Goal: Task Accomplishment & Management: Manage account settings

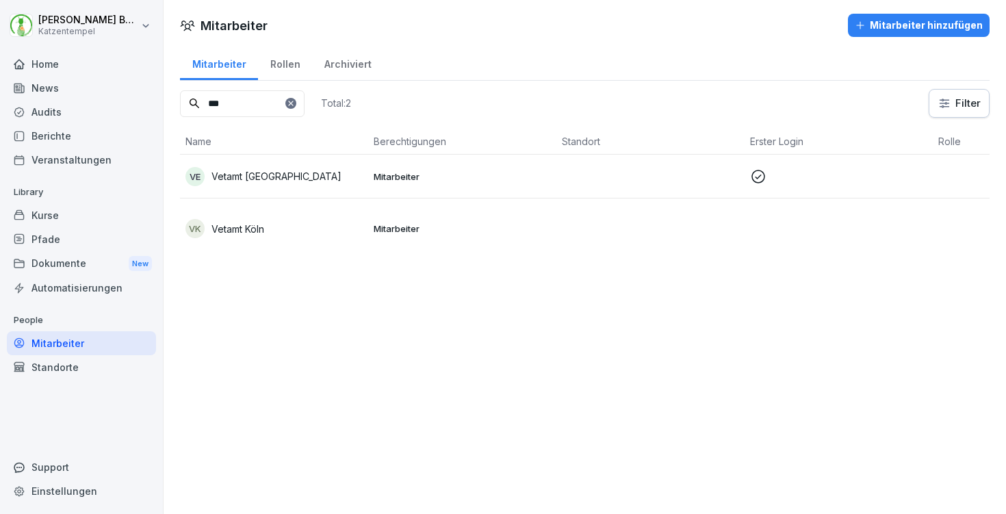
click at [295, 103] on icon at bounding box center [291, 103] width 8 height 8
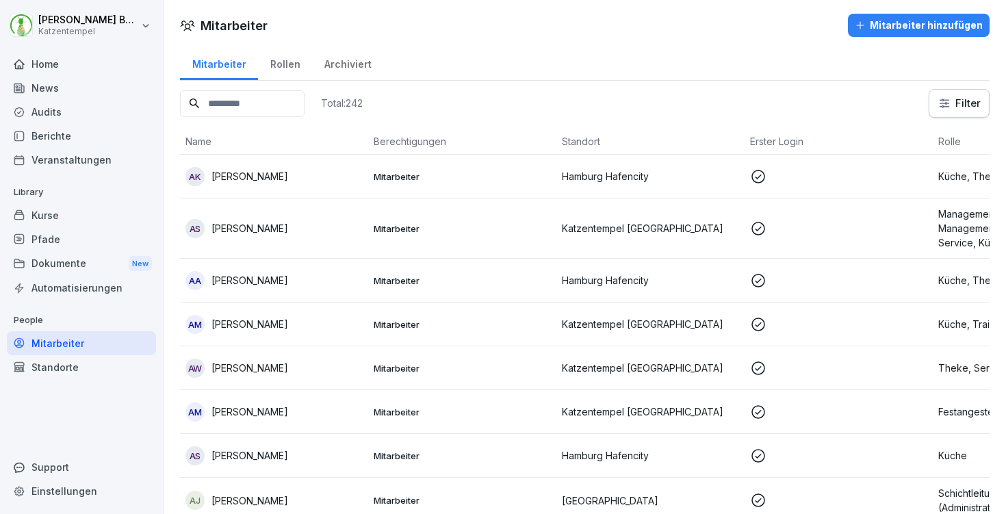
click at [78, 66] on div "Home" at bounding box center [81, 64] width 149 height 24
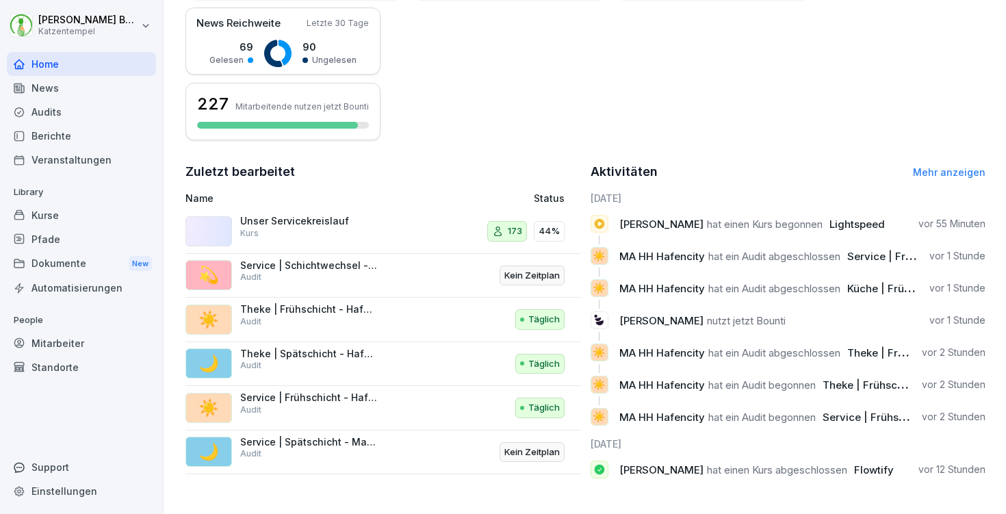
scroll to position [347, 0]
click at [626, 314] on span "[PERSON_NAME]" at bounding box center [661, 320] width 84 height 13
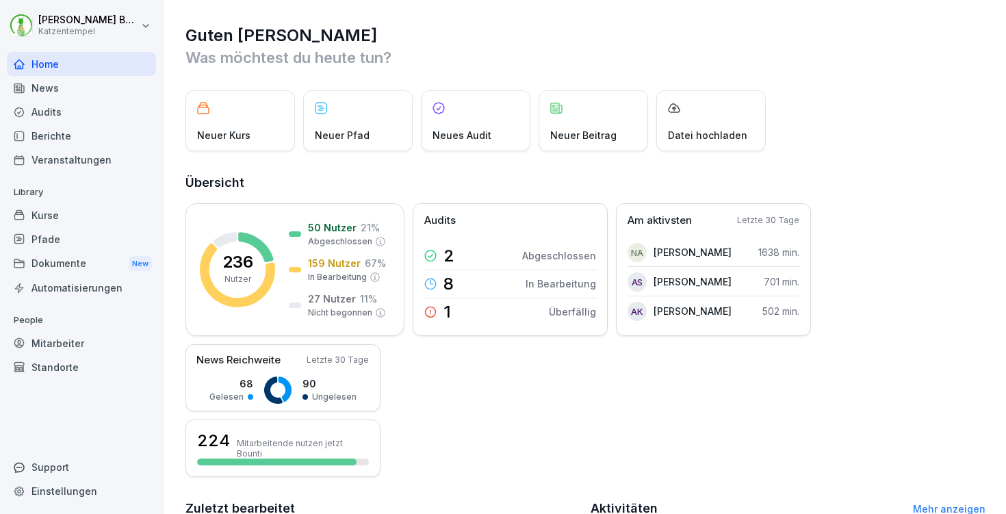
click at [34, 215] on div "Kurse" at bounding box center [81, 215] width 149 height 24
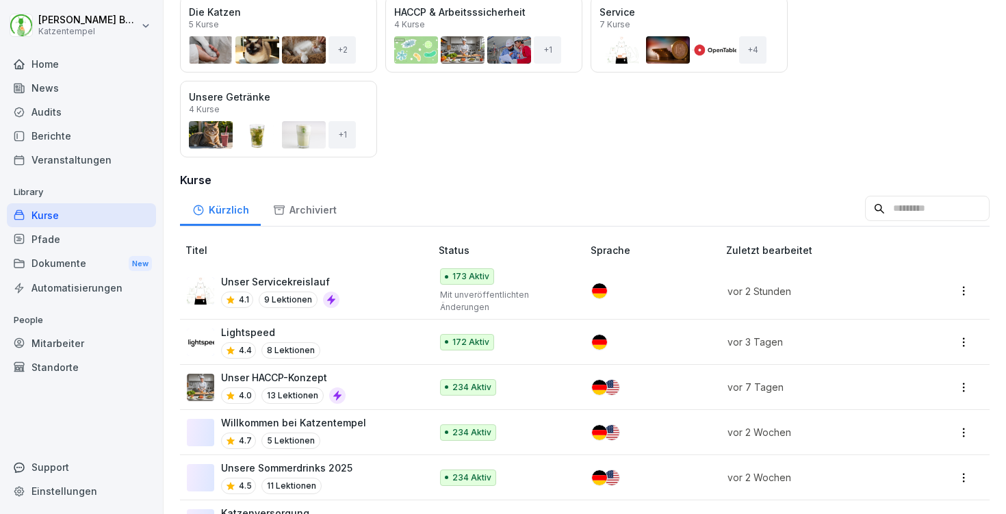
scroll to position [197, 0]
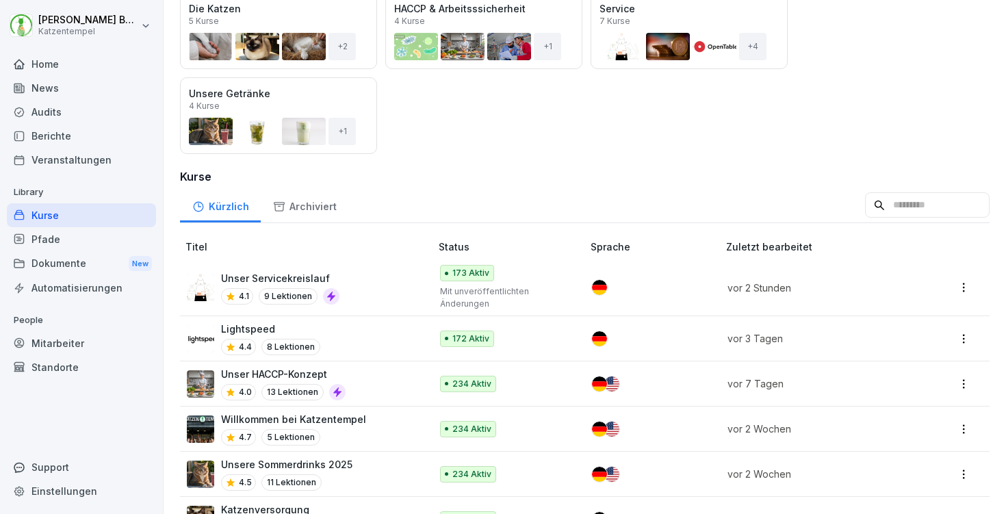
click at [409, 294] on div "Unser Servicekreislauf 4.1 9 Lektionen" at bounding box center [302, 288] width 230 height 34
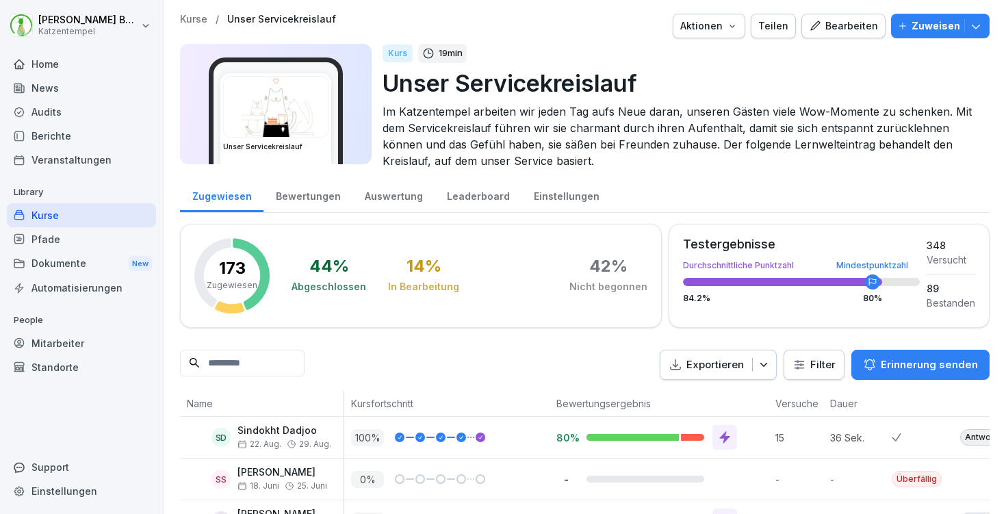
click at [734, 23] on icon "button" at bounding box center [732, 26] width 11 height 11
click at [862, 25] on div "Bearbeiten" at bounding box center [843, 25] width 69 height 15
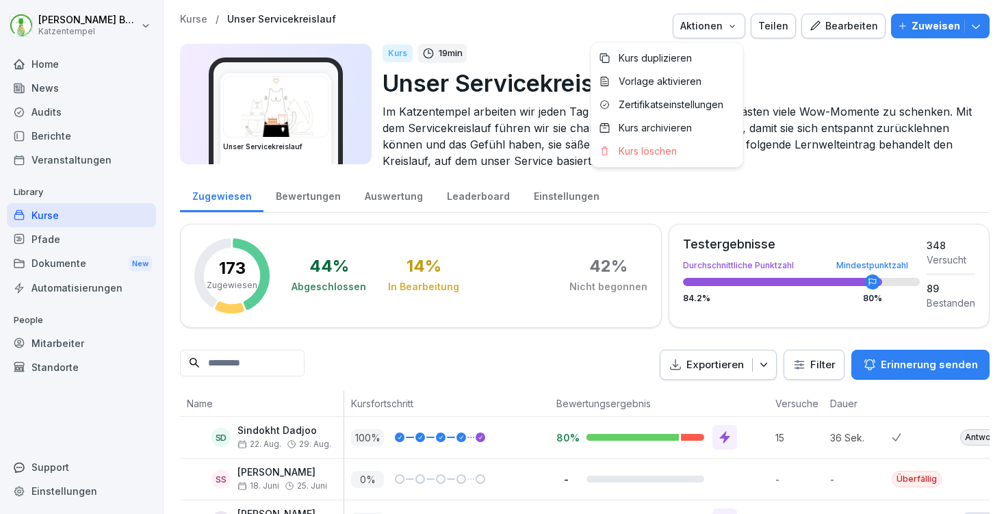
click at [739, 24] on button "Aktionen" at bounding box center [709, 26] width 73 height 25
click at [658, 107] on p "Zertifikatseinstellungen" at bounding box center [671, 105] width 105 height 12
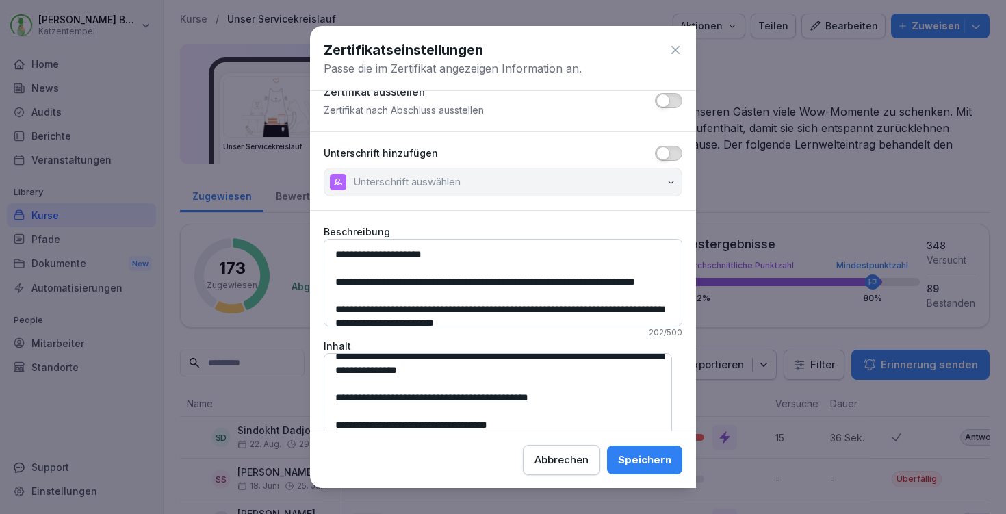
scroll to position [64, 0]
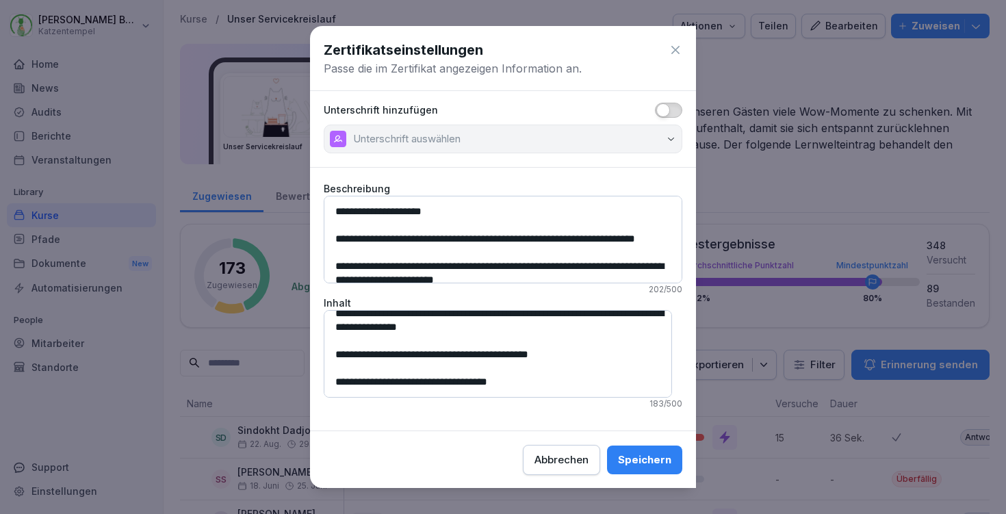
drag, startPoint x: 329, startPoint y: 364, endPoint x: 600, endPoint y: 534, distance: 319.2
click at [600, 513] on html "Laura Benedix Katzentempel Home News Audits Berichte Veranstaltungen Library Ku…" at bounding box center [503, 257] width 1006 height 514
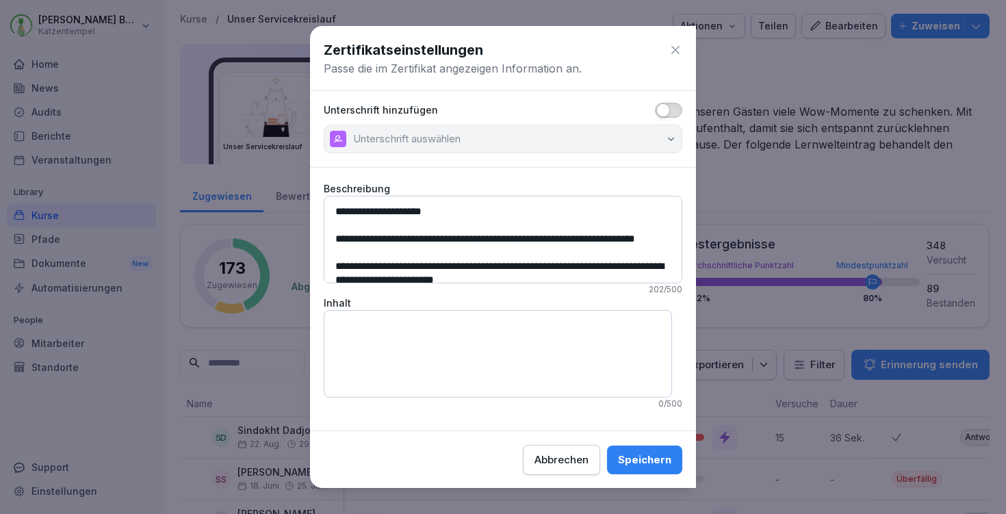
scroll to position [0, 0]
type textarea "*"
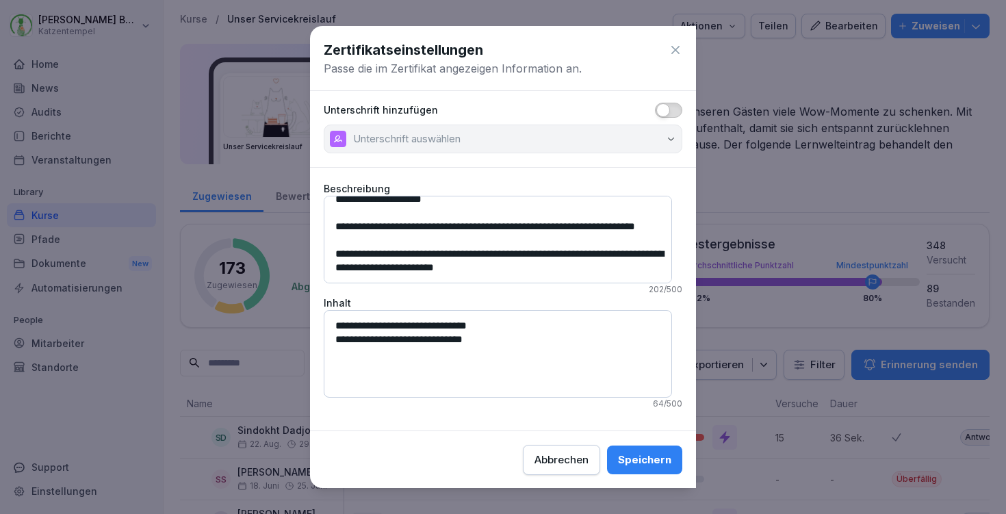
scroll to position [26, 0]
click at [523, 330] on textarea "**********" at bounding box center [498, 354] width 348 height 88
click at [507, 343] on textarea "**********" at bounding box center [498, 354] width 348 height 88
click at [491, 351] on textarea "**********" at bounding box center [498, 354] width 348 height 88
drag, startPoint x: 487, startPoint y: 335, endPoint x: 343, endPoint y: 340, distance: 143.8
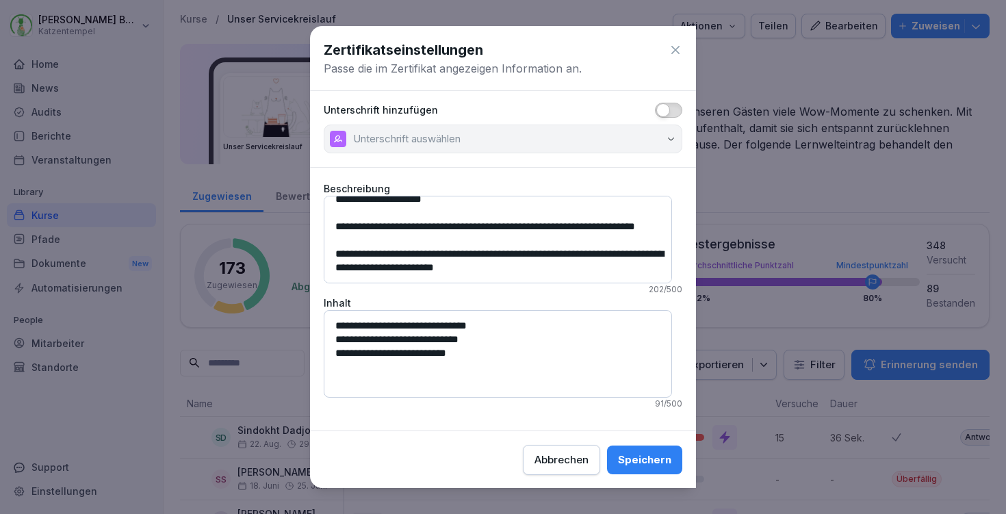
click at [343, 340] on textarea "**********" at bounding box center [498, 354] width 348 height 88
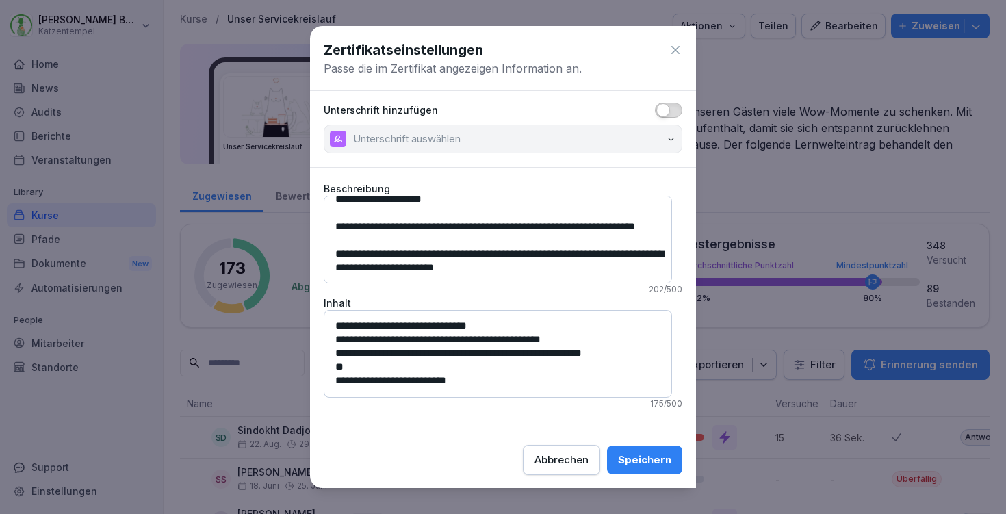
click at [413, 352] on textarea "**********" at bounding box center [498, 354] width 348 height 88
click at [407, 368] on textarea "**********" at bounding box center [498, 354] width 348 height 88
click at [476, 372] on textarea "**********" at bounding box center [498, 354] width 348 height 88
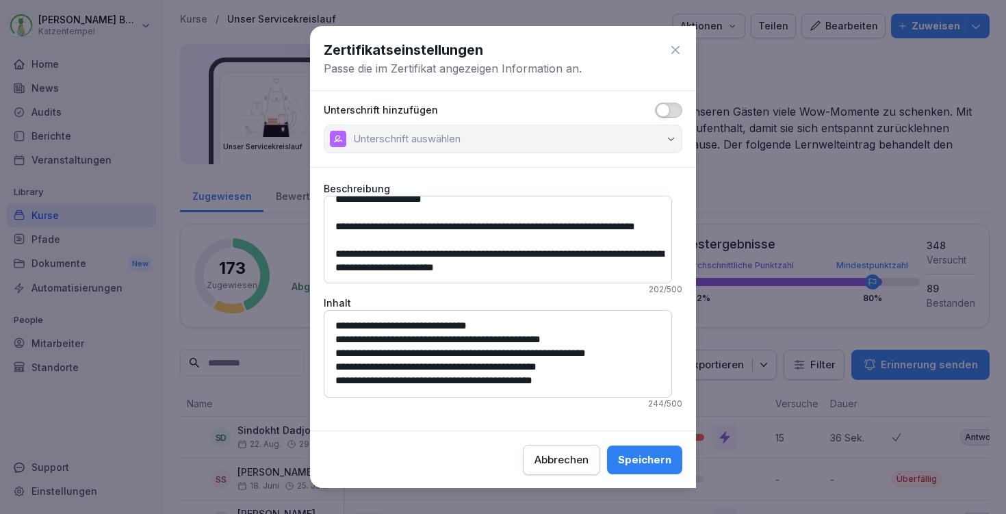
type textarea "**********"
click at [658, 103] on button "button" at bounding box center [668, 110] width 27 height 15
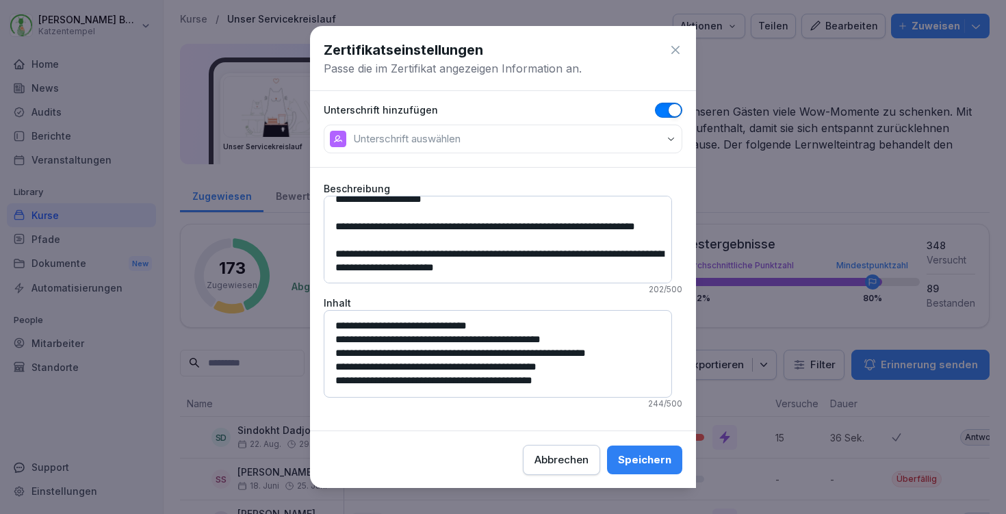
click at [643, 128] on button "Unterschrift auswählen" at bounding box center [503, 139] width 359 height 29
click at [528, 145] on button "Unterschrift auswählen" at bounding box center [503, 139] width 359 height 29
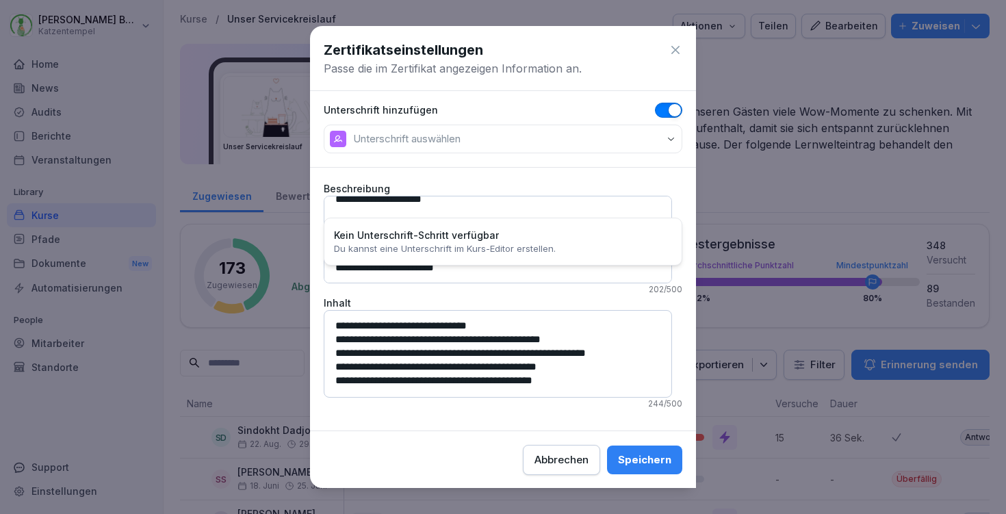
click at [528, 145] on button "Unterschrift auswählen" at bounding box center [503, 139] width 359 height 29
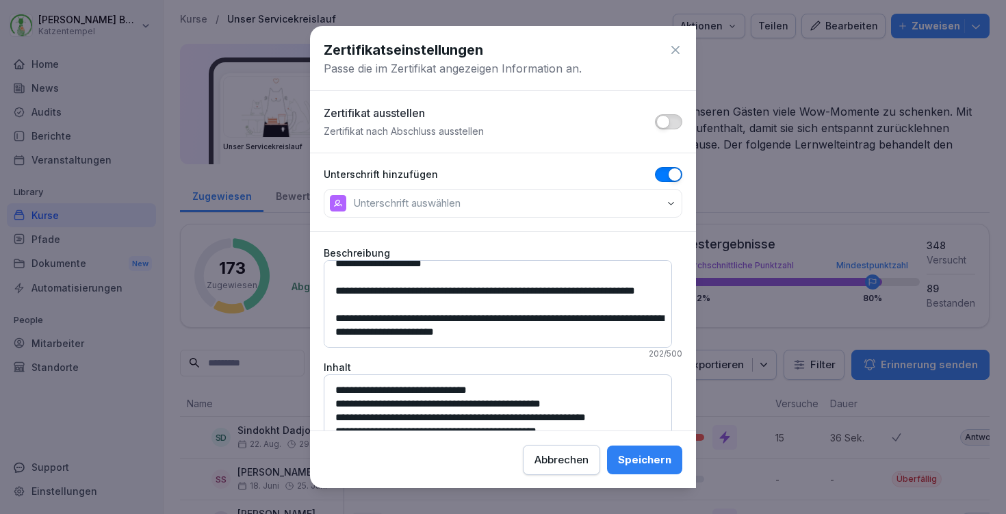
click at [656, 122] on span "button" at bounding box center [663, 122] width 14 height 14
click at [606, 201] on button "Unterschrift auswählen" at bounding box center [503, 203] width 359 height 29
click at [627, 452] on div "Speichern" at bounding box center [644, 459] width 53 height 15
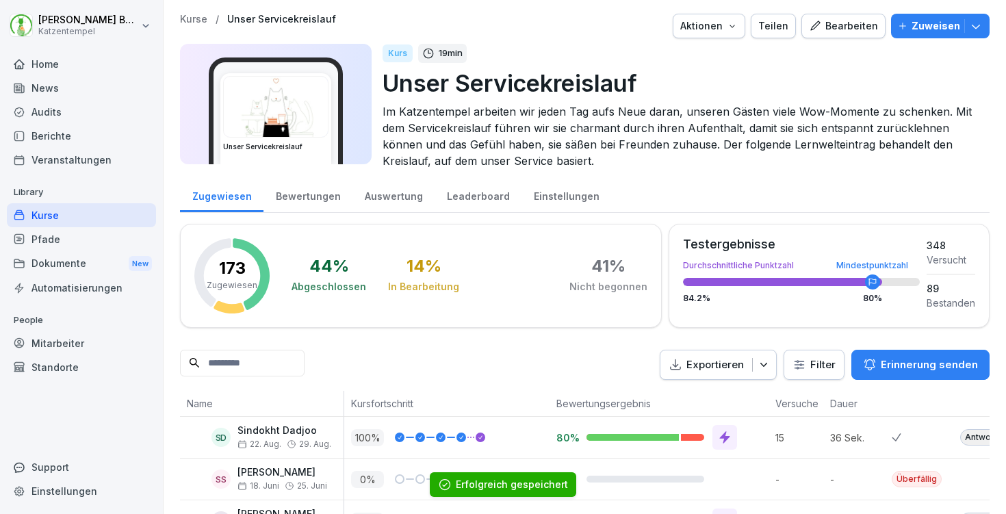
click at [827, 28] on div "Bearbeiten" at bounding box center [843, 25] width 69 height 15
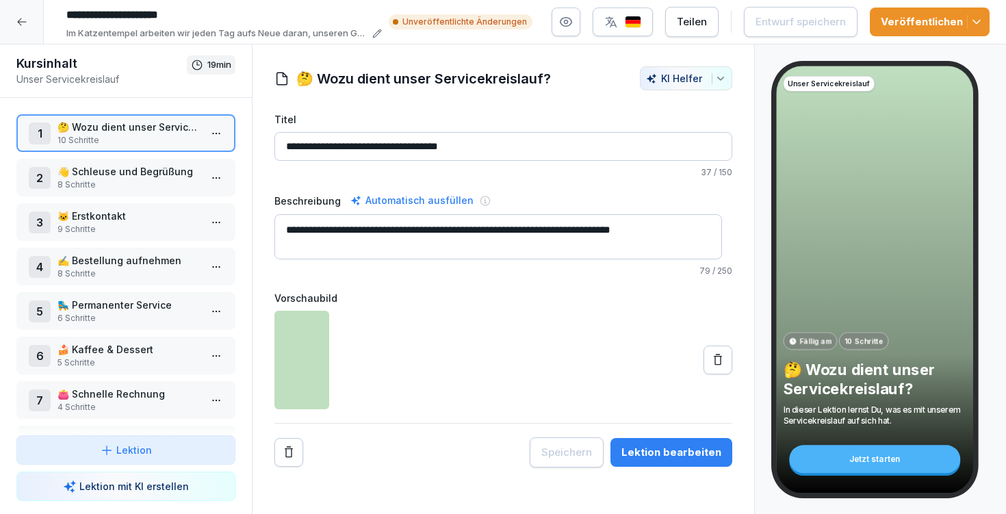
click at [127, 337] on div "6 🍰 Kaffee & Dessert 5 Schritte" at bounding box center [125, 356] width 219 height 38
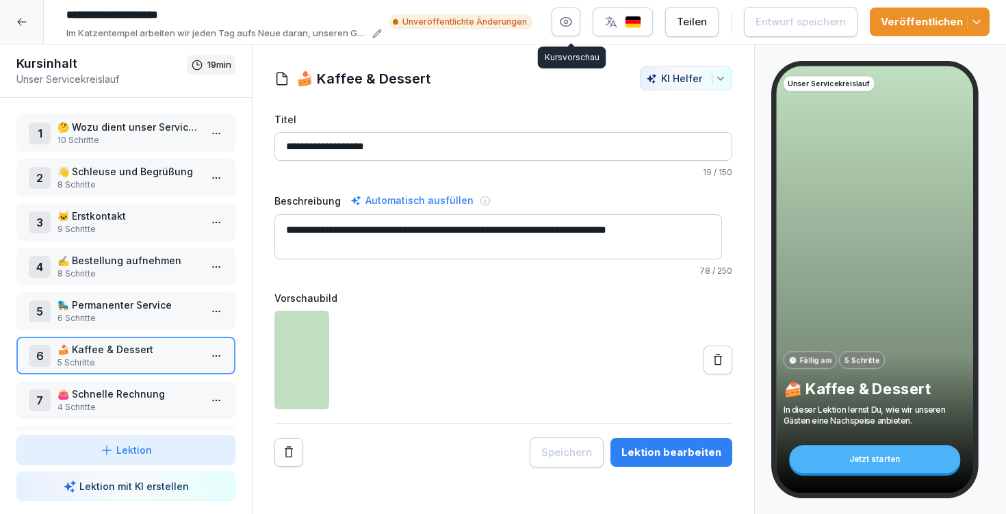
click at [569, 29] on button "button" at bounding box center [566, 22] width 29 height 29
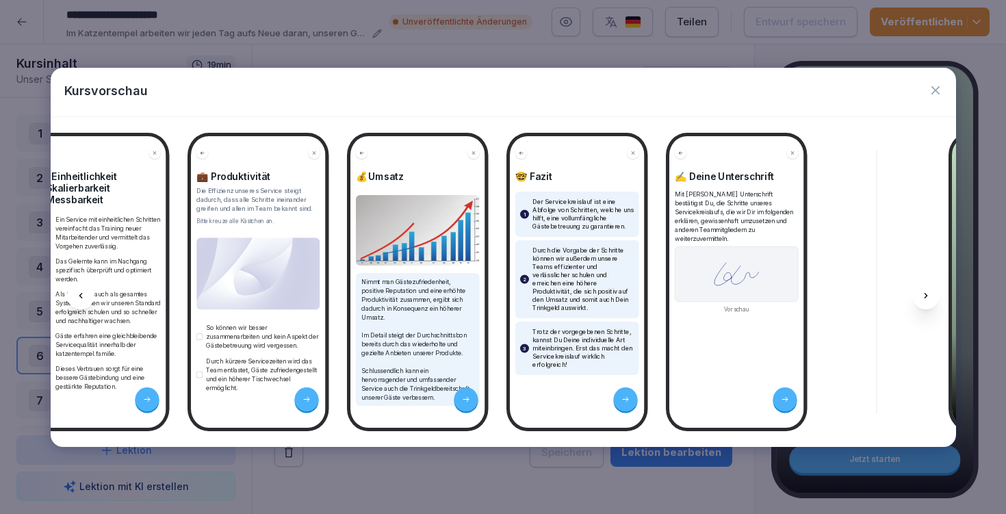
scroll to position [0, 1237]
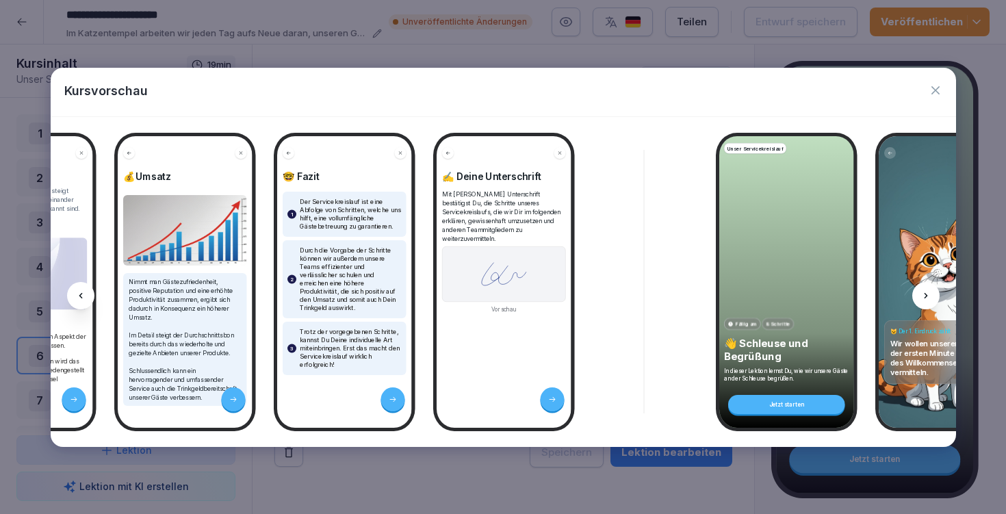
click at [940, 94] on icon "button" at bounding box center [936, 90] width 14 height 14
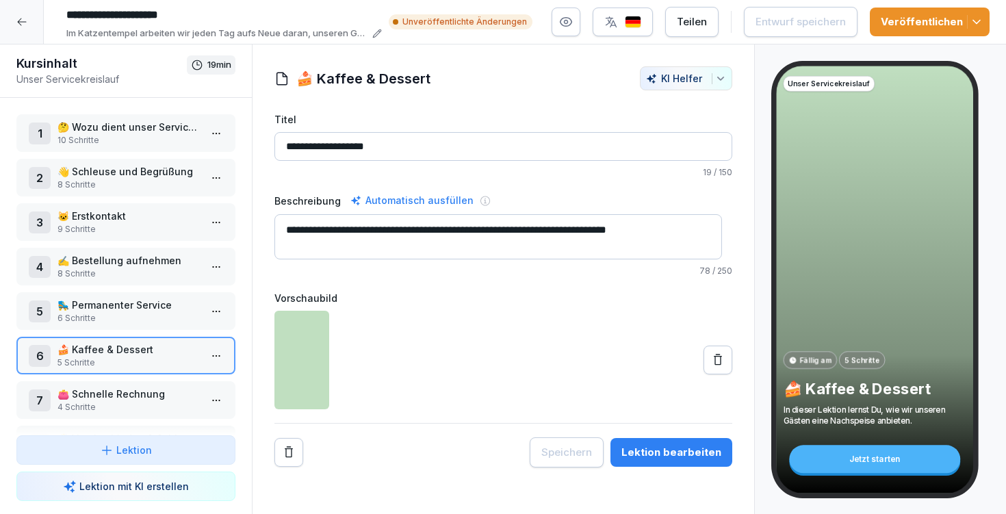
click at [116, 172] on p "👋 Schleuse und Begrüßung" at bounding box center [128, 171] width 142 height 14
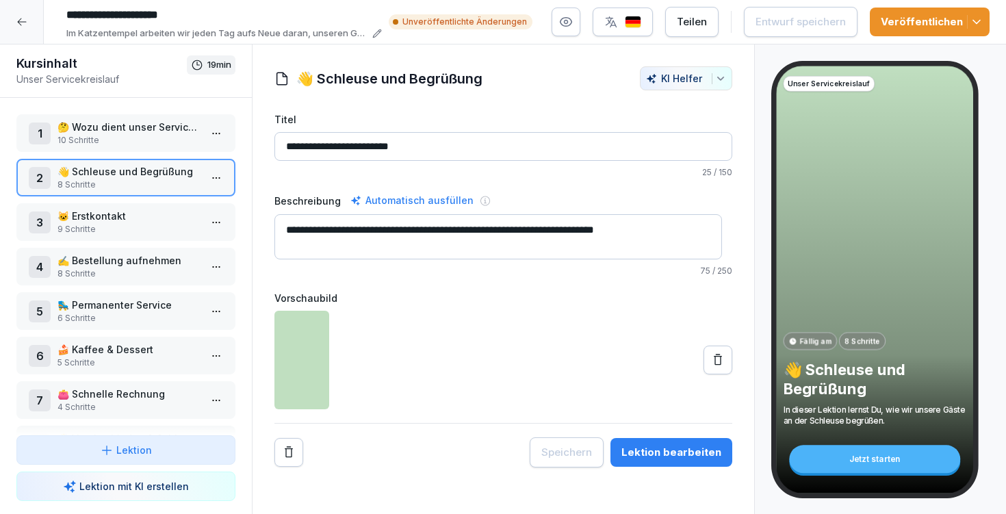
click at [27, 27] on div at bounding box center [22, 22] width 44 height 44
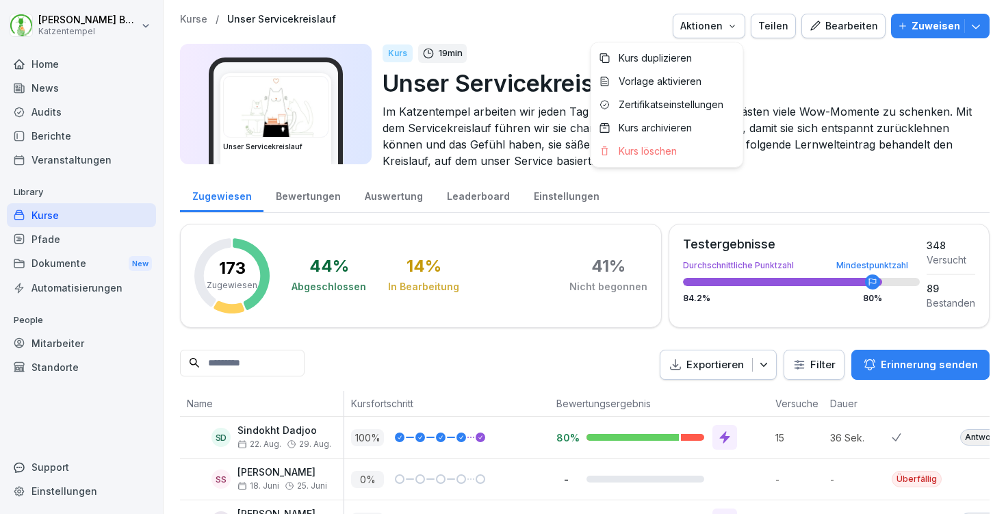
click at [728, 31] on div "Aktionen" at bounding box center [708, 25] width 57 height 15
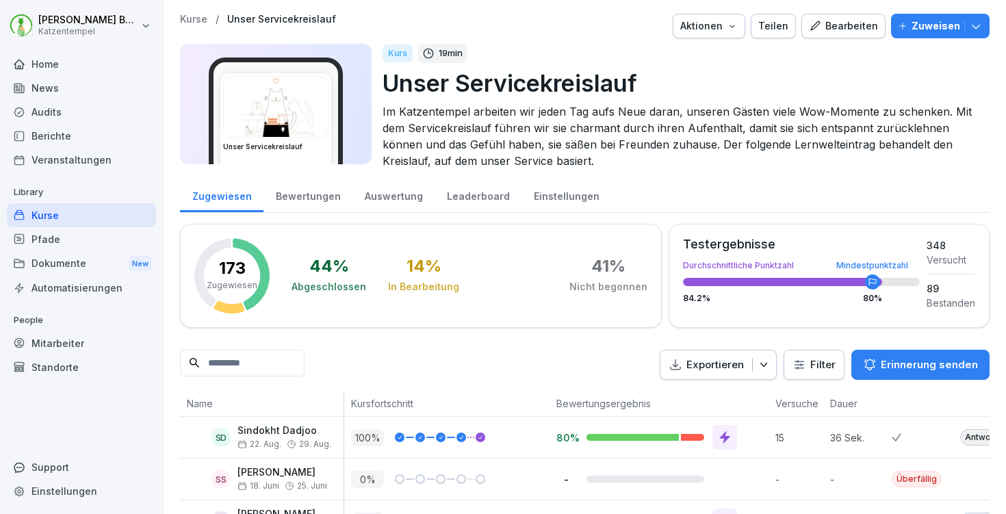
click at [728, 31] on div "Aktionen" at bounding box center [708, 25] width 57 height 15
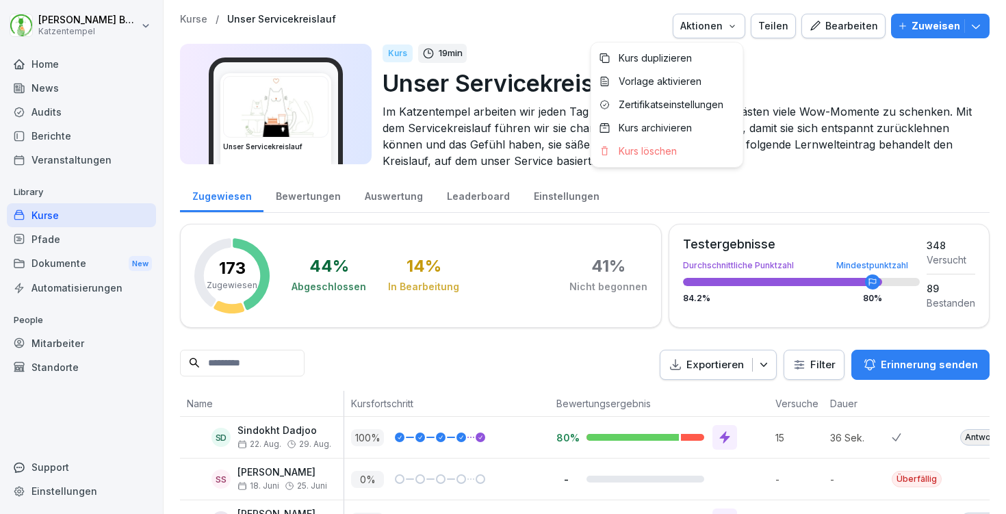
click at [728, 31] on div "Aktionen" at bounding box center [708, 25] width 57 height 15
click at [706, 107] on p "Zertifikatseinstellungen" at bounding box center [671, 105] width 105 height 12
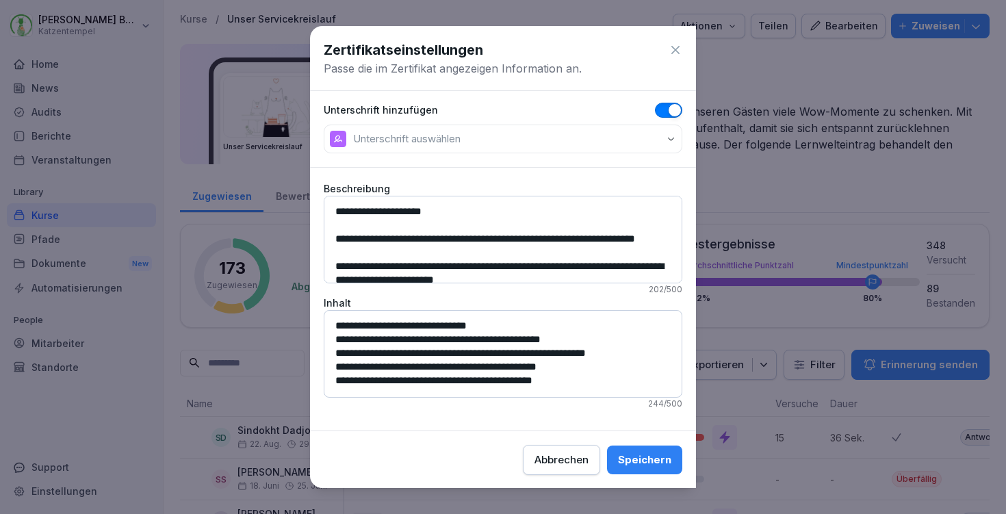
scroll to position [64, 0]
click at [586, 129] on button "Unterschrift auswählen" at bounding box center [503, 139] width 359 height 29
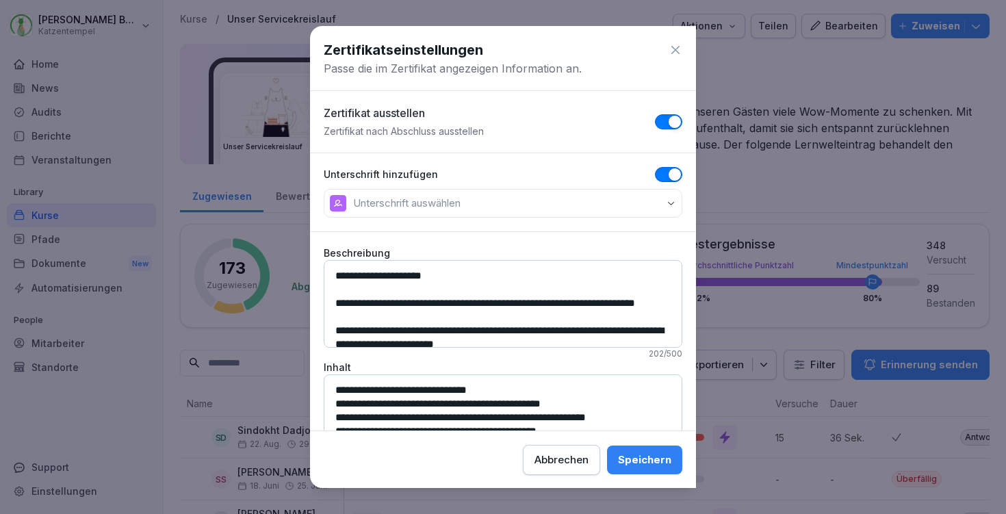
scroll to position [0, 0]
click at [655, 168] on button "button" at bounding box center [668, 174] width 27 height 15
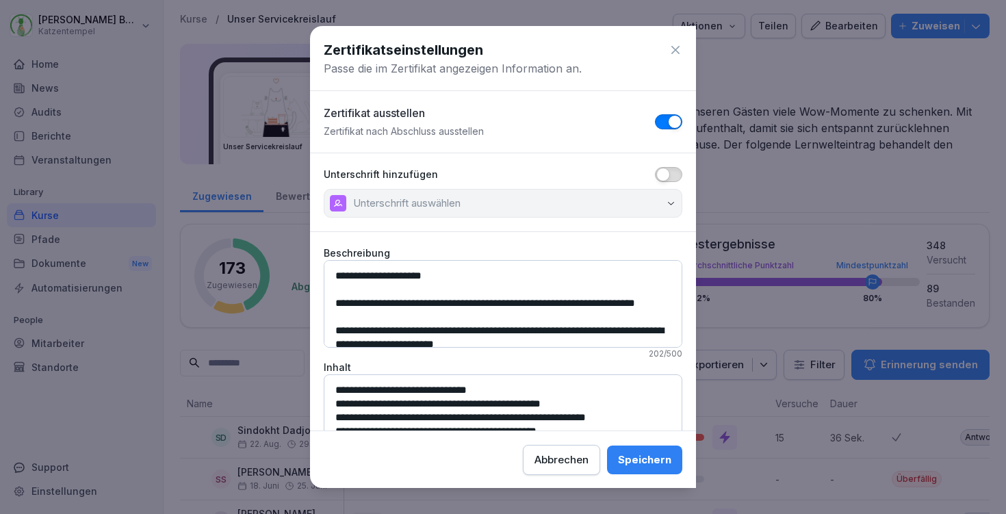
click at [668, 119] on span "button" at bounding box center [675, 122] width 14 height 14
click at [649, 460] on div "Speichern" at bounding box center [644, 459] width 53 height 15
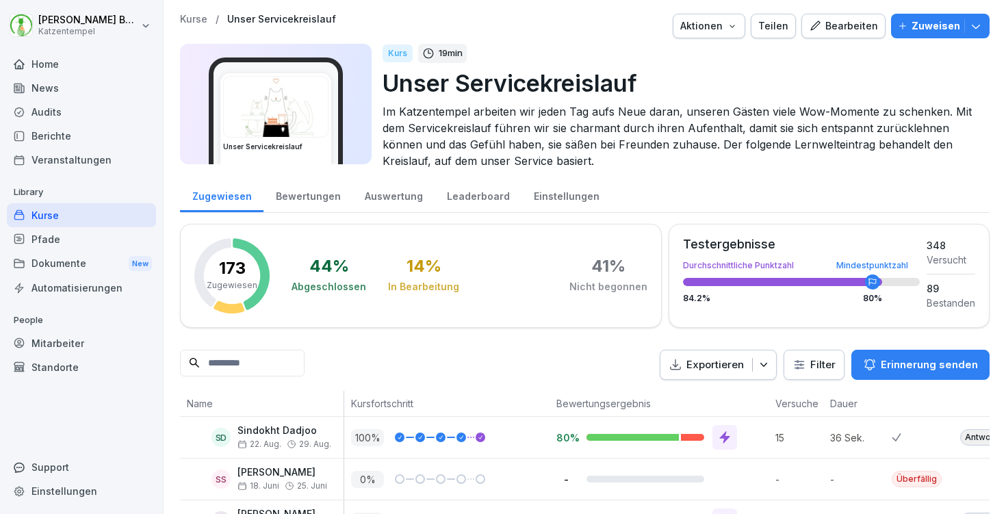
click at [75, 63] on div "Home" at bounding box center [81, 64] width 149 height 24
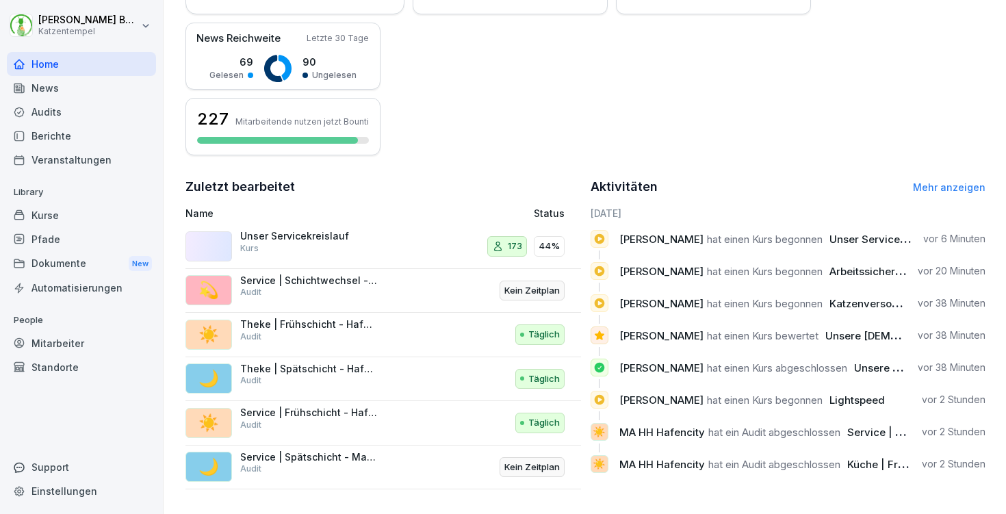
scroll to position [330, 0]
click at [51, 214] on div "Kurse" at bounding box center [81, 215] width 149 height 24
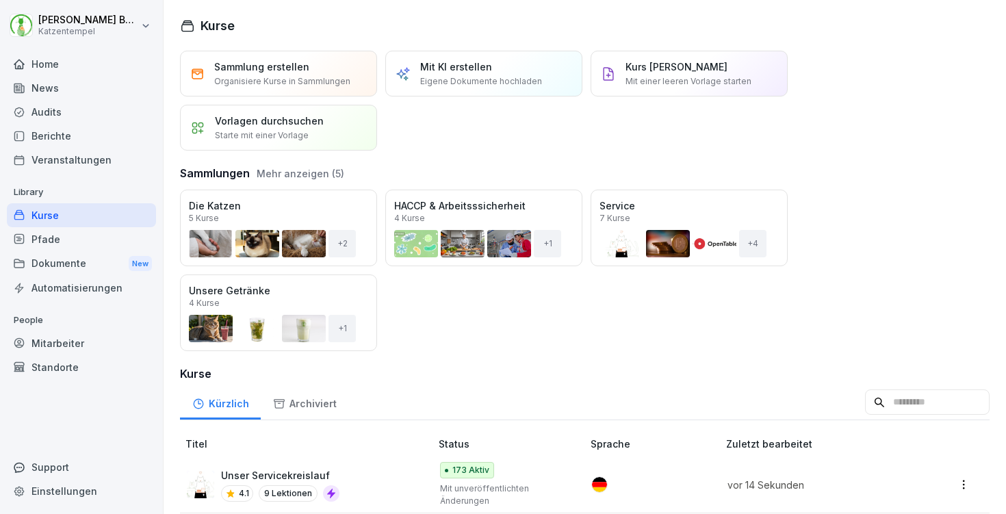
click at [0, 0] on div "Öffnen" at bounding box center [0, 0] width 0 height 0
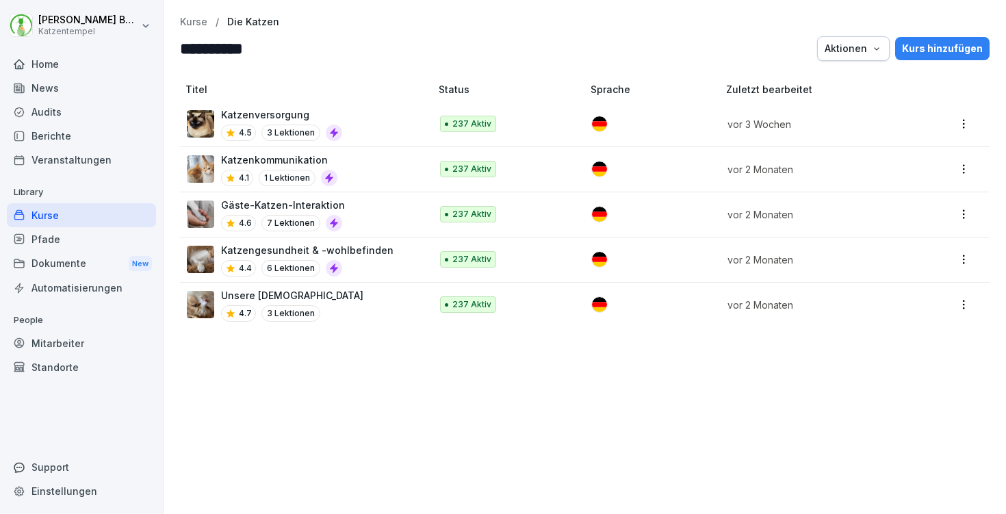
click at [318, 309] on div "4.7 3 Lektionen" at bounding box center [292, 313] width 142 height 16
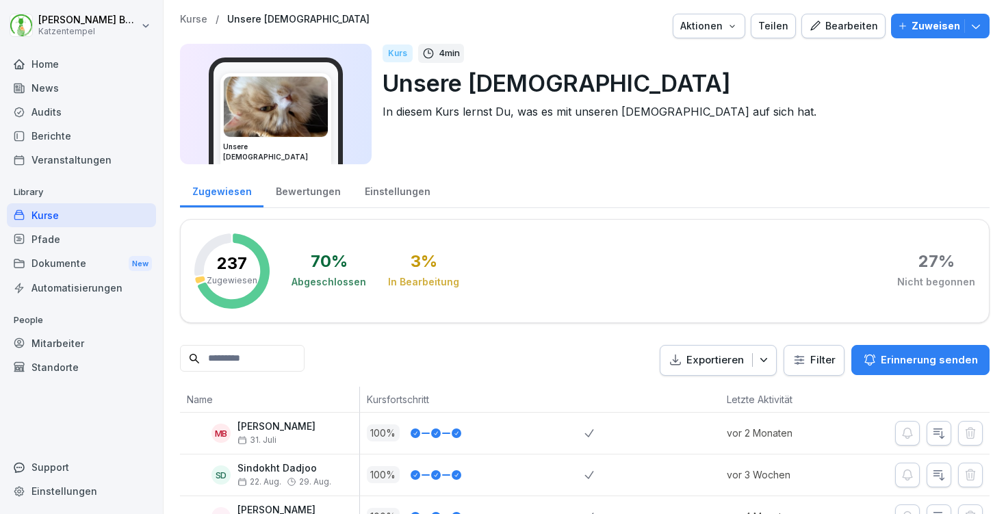
click at [301, 190] on div "Bewertungen" at bounding box center [307, 189] width 89 height 35
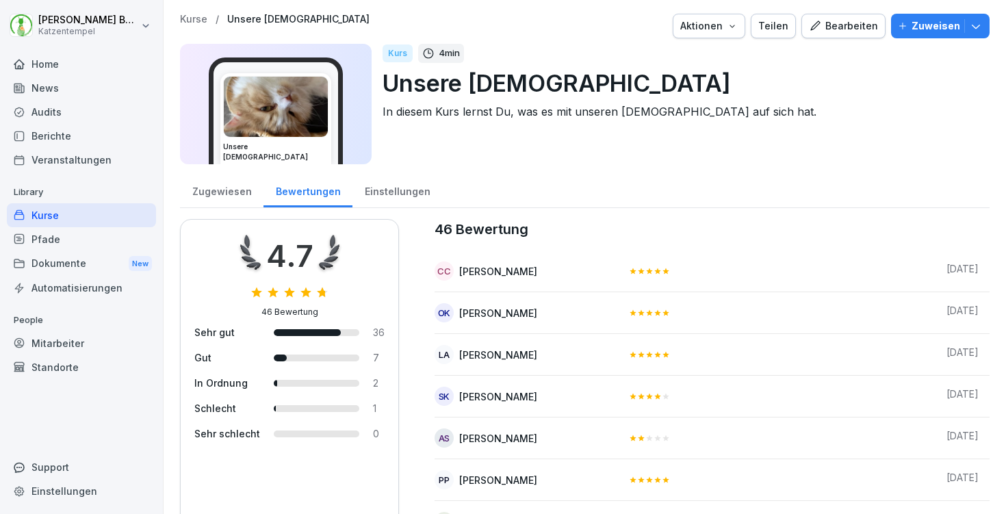
click at [185, 18] on p "Kurse" at bounding box center [193, 20] width 27 height 12
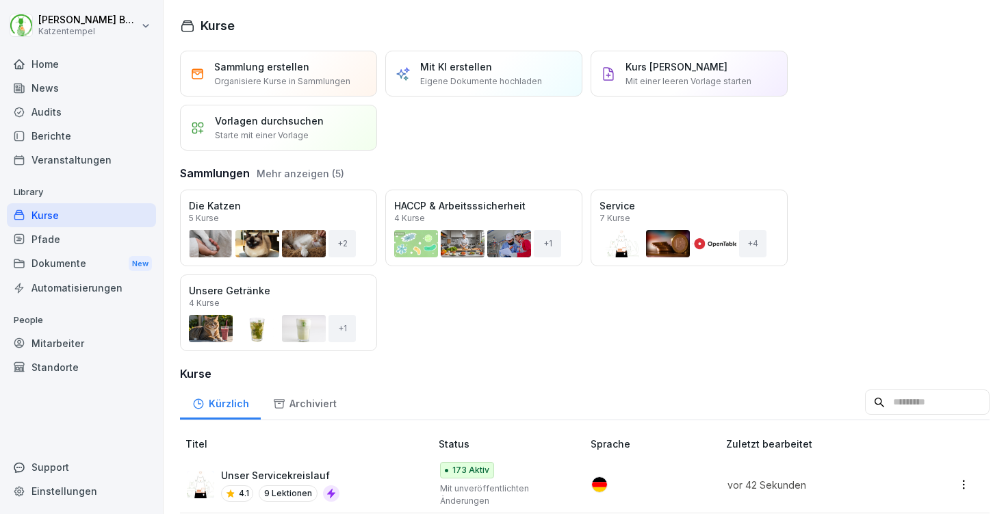
scroll to position [456, 0]
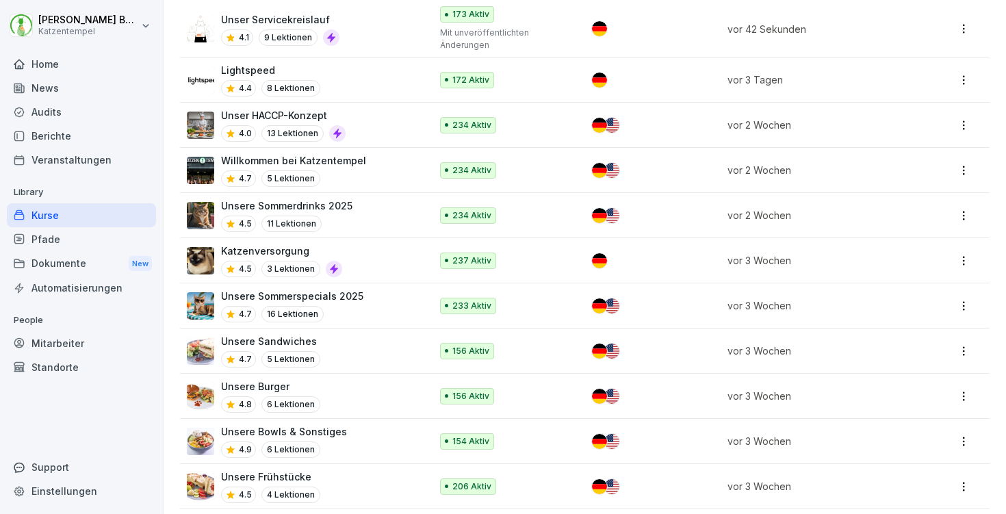
click at [404, 115] on div "Unser HACCP-Konzept 4.0 13 Lektionen" at bounding box center [302, 125] width 230 height 34
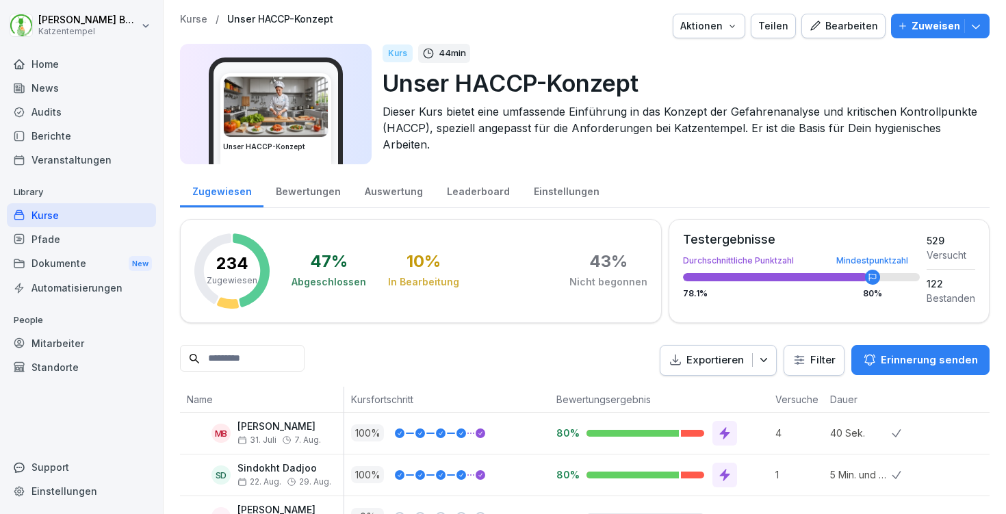
click at [298, 199] on div "Bewertungen" at bounding box center [307, 189] width 89 height 35
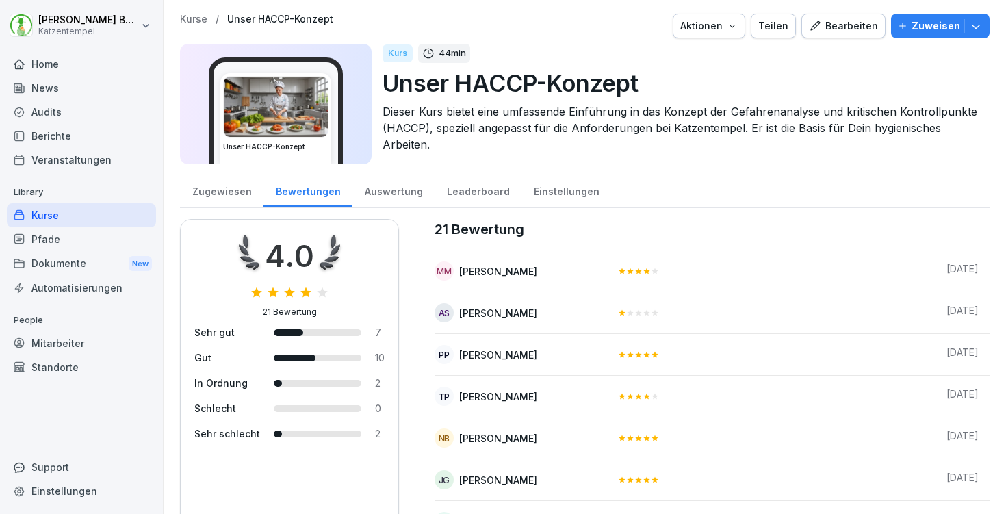
click at [187, 21] on p "Kurse" at bounding box center [193, 20] width 27 height 12
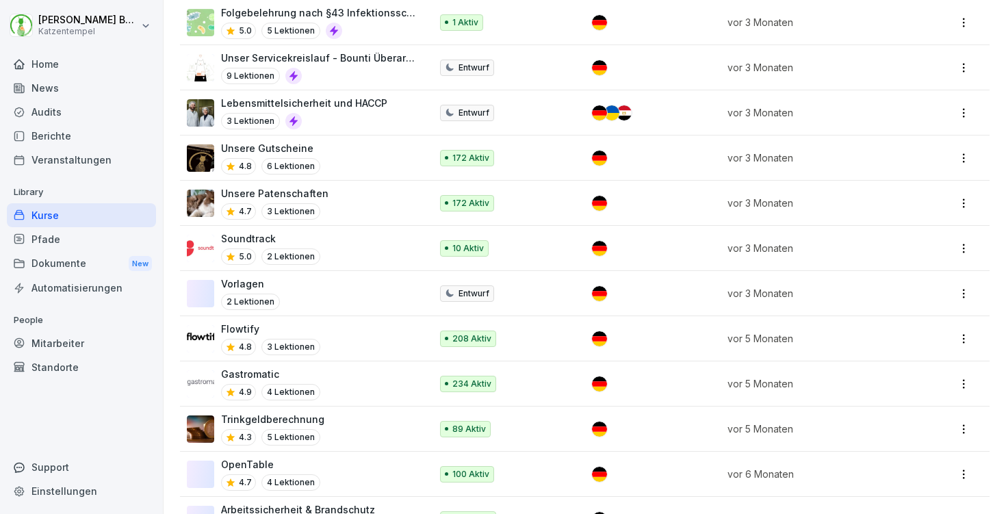
scroll to position [1761, 0]
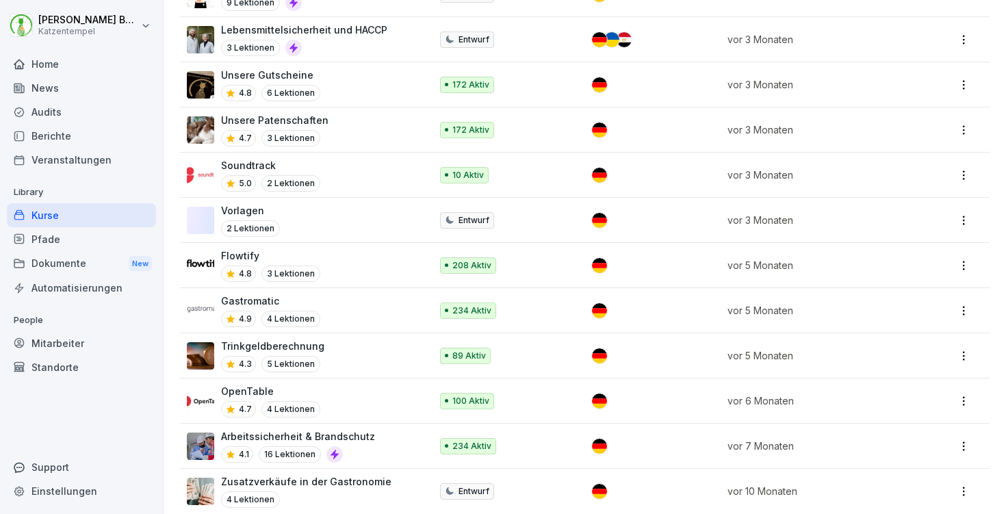
click at [75, 120] on div "Audits" at bounding box center [81, 112] width 149 height 24
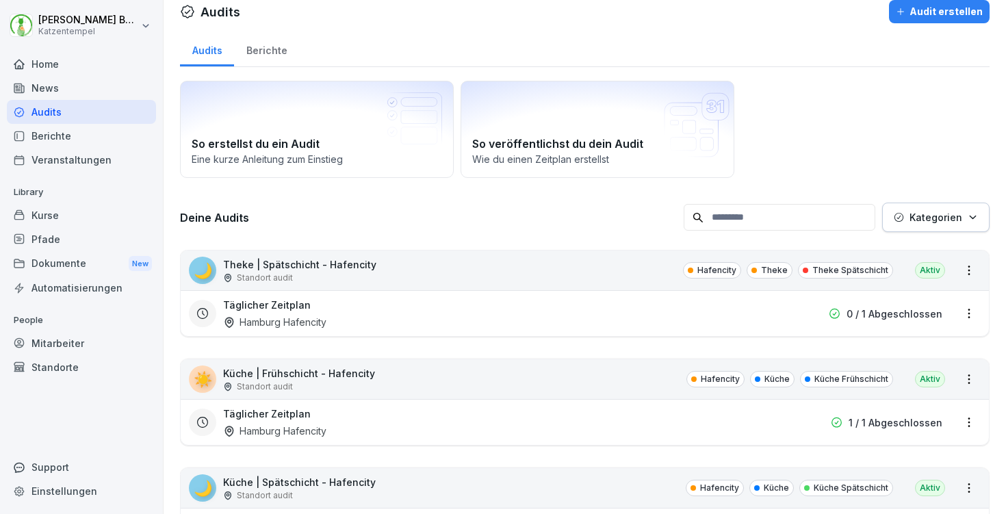
click at [266, 50] on div "Berichte" at bounding box center [266, 48] width 65 height 35
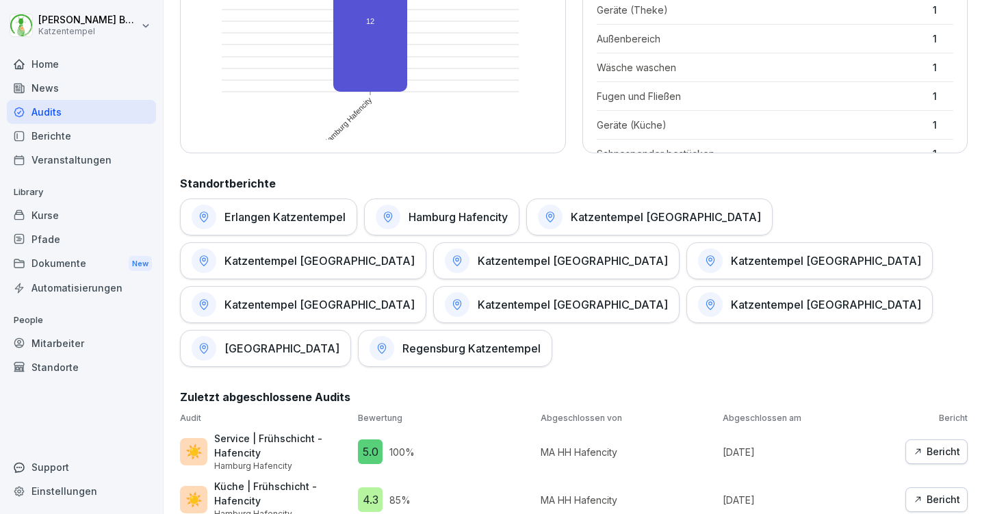
scroll to position [532, 0]
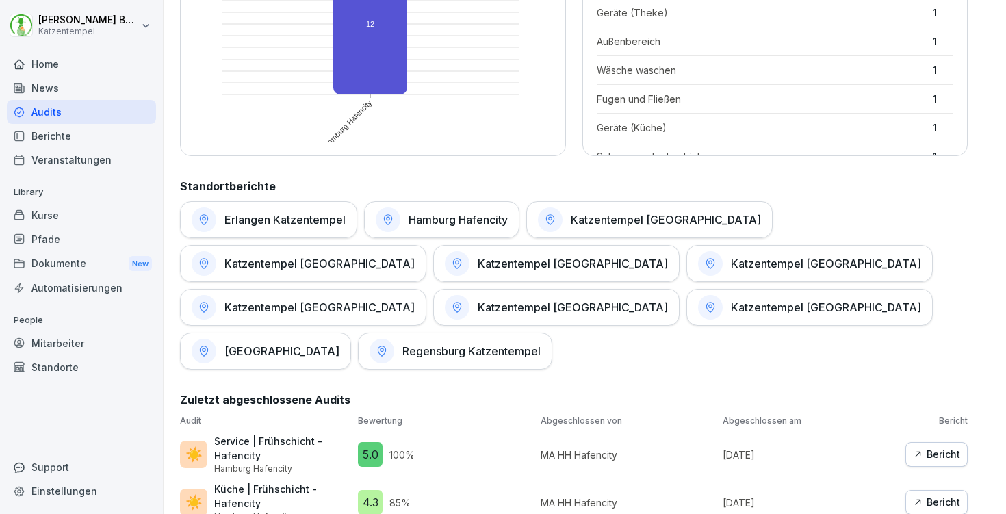
click at [285, 434] on p "Service | Frühschicht - Hafencity" at bounding box center [282, 448] width 137 height 29
click at [238, 434] on p "Service | Frühschicht - Hafencity" at bounding box center [282, 448] width 137 height 29
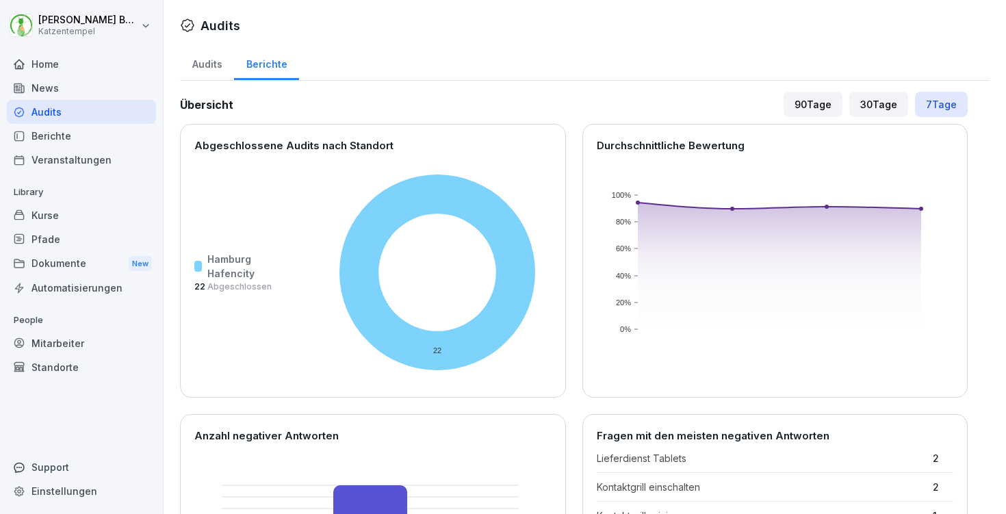
click at [61, 138] on div "Berichte" at bounding box center [81, 136] width 149 height 24
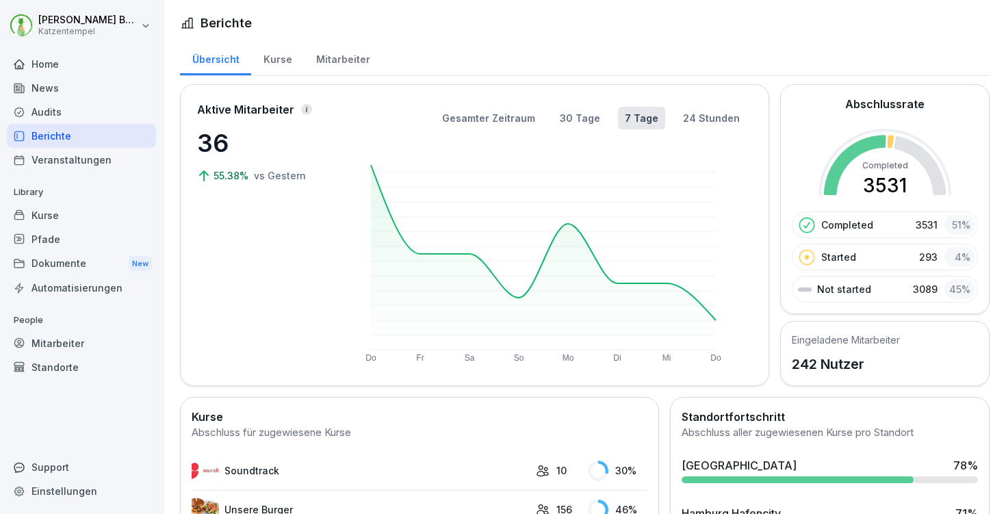
click at [67, 114] on div "Audits" at bounding box center [81, 112] width 149 height 24
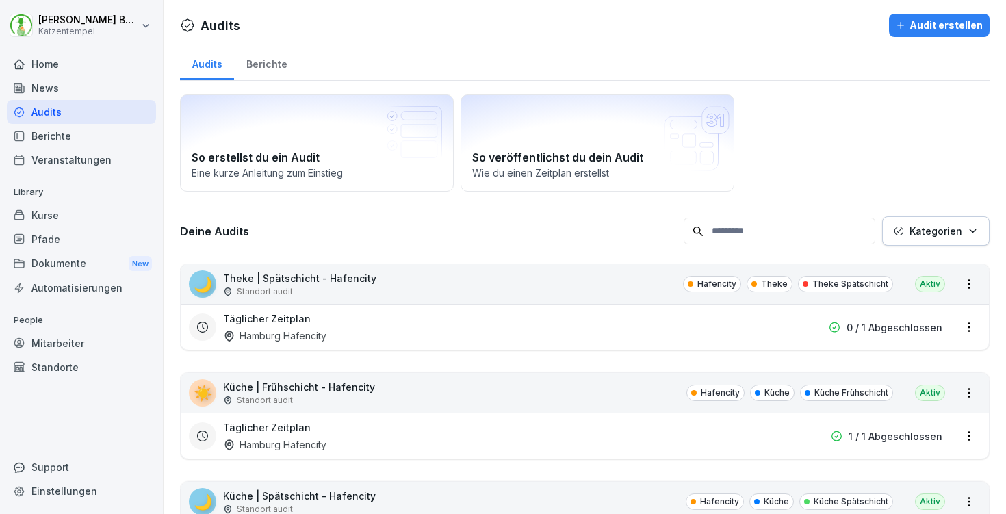
click at [702, 328] on div "Täglicher Zeitplan Hamburg Hafencity" at bounding box center [497, 326] width 548 height 31
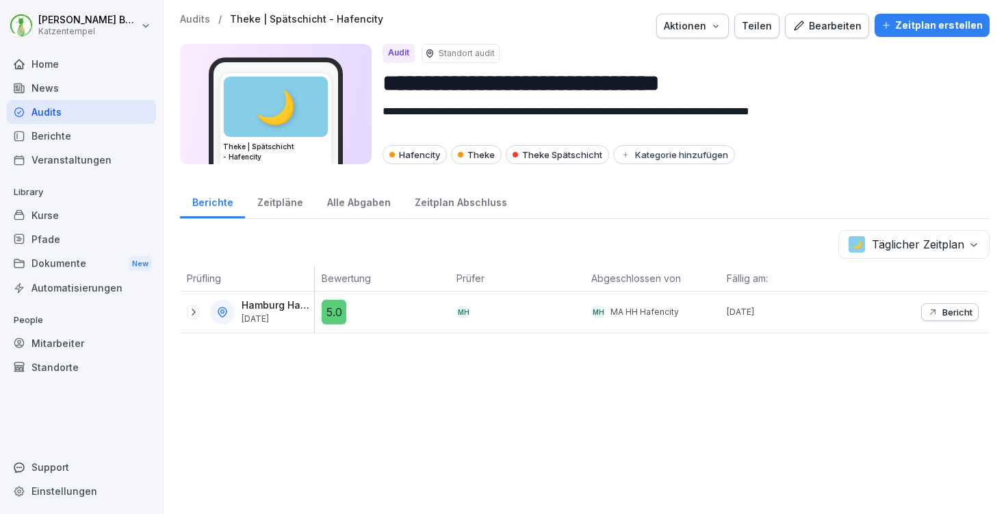
click at [196, 310] on icon at bounding box center [193, 312] width 11 height 11
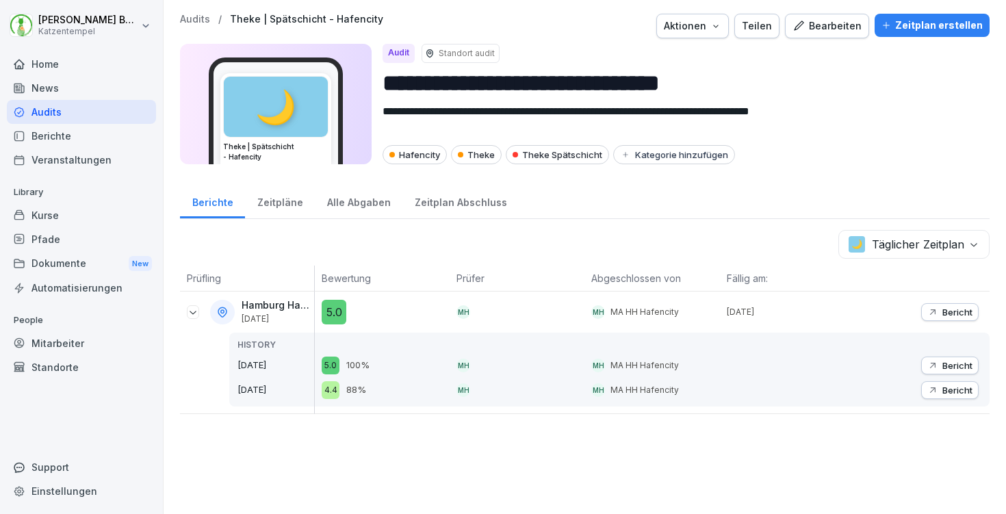
click at [349, 205] on div "Alle Abgaben" at bounding box center [359, 200] width 88 height 35
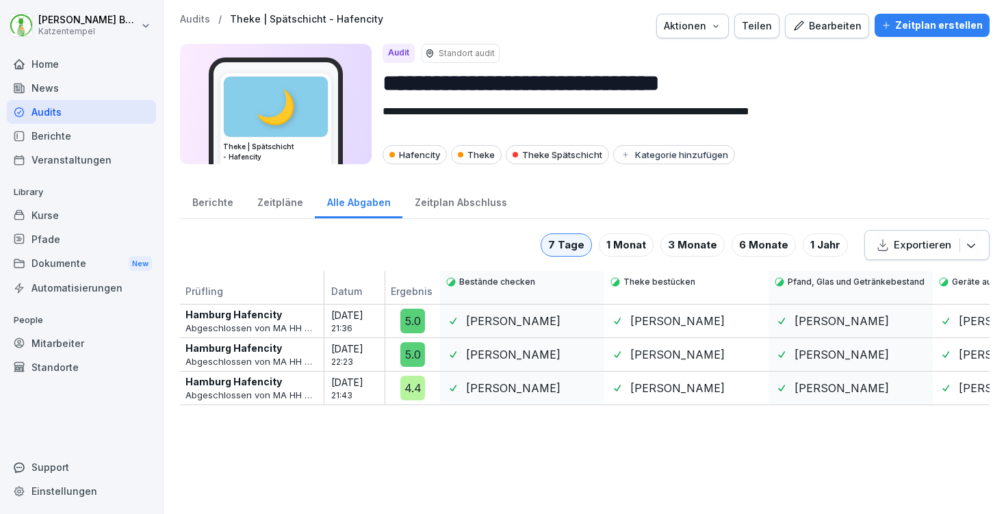
click at [195, 16] on p "Audits" at bounding box center [195, 20] width 30 height 12
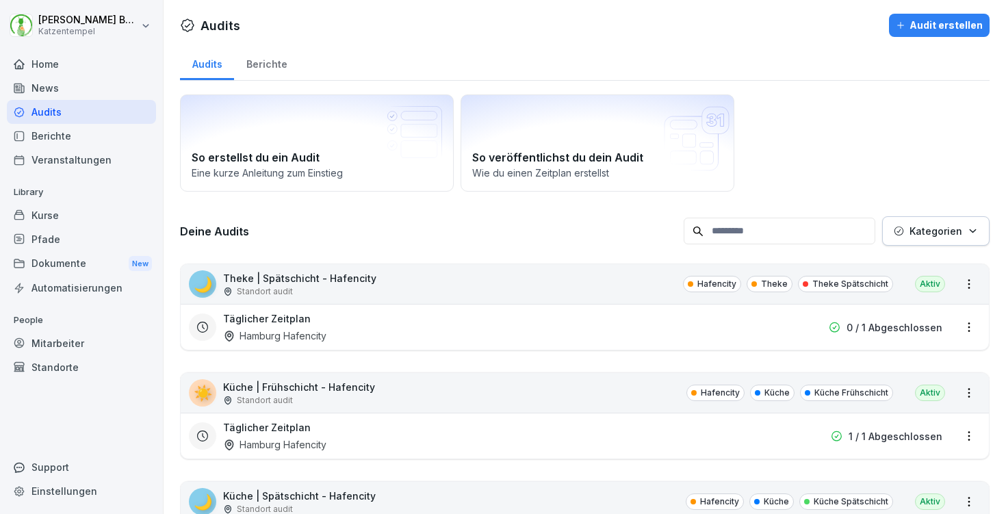
click at [671, 316] on div "Täglicher Zeitplan Hamburg Hafencity" at bounding box center [497, 326] width 548 height 31
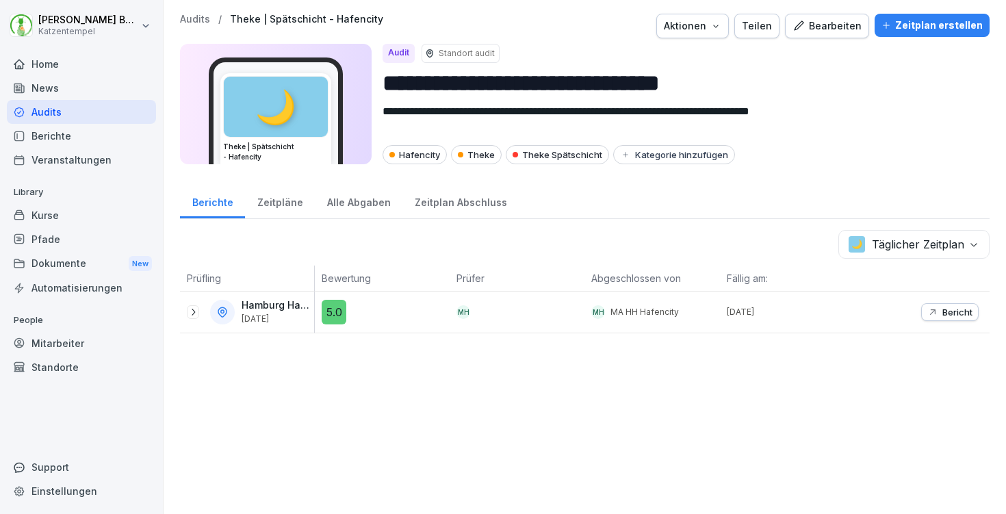
click at [461, 201] on div "Zeitplan Abschluss" at bounding box center [460, 200] width 116 height 35
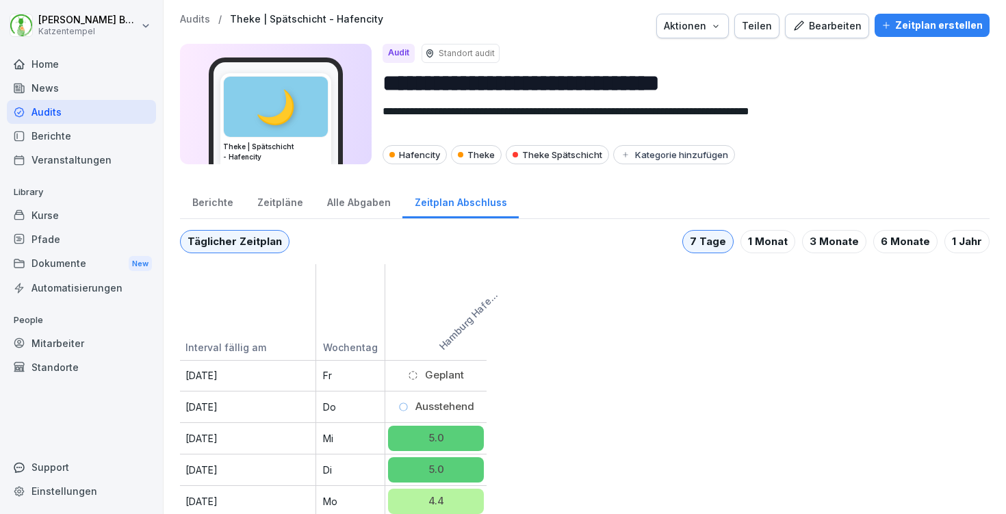
scroll to position [13, 0]
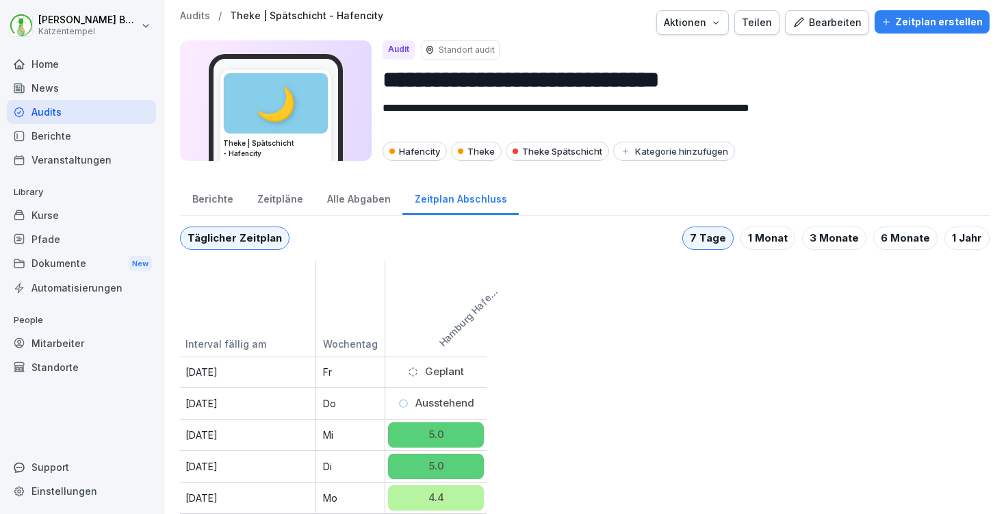
click at [364, 190] on div "Alle Abgaben" at bounding box center [359, 197] width 88 height 35
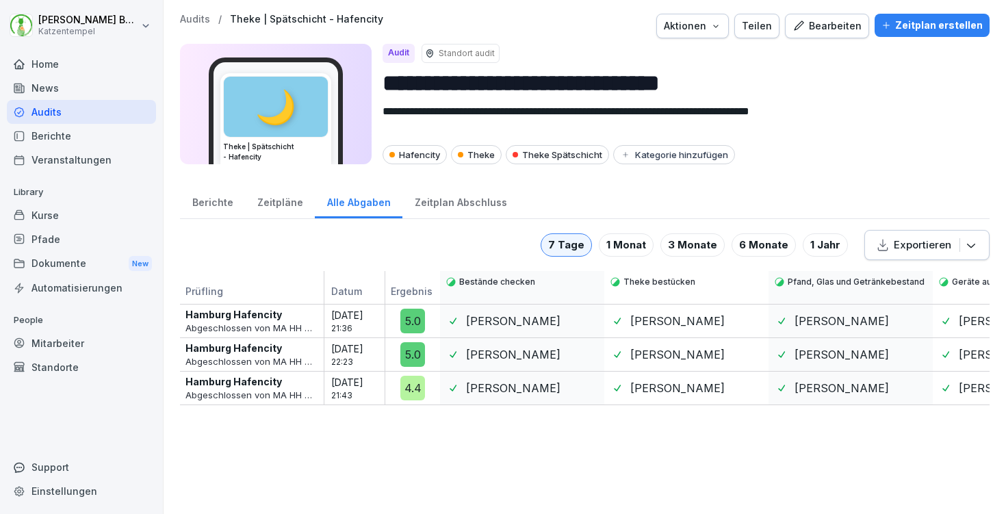
click at [964, 240] on icon "button" at bounding box center [971, 245] width 14 height 14
click at [947, 271] on div "Als Excel Datei exportieren" at bounding box center [893, 281] width 177 height 27
click at [199, 19] on p "Audits" at bounding box center [195, 20] width 30 height 12
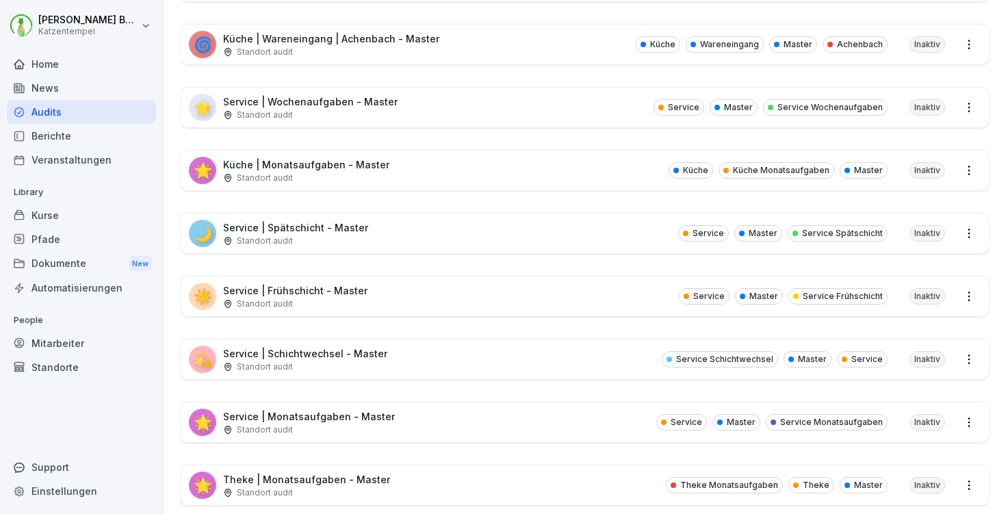
scroll to position [2582, 0]
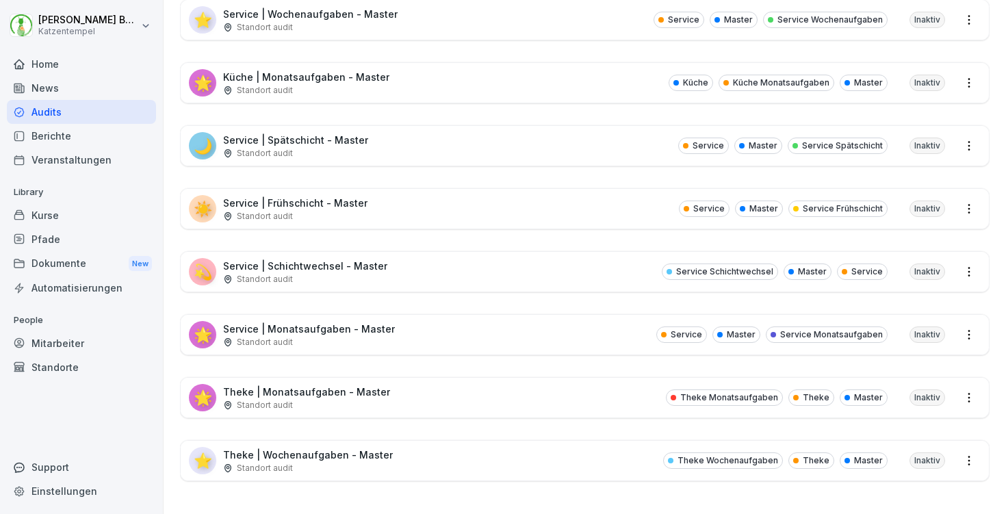
click at [448, 324] on div "🌟 Service | Monatsaufgaben - Master Standort audit Service Master Service Monat…" at bounding box center [585, 335] width 808 height 40
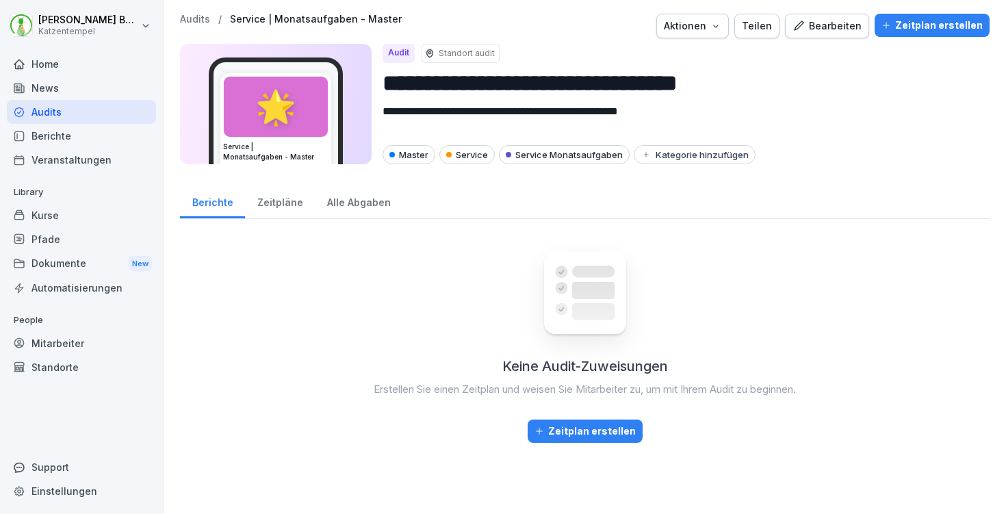
click at [927, 25] on div "Zeitplan erstellen" at bounding box center [931, 25] width 101 height 15
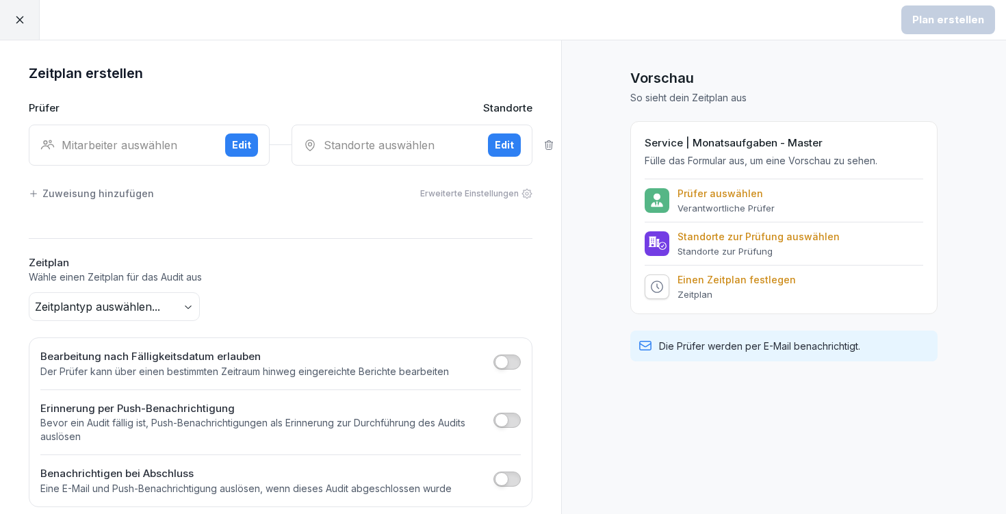
click at [188, 133] on div "Mitarbeiter auswählen Edit" at bounding box center [149, 145] width 241 height 41
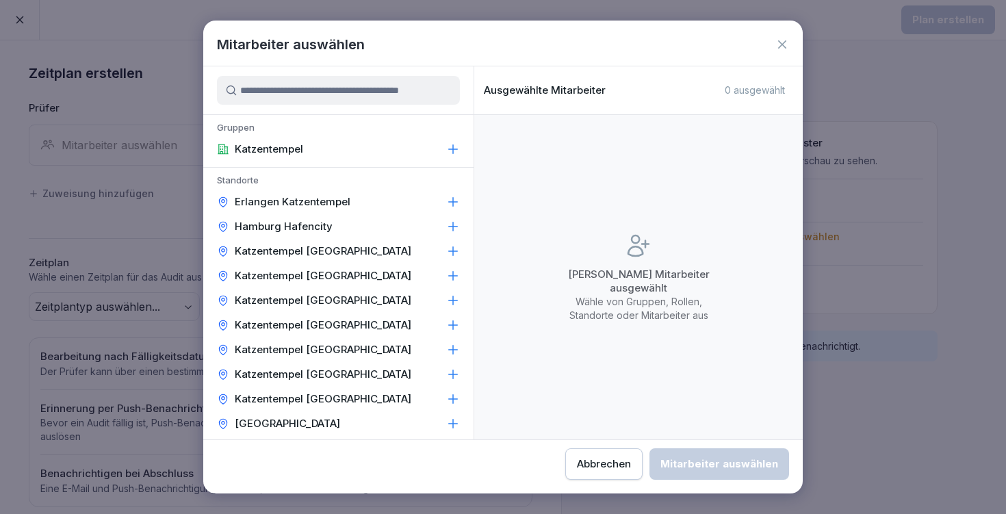
click at [790, 42] on div "Mitarbeiter auswählen" at bounding box center [503, 44] width 600 height 21
click at [786, 45] on icon at bounding box center [782, 45] width 14 height 14
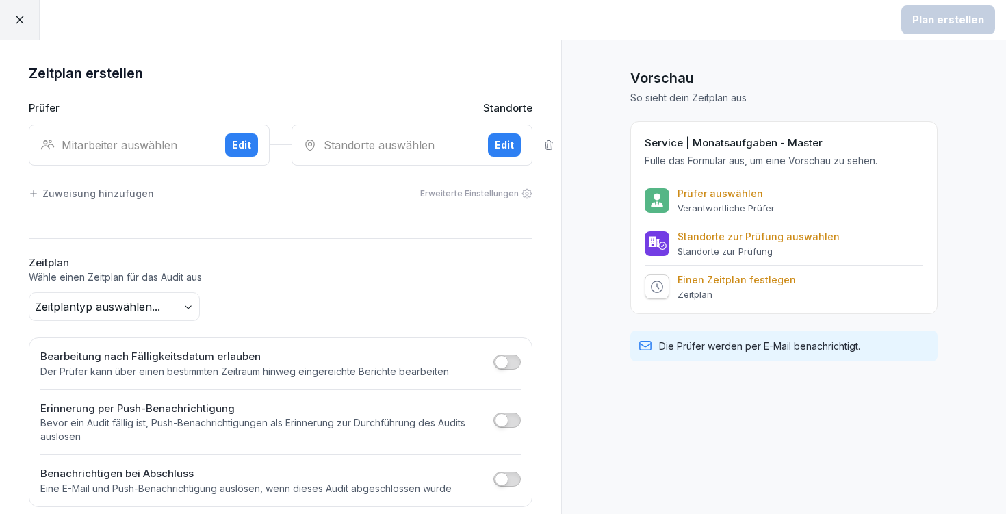
click at [495, 146] on div "Edit" at bounding box center [504, 145] width 19 height 15
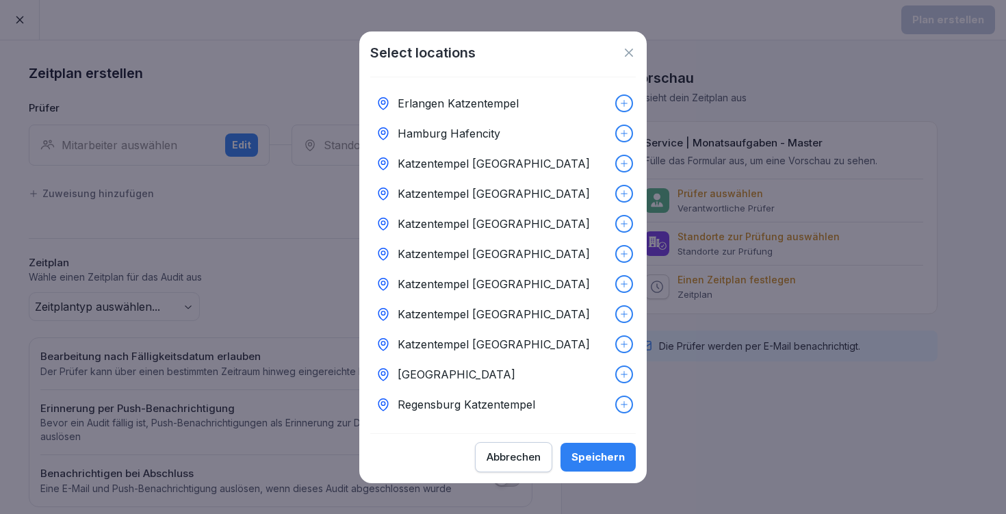
click at [511, 461] on div "Abbrechen" at bounding box center [514, 457] width 54 height 15
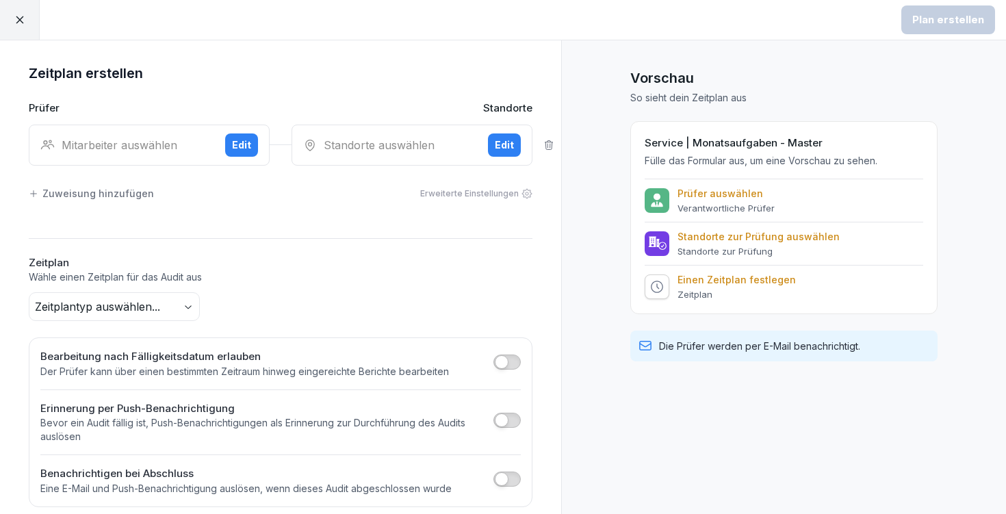
click at [18, 19] on icon at bounding box center [20, 20] width 12 height 12
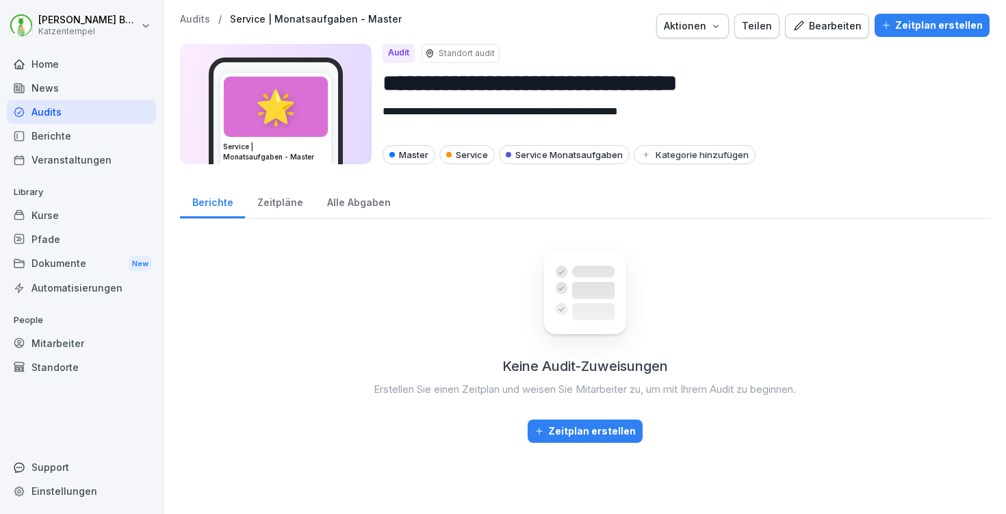
click at [194, 23] on p "Audits" at bounding box center [195, 20] width 30 height 12
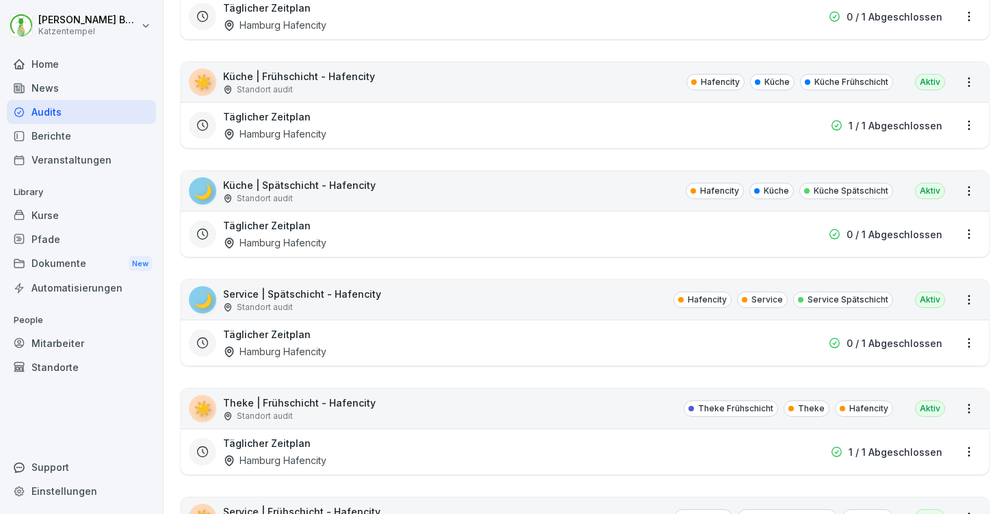
scroll to position [639, 0]
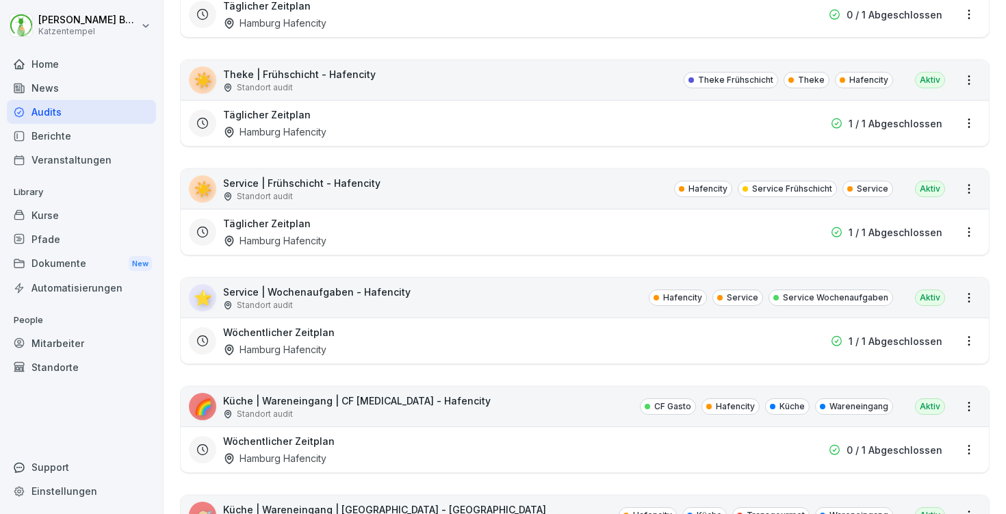
click at [404, 89] on div "☀️ Theke | Frühschicht - Hafencity Standort audit Theke Frühschicht Theke Hafen…" at bounding box center [585, 80] width 808 height 40
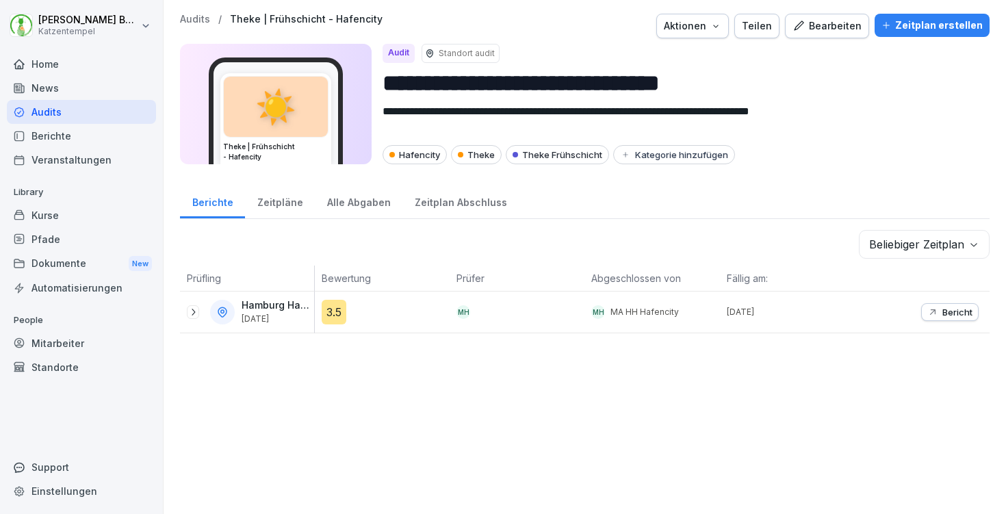
click at [341, 314] on div "3.5" at bounding box center [334, 312] width 25 height 25
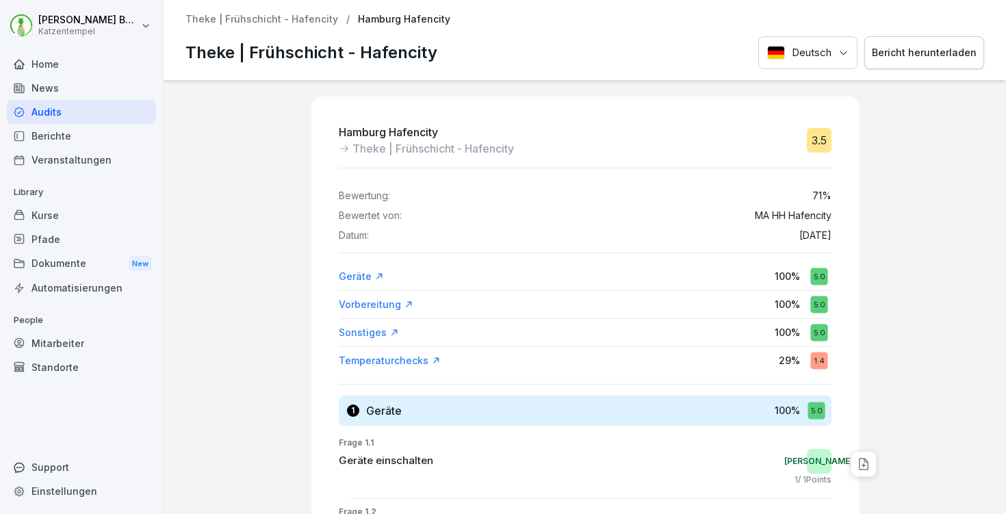
click at [381, 355] on div "Temperaturchecks" at bounding box center [390, 361] width 102 height 14
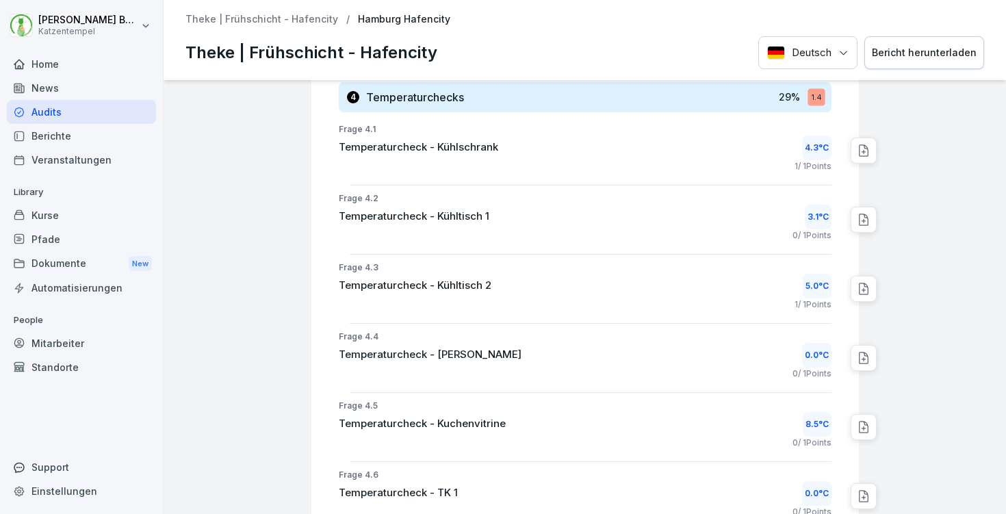
scroll to position [1359, 0]
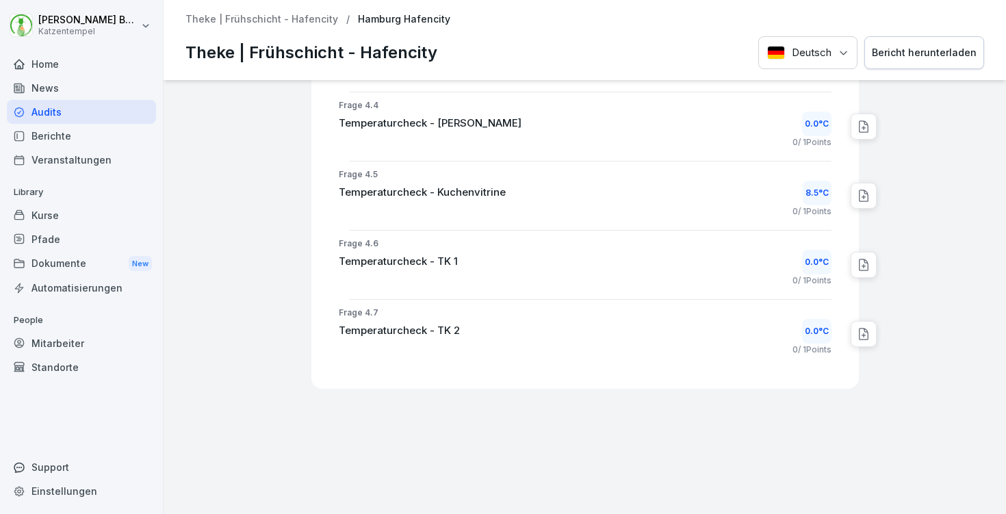
click at [802, 319] on div "0.0 °C" at bounding box center [816, 331] width 29 height 25
click at [808, 322] on div "0.0 °C" at bounding box center [816, 333] width 29 height 25
click at [857, 335] on icon at bounding box center [864, 336] width 14 height 14
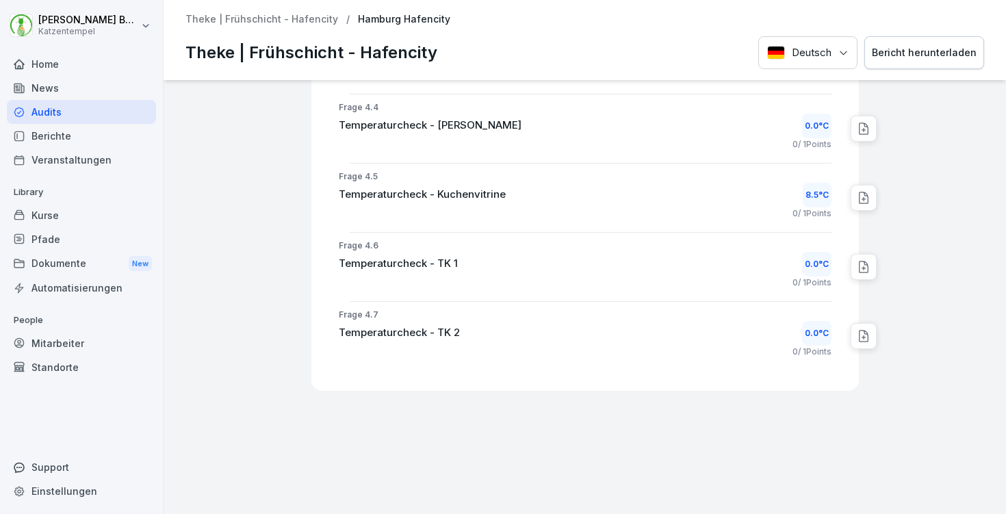
click at [911, 49] on div "Bericht herunterladen" at bounding box center [924, 52] width 105 height 15
click at [63, 57] on div "Home" at bounding box center [81, 64] width 149 height 24
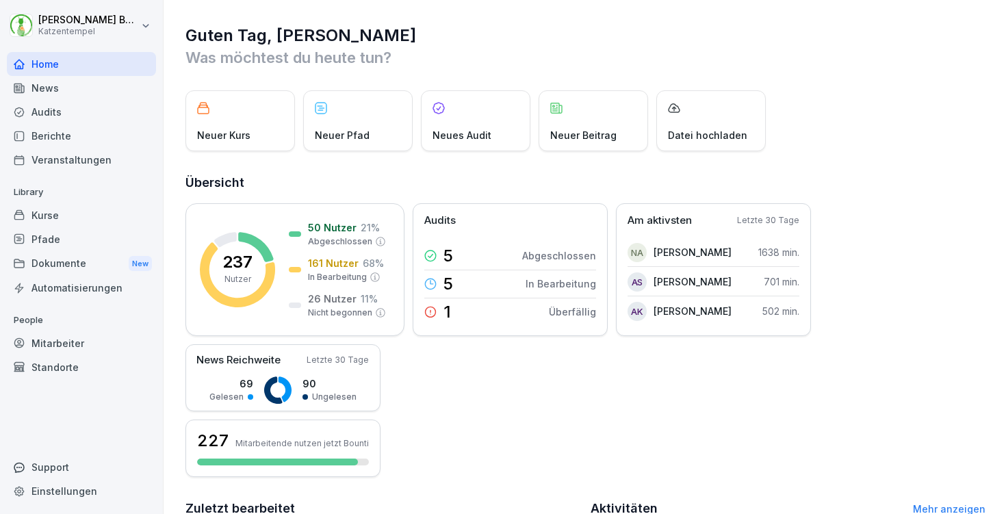
scroll to position [330, 0]
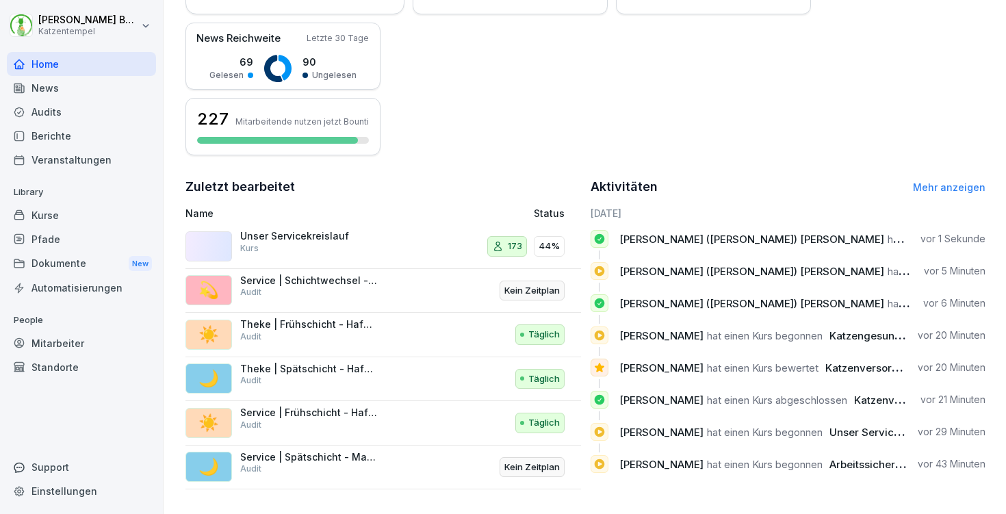
click at [68, 108] on div "Audits" at bounding box center [81, 112] width 149 height 24
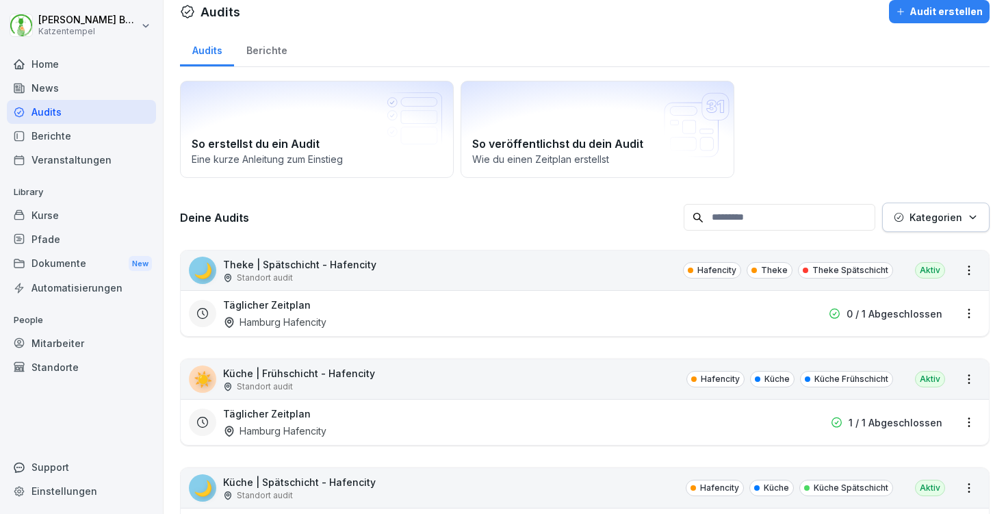
click at [284, 52] on div "Berichte" at bounding box center [266, 48] width 65 height 35
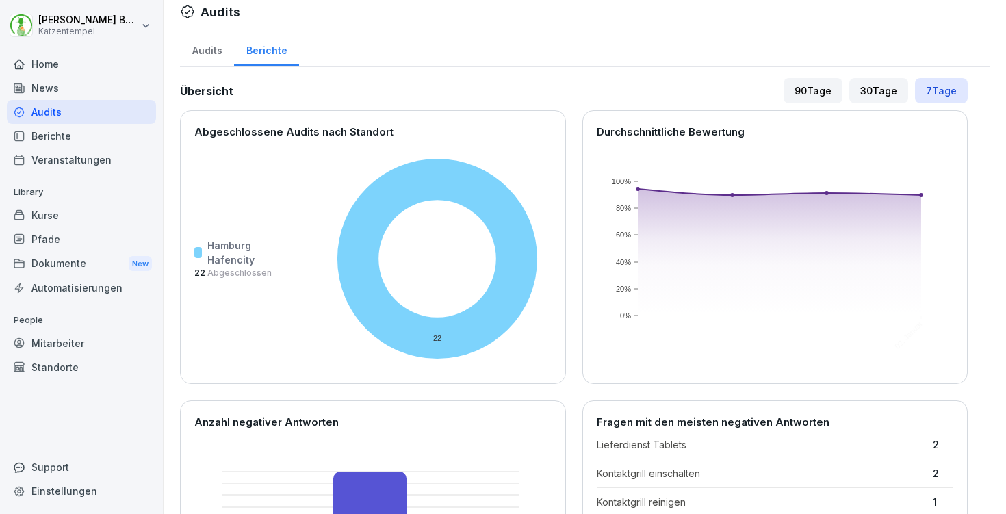
click at [803, 96] on div "90 Tage" at bounding box center [813, 90] width 59 height 25
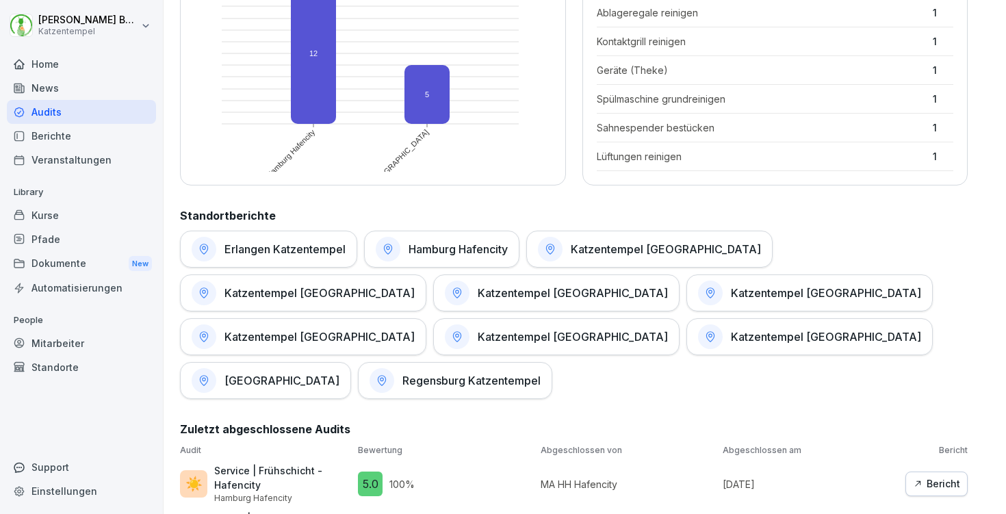
scroll to position [1127, 0]
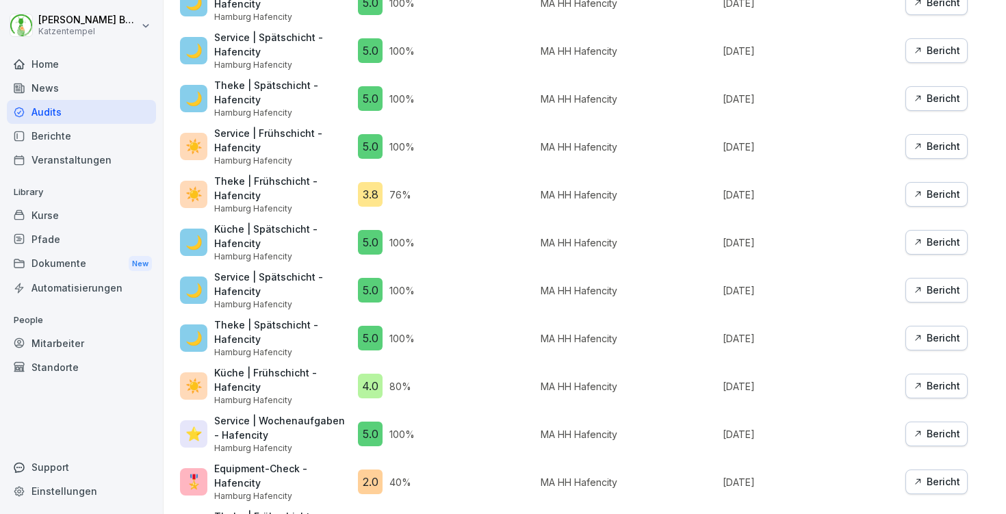
click at [929, 474] on div "Bericht" at bounding box center [936, 481] width 47 height 15
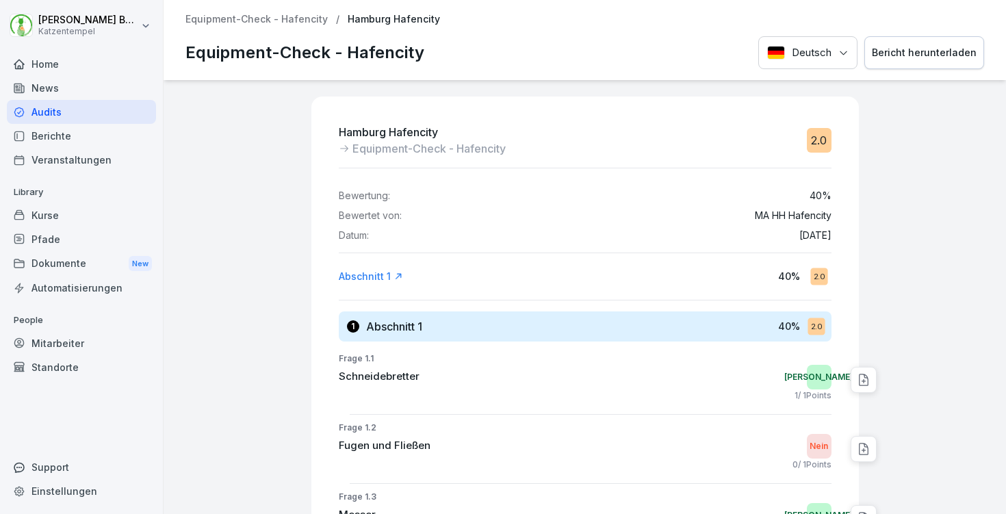
click at [86, 55] on div "Home" at bounding box center [81, 64] width 149 height 24
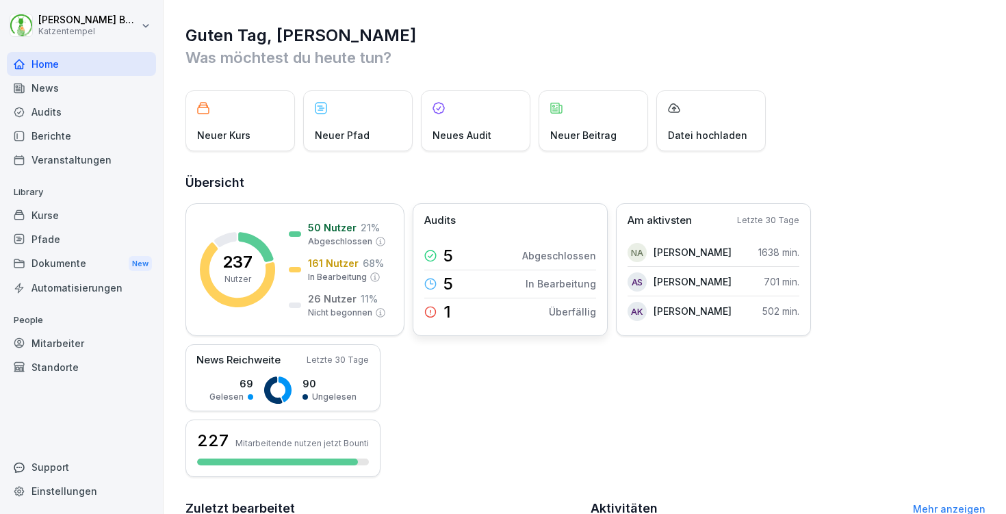
click at [472, 270] on div "5 In Bearbeitung" at bounding box center [510, 284] width 172 height 29
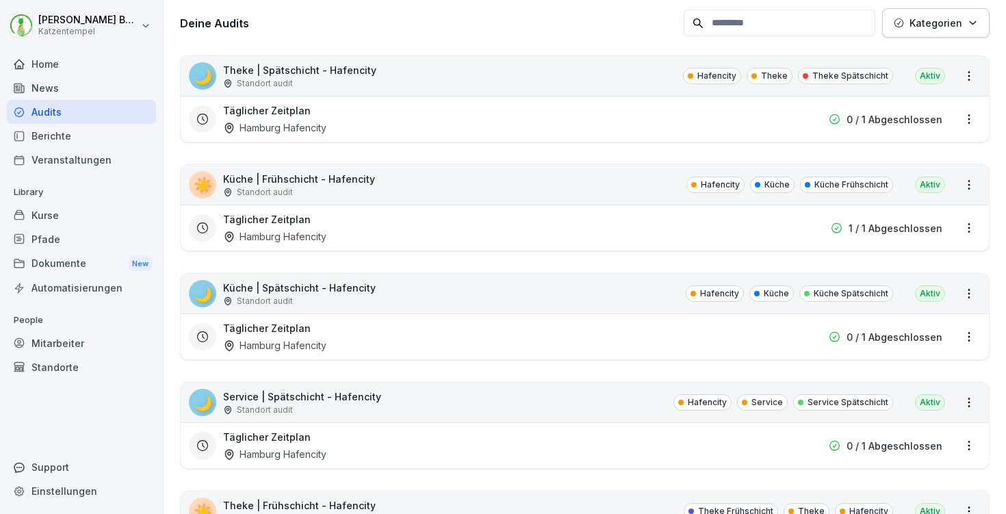
scroll to position [207, 0]
click at [609, 116] on div "Täglicher Zeitplan Hamburg Hafencity" at bounding box center [497, 119] width 548 height 31
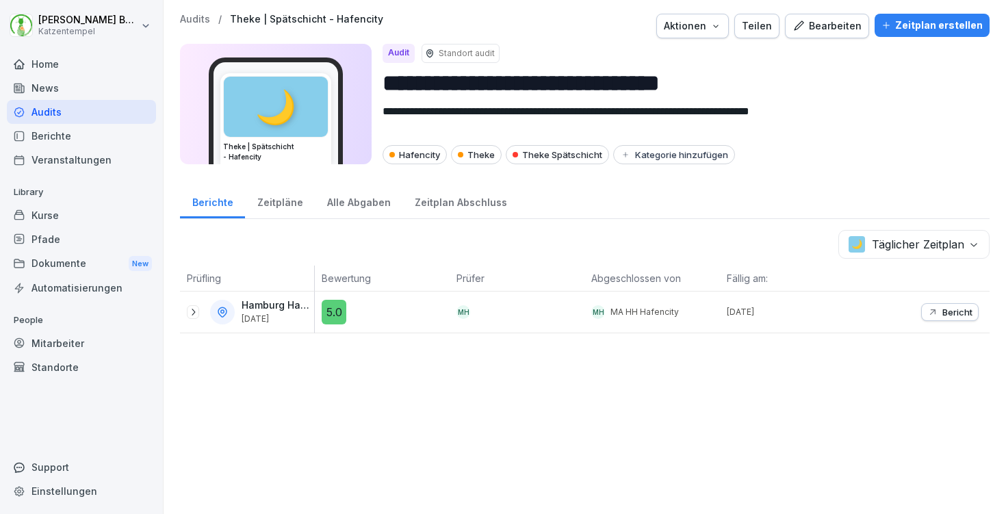
click at [192, 311] on icon at bounding box center [193, 312] width 11 height 11
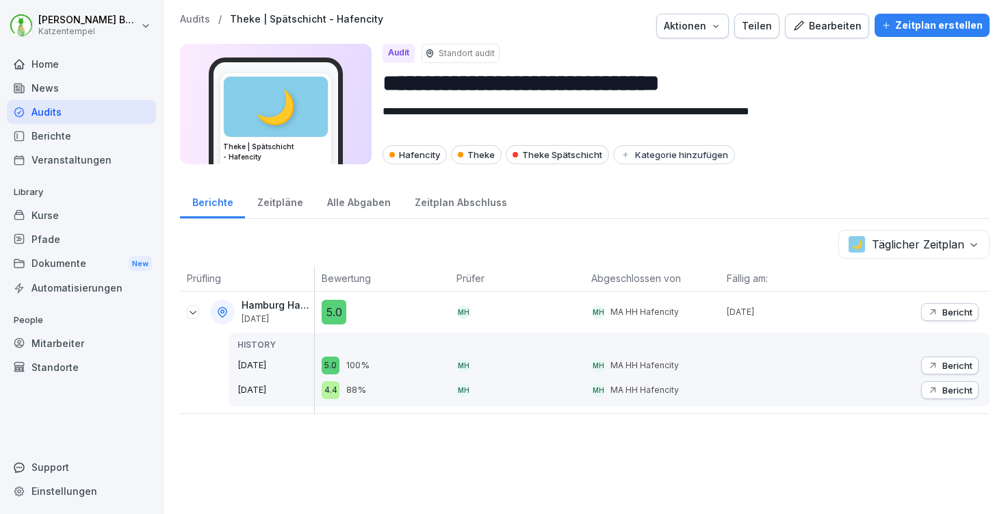
click at [914, 248] on body "**********" at bounding box center [503, 257] width 1006 height 514
click at [204, 21] on p "Audits" at bounding box center [195, 20] width 30 height 12
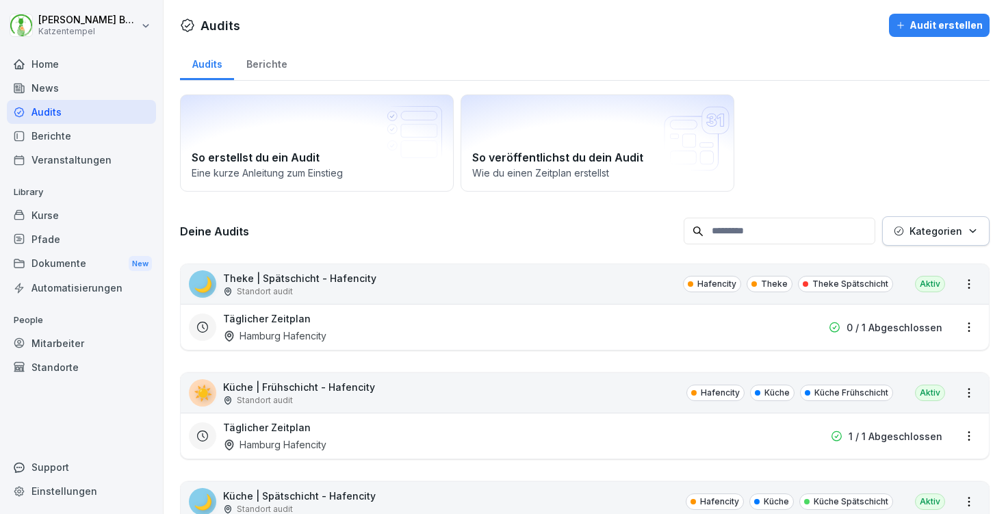
click at [275, 59] on div "Berichte" at bounding box center [266, 62] width 65 height 35
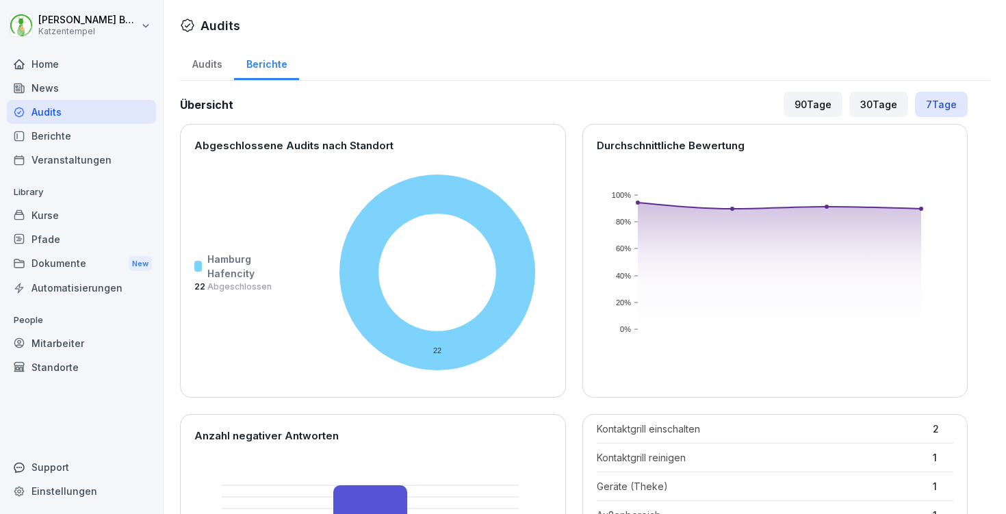
click at [216, 60] on div "Audits" at bounding box center [207, 62] width 54 height 35
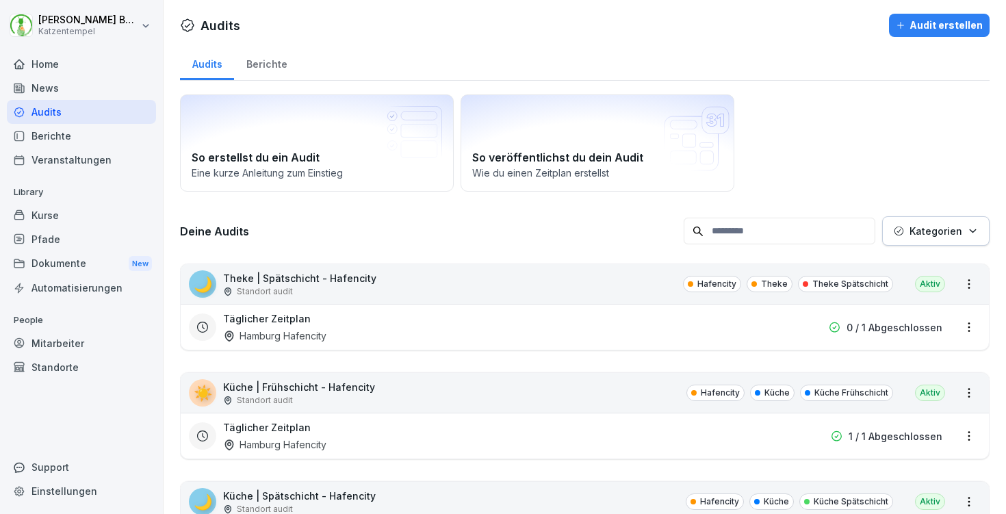
click at [509, 286] on div "🌙 Theke | Spätschicht - Hafencity Standort audit Hafencity Theke Theke Spätschi…" at bounding box center [585, 284] width 808 height 40
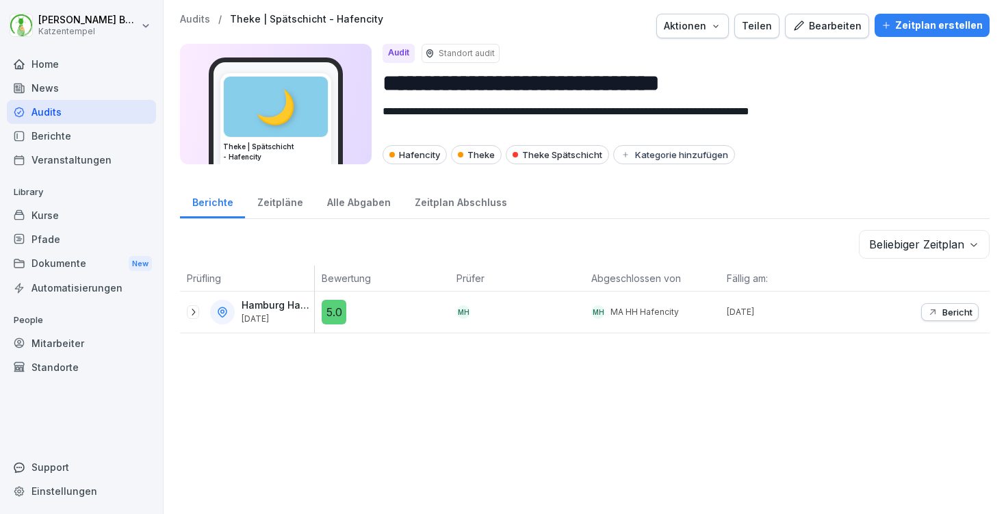
click at [795, 17] on button "Bearbeiten" at bounding box center [827, 26] width 84 height 25
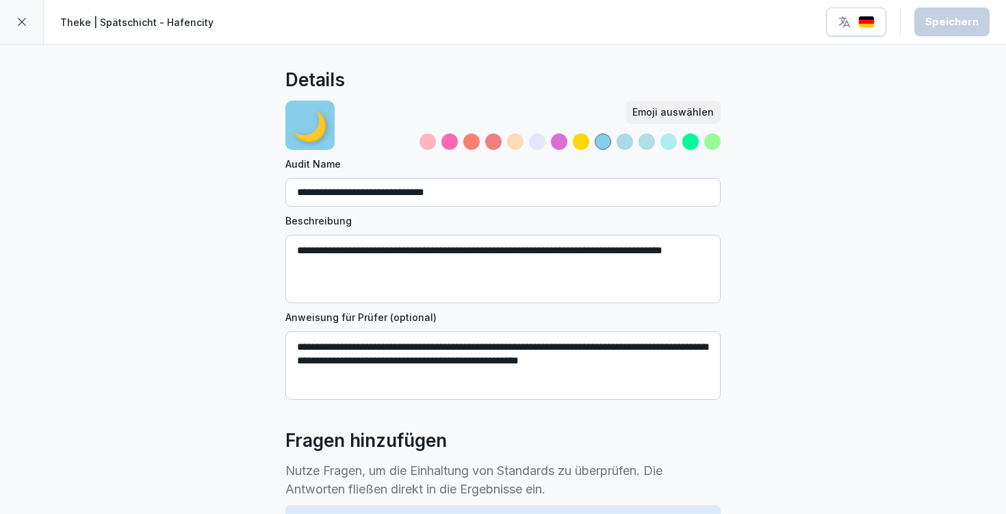
scroll to position [700, 0]
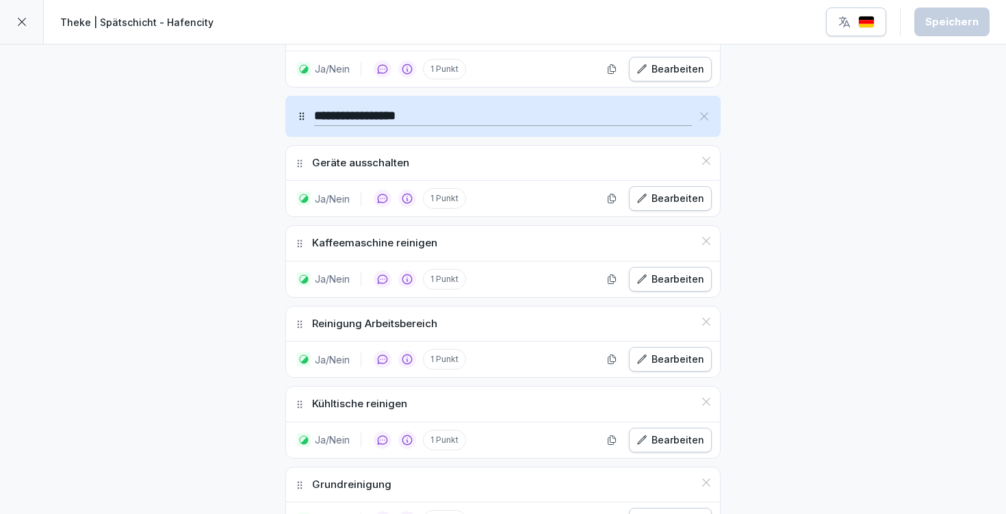
click at [688, 279] on div "Bearbeiten" at bounding box center [670, 279] width 68 height 15
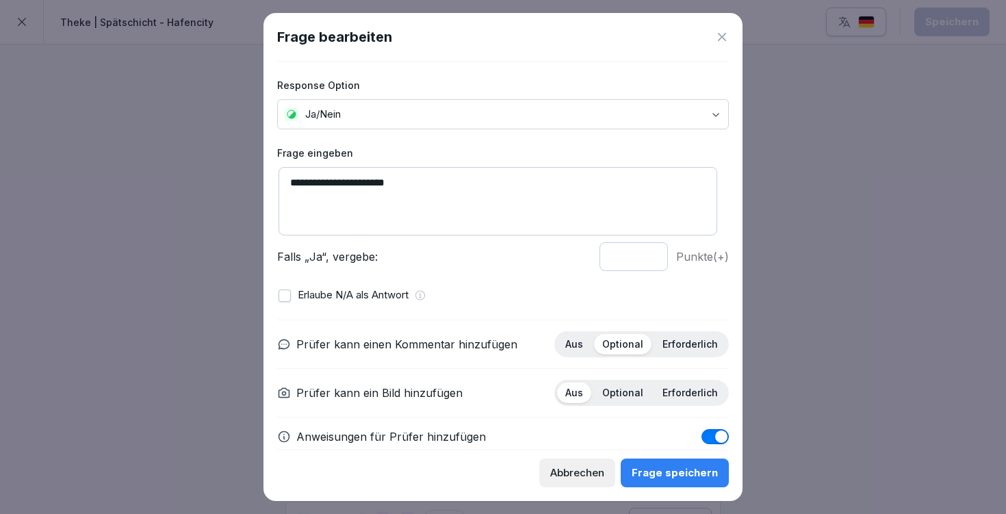
scroll to position [96, 0]
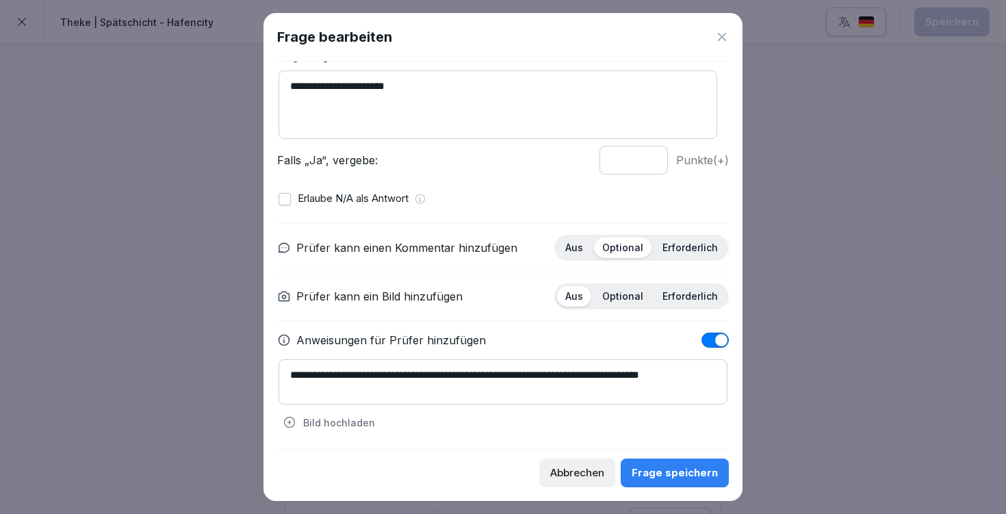
click at [720, 35] on icon at bounding box center [722, 37] width 8 height 8
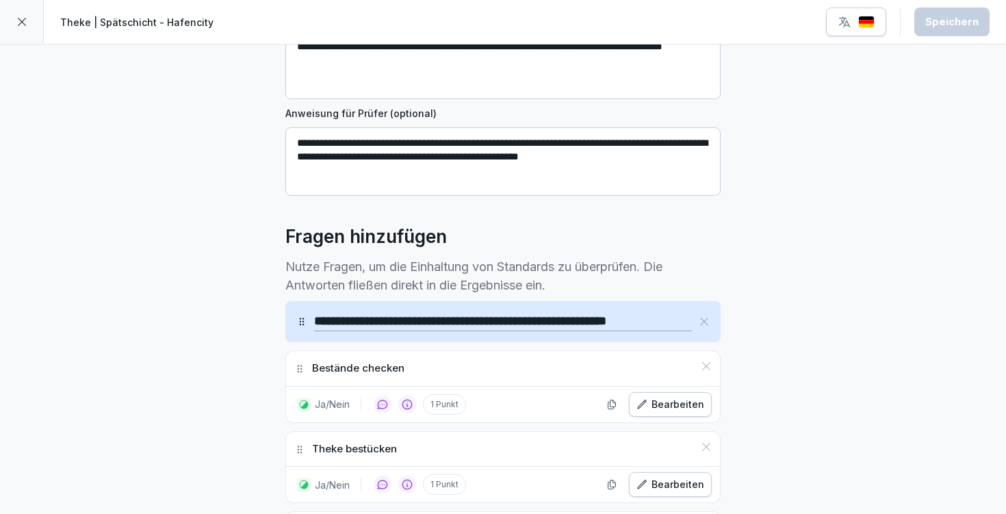
scroll to position [0, 0]
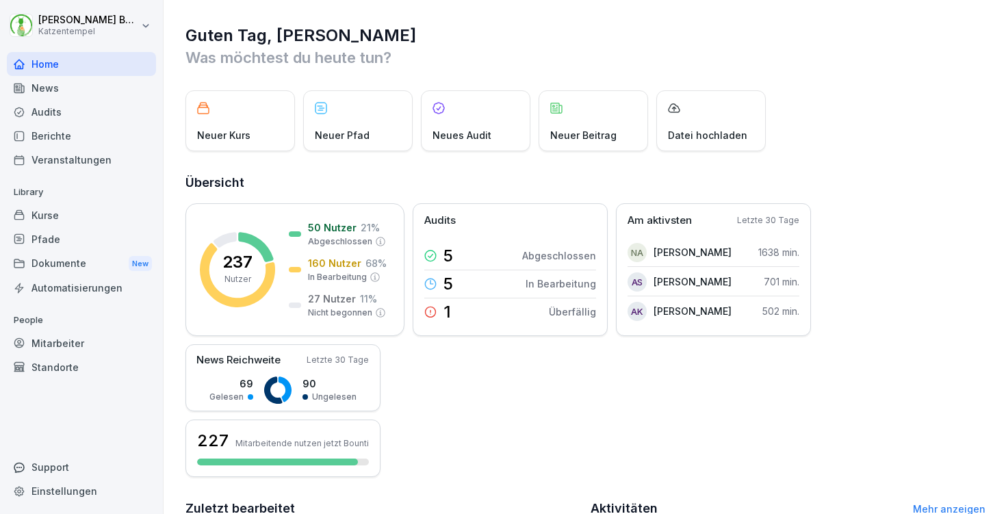
scroll to position [330, 0]
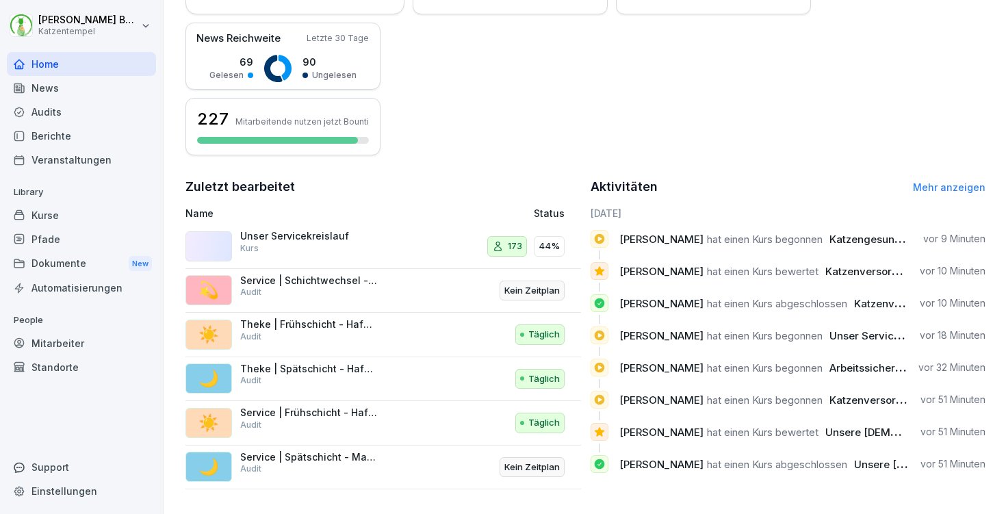
click at [73, 209] on div "Kurse" at bounding box center [81, 215] width 149 height 24
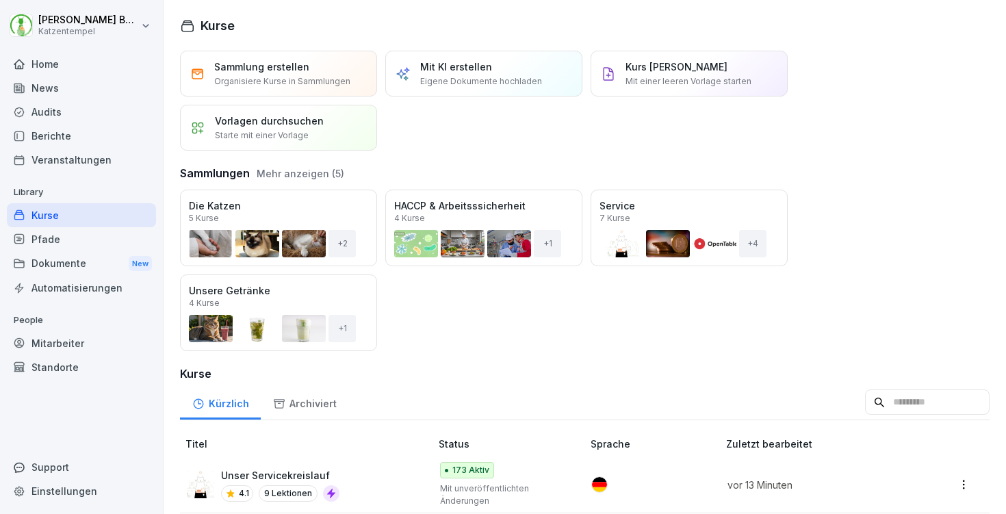
click at [0, 0] on div "Öffnen" at bounding box center [0, 0] width 0 height 0
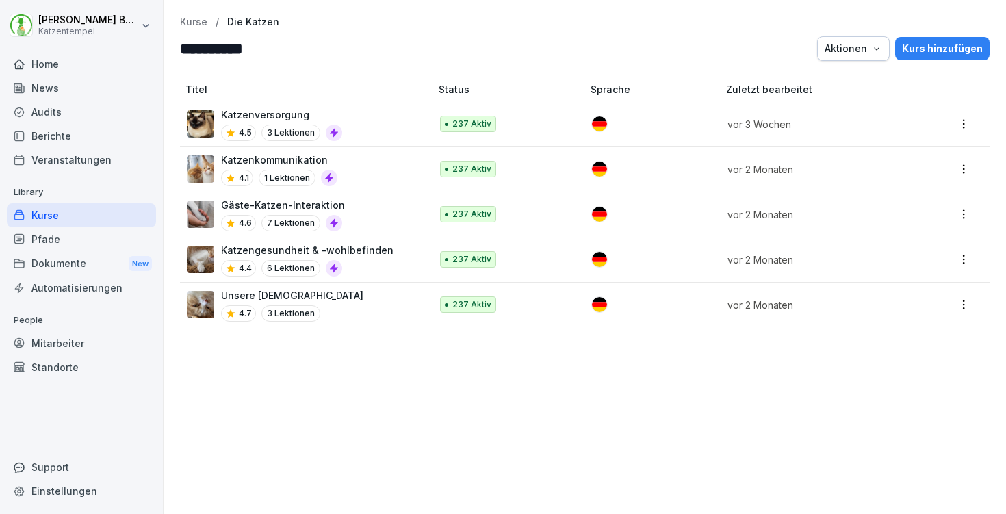
click at [360, 125] on div "Katzenversorgung 4.5 3 Lektionen" at bounding box center [302, 124] width 230 height 34
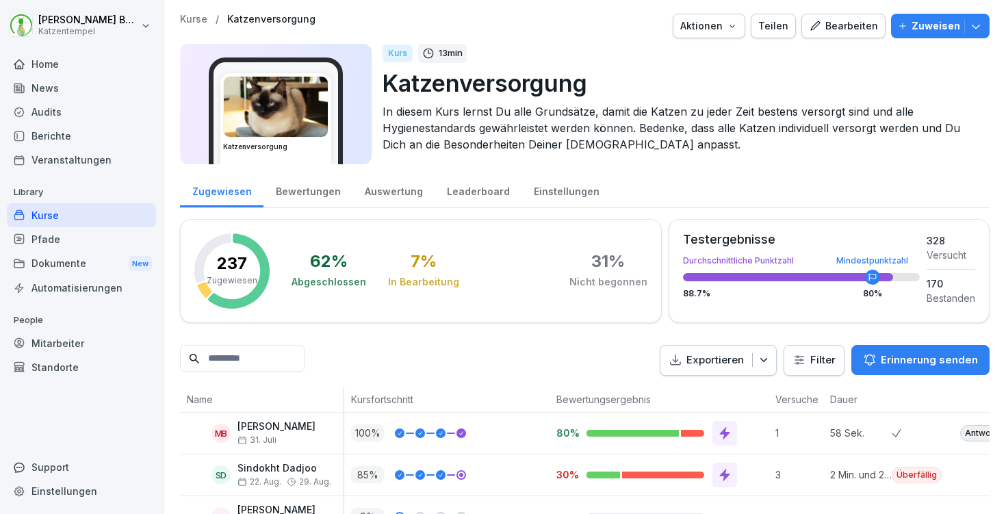
click at [330, 188] on div "Bewertungen" at bounding box center [307, 189] width 89 height 35
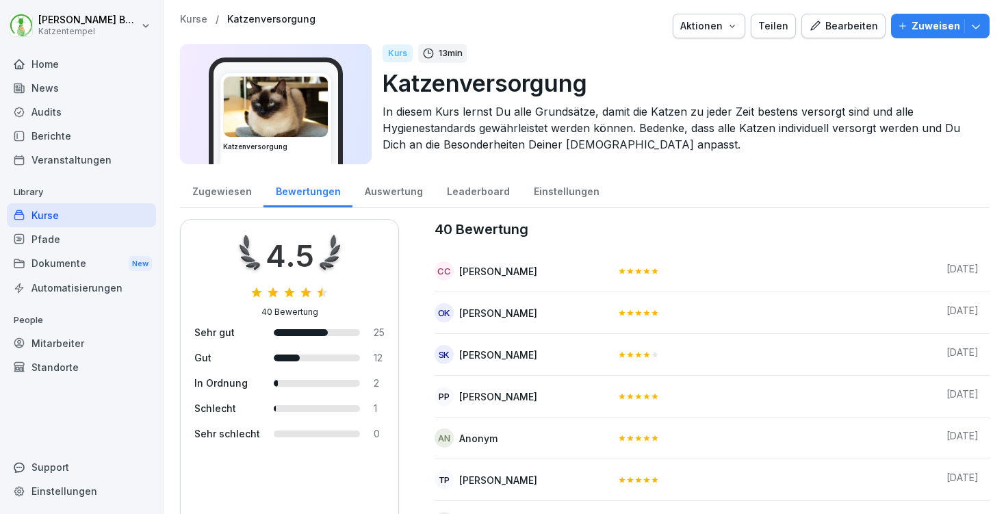
click at [192, 16] on p "Kurse" at bounding box center [193, 20] width 27 height 12
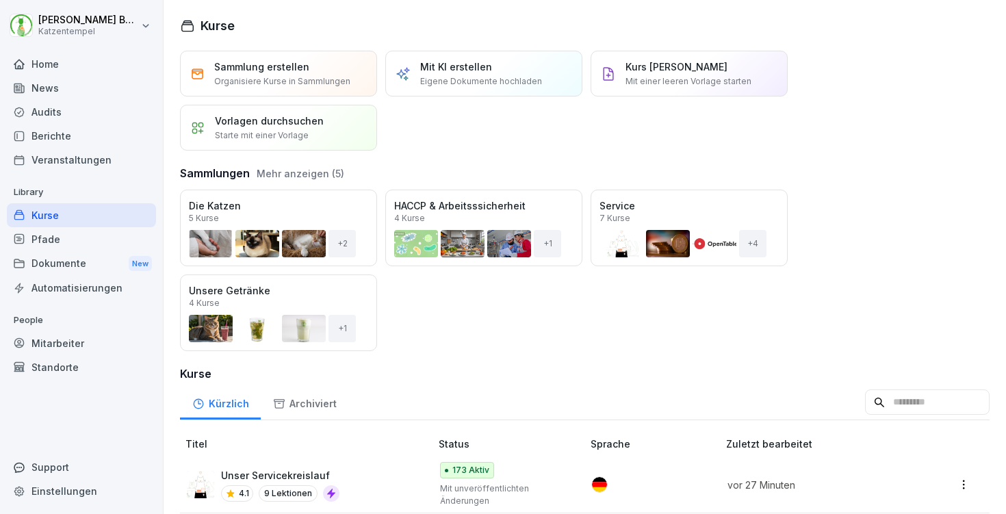
click at [46, 63] on div "Home" at bounding box center [81, 64] width 149 height 24
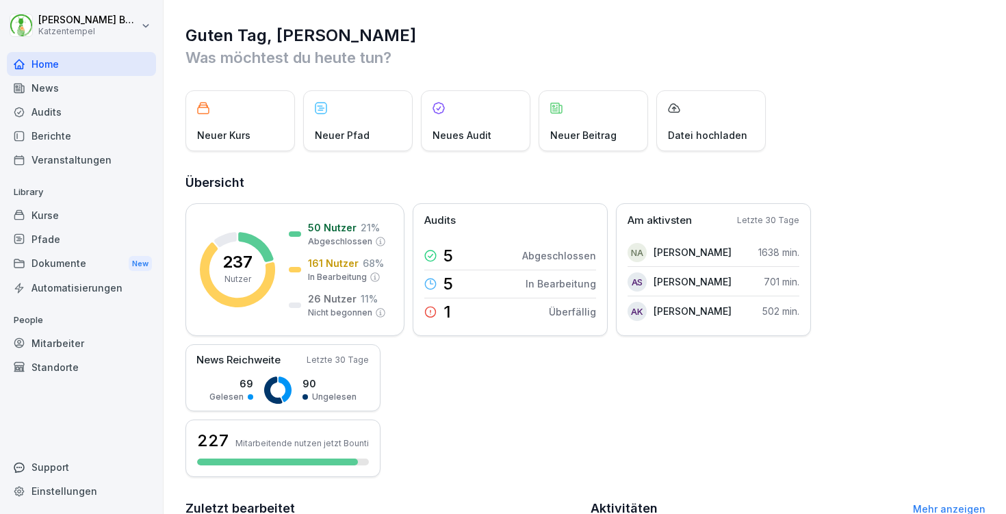
click at [60, 88] on div "News" at bounding box center [81, 88] width 149 height 24
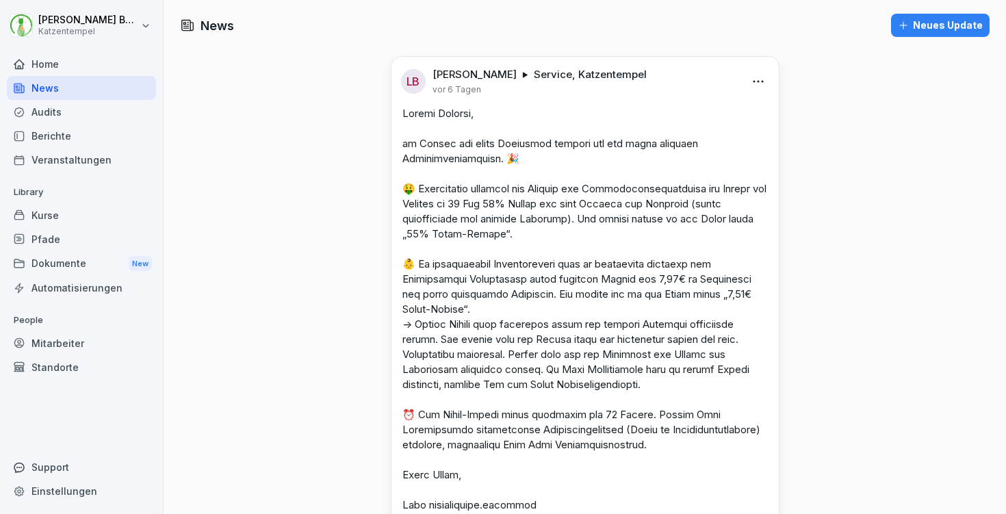
click at [60, 107] on div "Audits" at bounding box center [81, 112] width 149 height 24
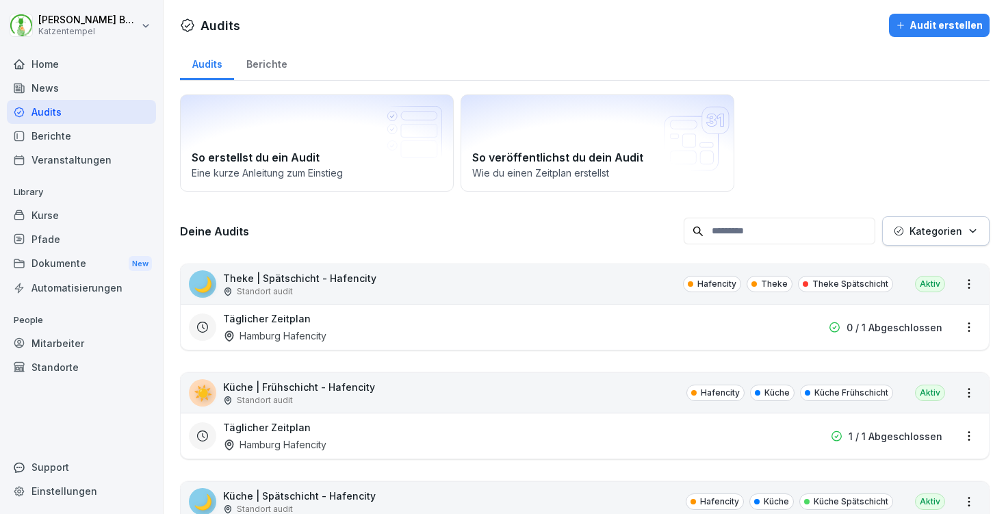
click at [556, 280] on div "🌙 Theke | Spätschicht - Hafencity Standort audit Hafencity Theke Theke Spätschi…" at bounding box center [585, 284] width 808 height 40
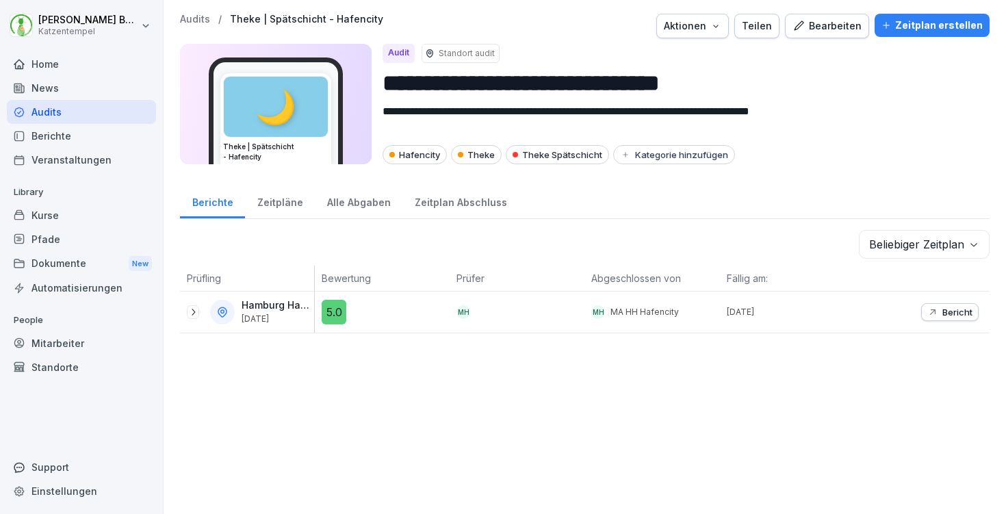
click at [348, 201] on div "Alle Abgaben" at bounding box center [359, 200] width 88 height 35
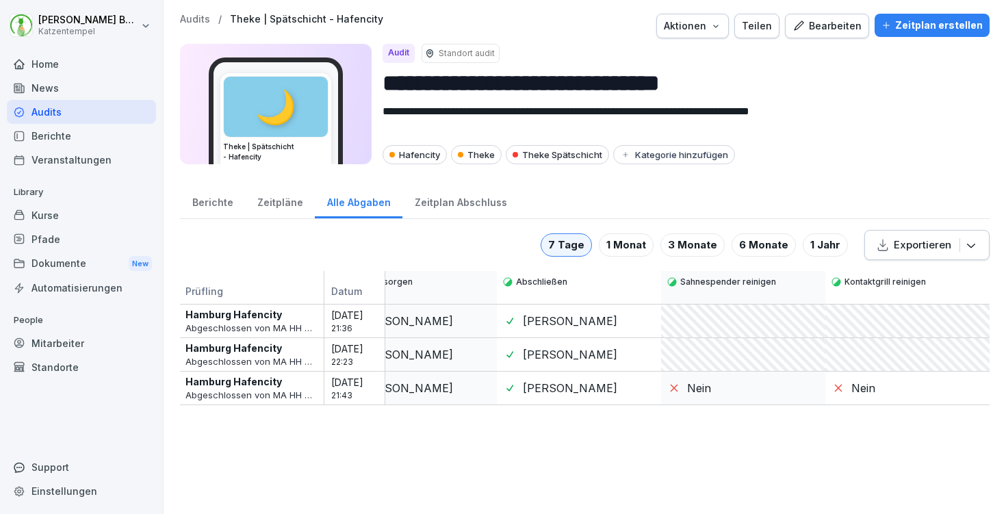
scroll to position [0, 2089]
click at [671, 395] on div "Nein" at bounding box center [689, 388] width 43 height 16
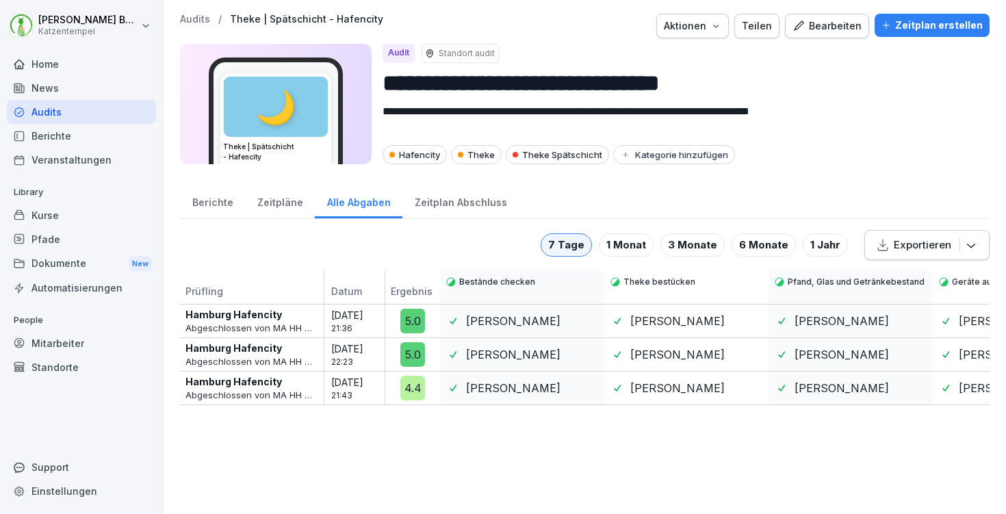
scroll to position [0, 0]
click at [188, 18] on p "Audits" at bounding box center [195, 20] width 30 height 12
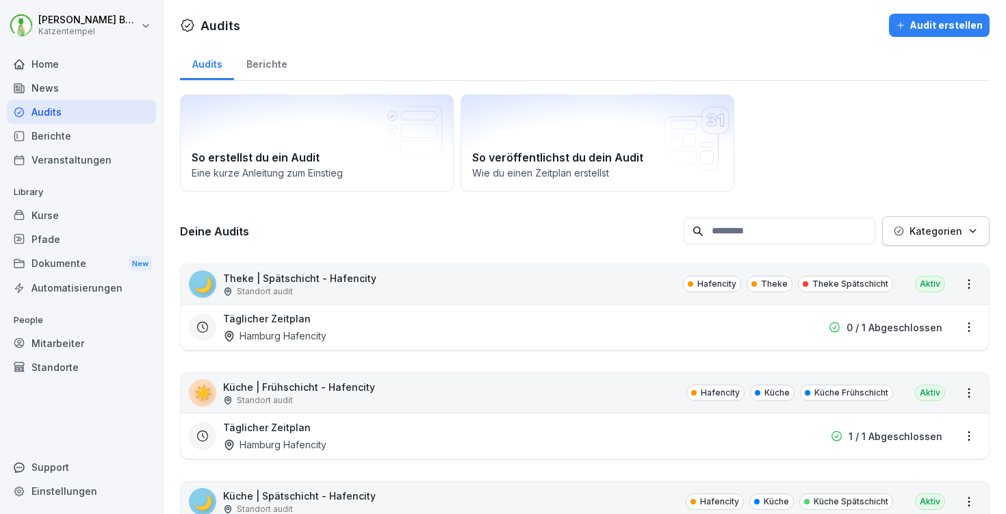
click at [418, 395] on div "☀️ Küche | Frühschicht - Hafencity Standort audit Hafencity Küche Küche Frühsch…" at bounding box center [585, 393] width 808 height 40
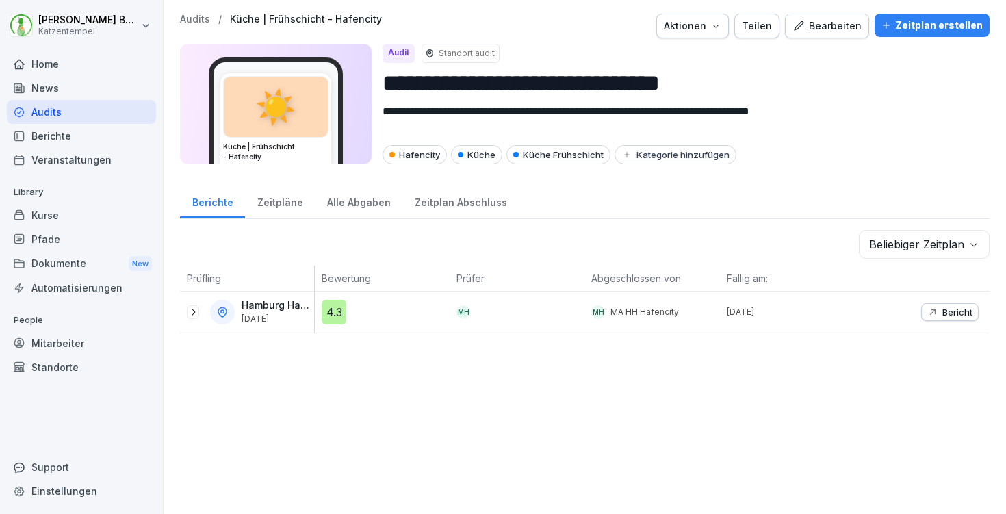
click at [192, 315] on icon at bounding box center [193, 312] width 3 height 7
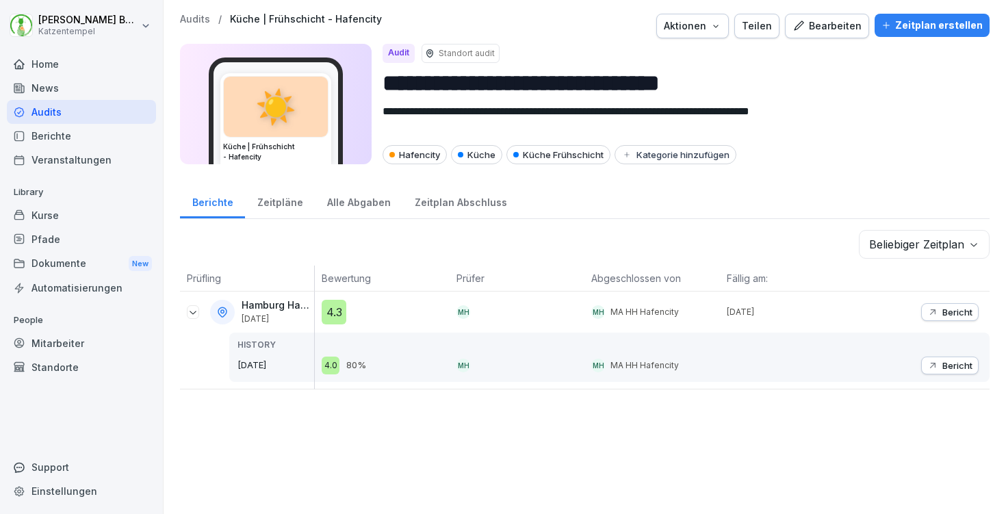
click at [360, 202] on div "Alle Abgaben" at bounding box center [359, 200] width 88 height 35
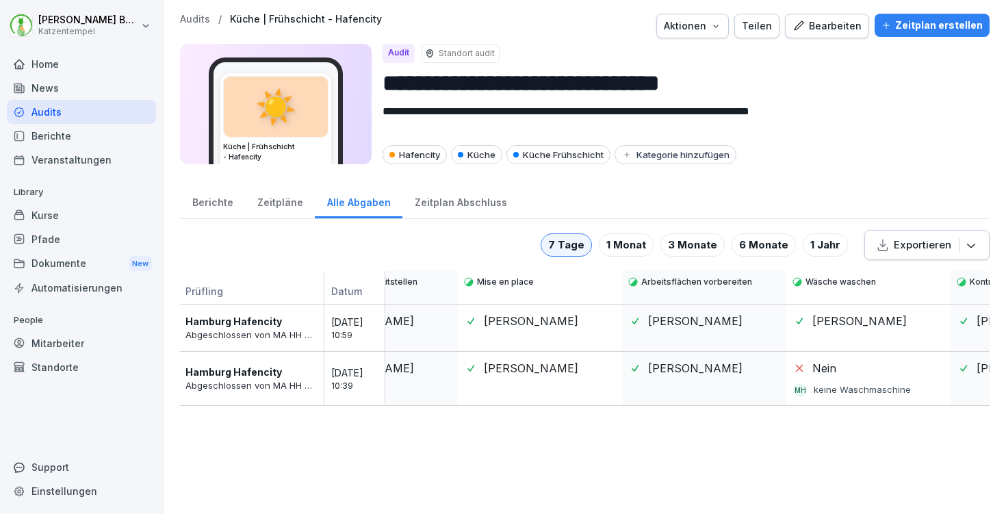
scroll to position [0, 1133]
click at [829, 389] on p "keine Waschmaschine" at bounding box center [860, 390] width 97 height 14
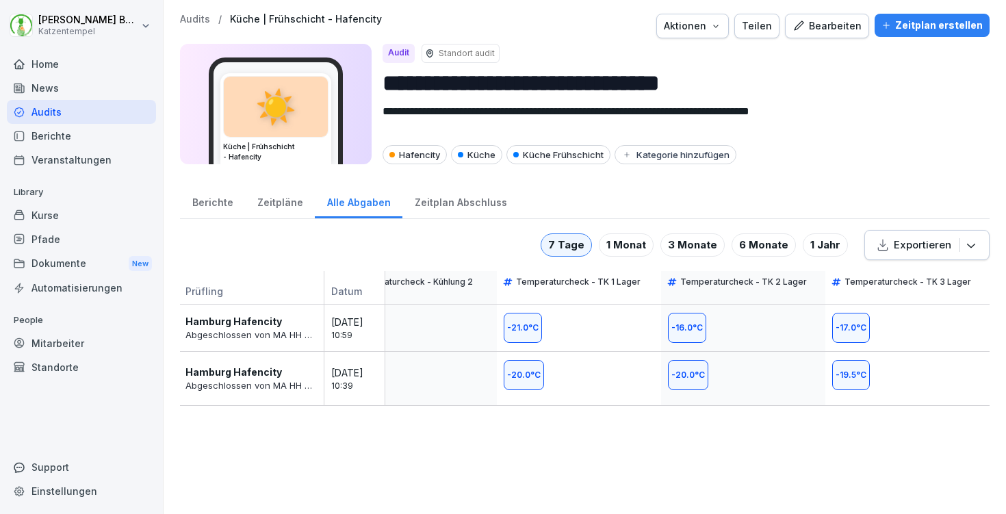
scroll to position [0, 2746]
click at [969, 246] on button "Exportieren" at bounding box center [926, 245] width 125 height 30
click at [927, 281] on div "Als Excel Datei exportieren" at bounding box center [893, 281] width 177 height 27
click at [198, 16] on p "Audits" at bounding box center [195, 20] width 30 height 12
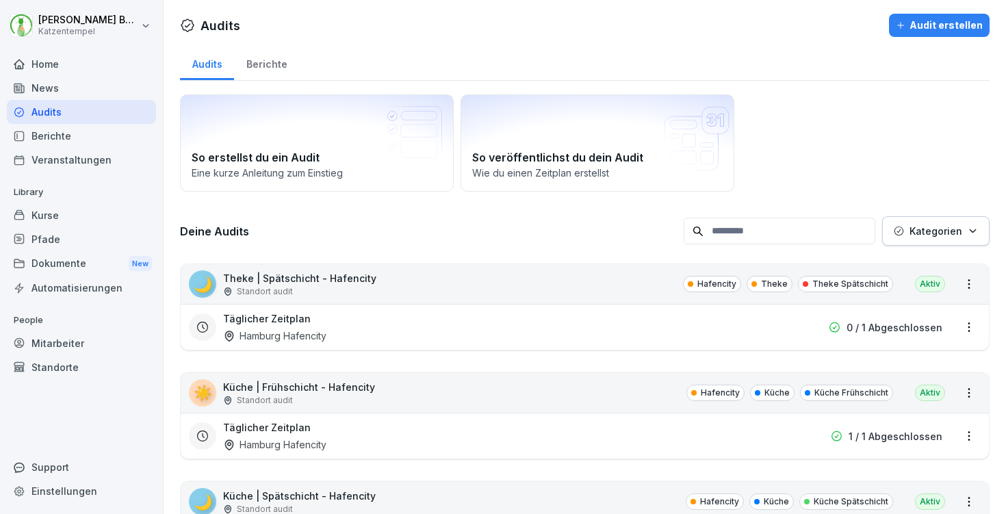
click at [263, 64] on div "Berichte" at bounding box center [266, 62] width 65 height 35
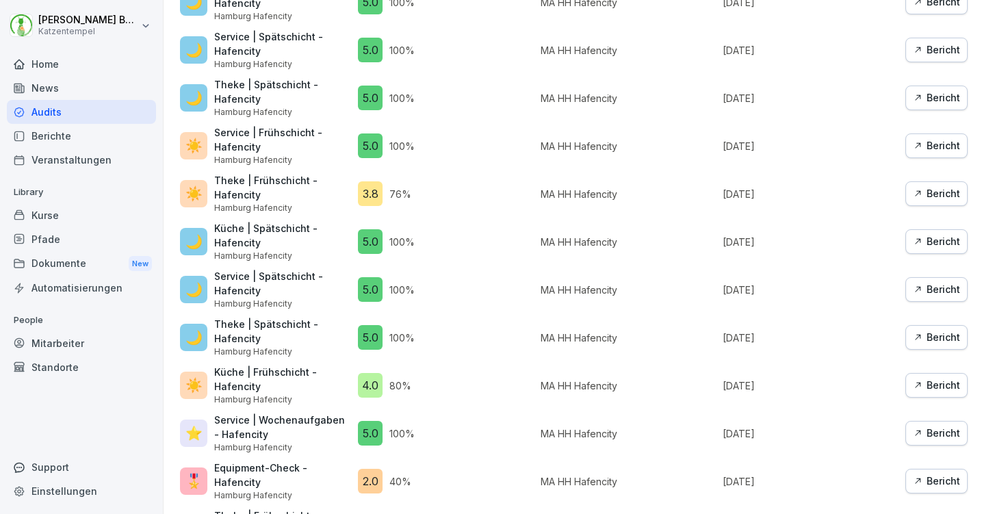
scroll to position [1127, 0]
click at [926, 378] on div "Bericht" at bounding box center [936, 385] width 47 height 15
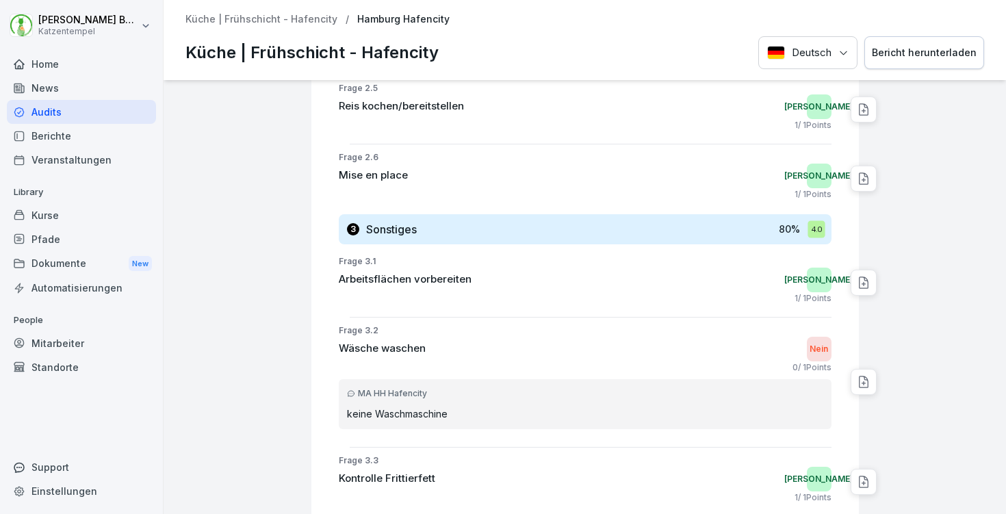
scroll to position [809, 0]
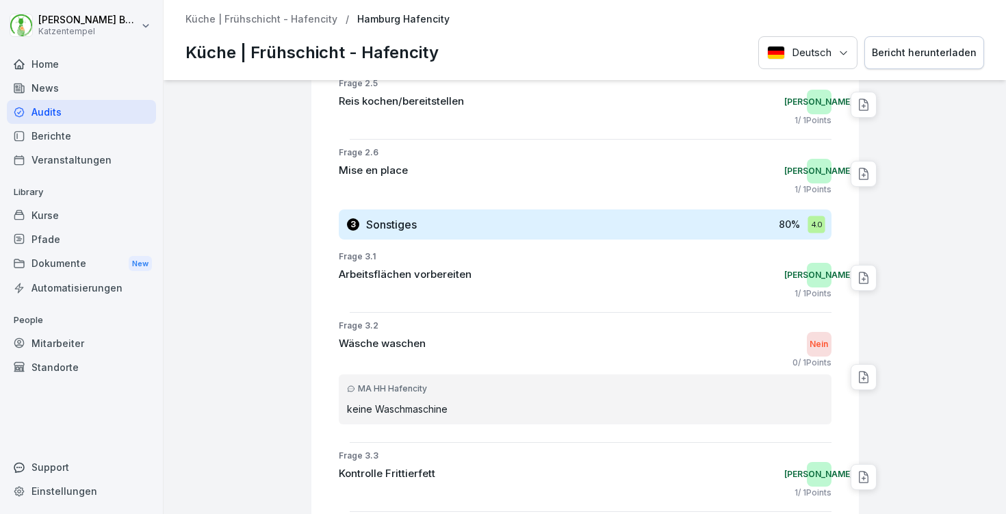
click at [913, 51] on div "Bericht herunterladen" at bounding box center [924, 52] width 105 height 15
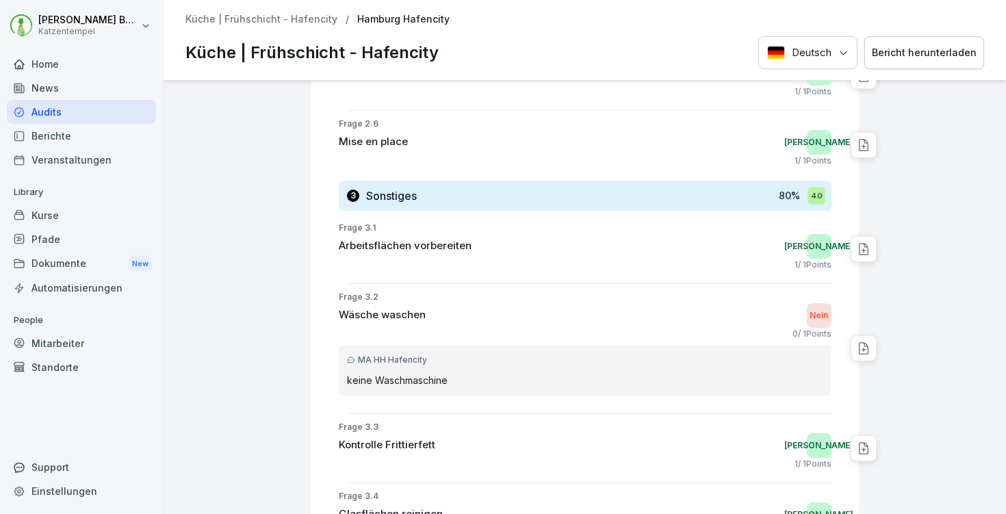
scroll to position [837, 0]
click at [920, 68] on button "Bericht herunterladen" at bounding box center [924, 53] width 120 height 34
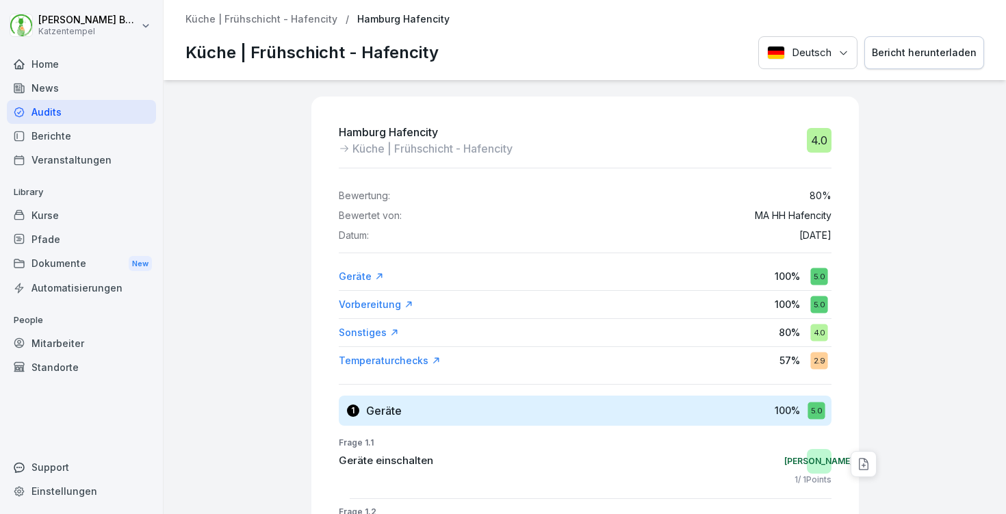
click at [812, 361] on div "2.9" at bounding box center [818, 360] width 17 height 17
click at [365, 354] on div "Temperaturchecks" at bounding box center [390, 361] width 102 height 14
click at [321, 19] on p "Küche | Frühschicht - Hafencity" at bounding box center [261, 20] width 152 height 12
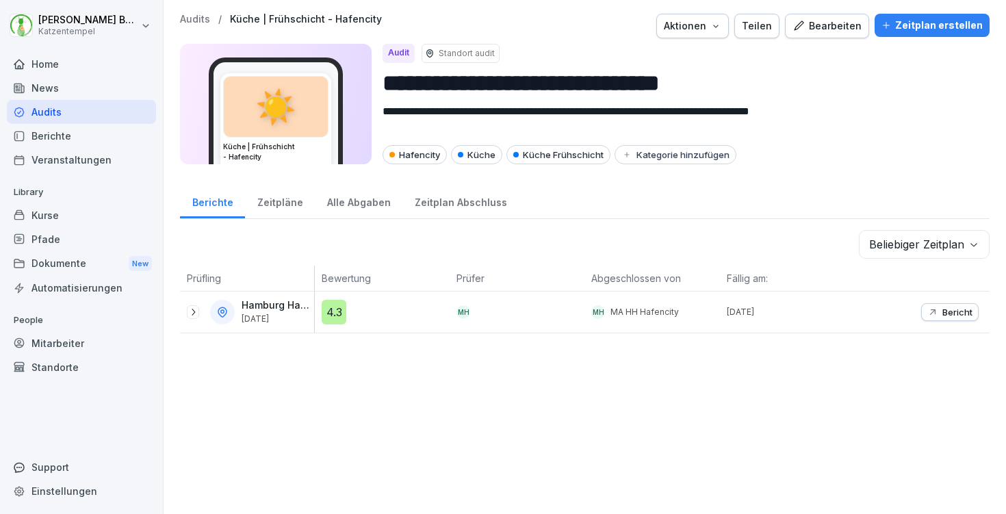
click at [422, 196] on div "Zeitplan Abschluss" at bounding box center [460, 200] width 116 height 35
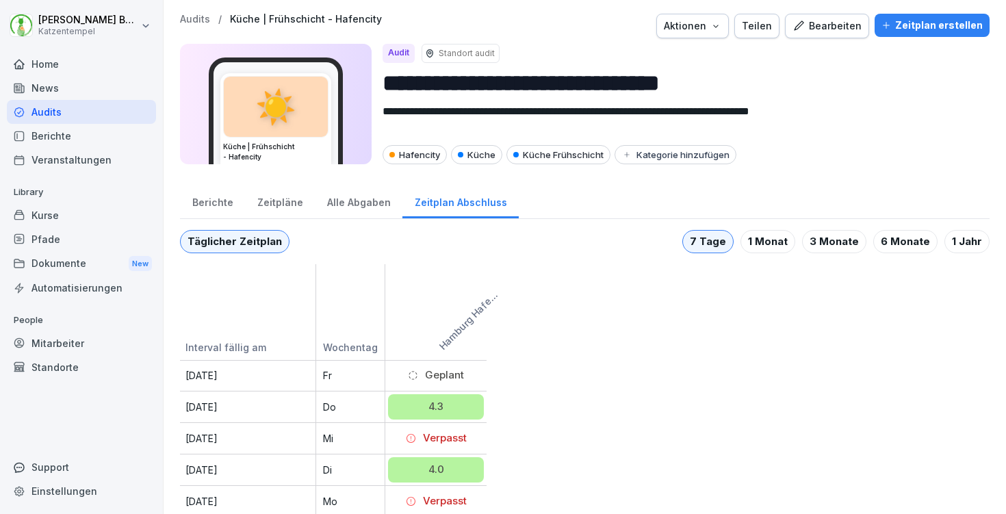
scroll to position [13, 0]
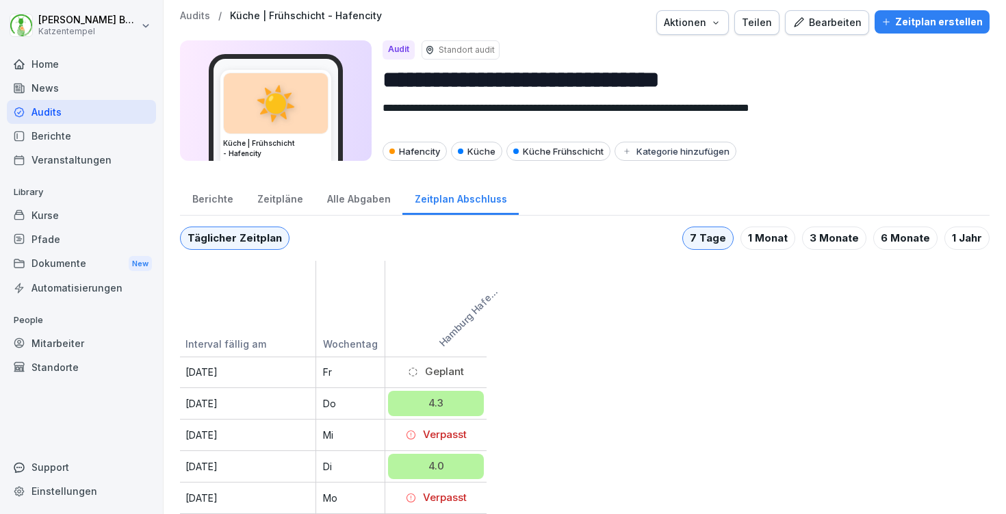
click at [758, 228] on div "1 Monat" at bounding box center [768, 238] width 55 height 23
click at [717, 228] on div "7 Tage" at bounding box center [707, 238] width 51 height 23
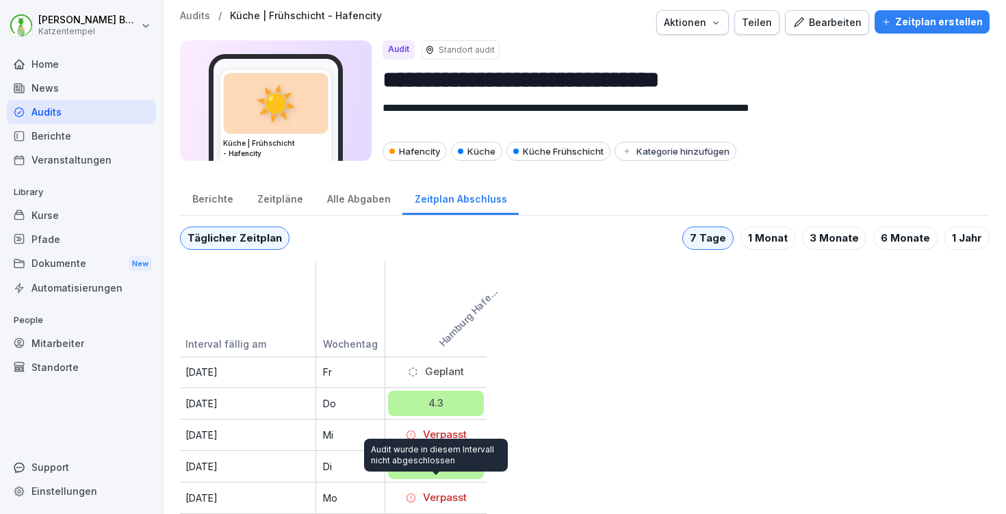
click at [409, 493] on icon at bounding box center [411, 498] width 10 height 10
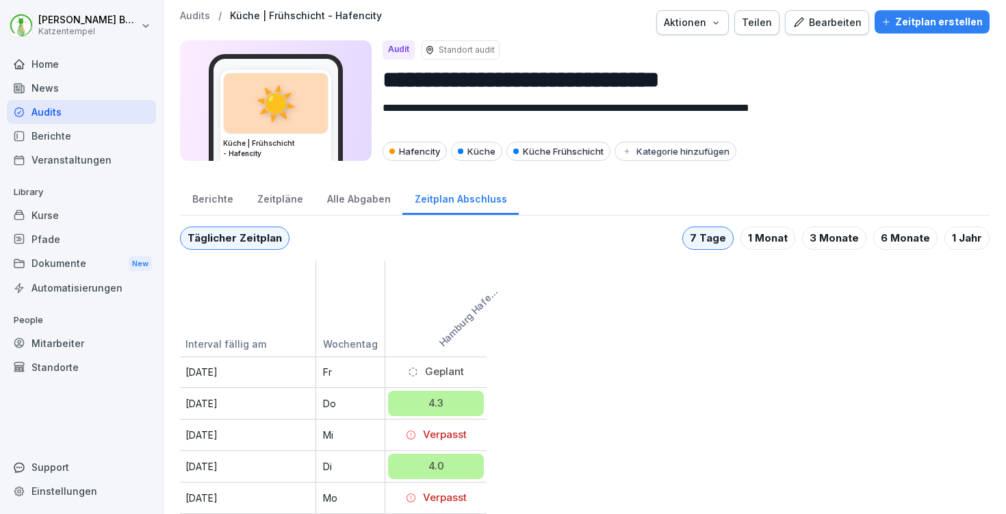
click at [336, 191] on div "Alle Abgaben" at bounding box center [359, 197] width 88 height 35
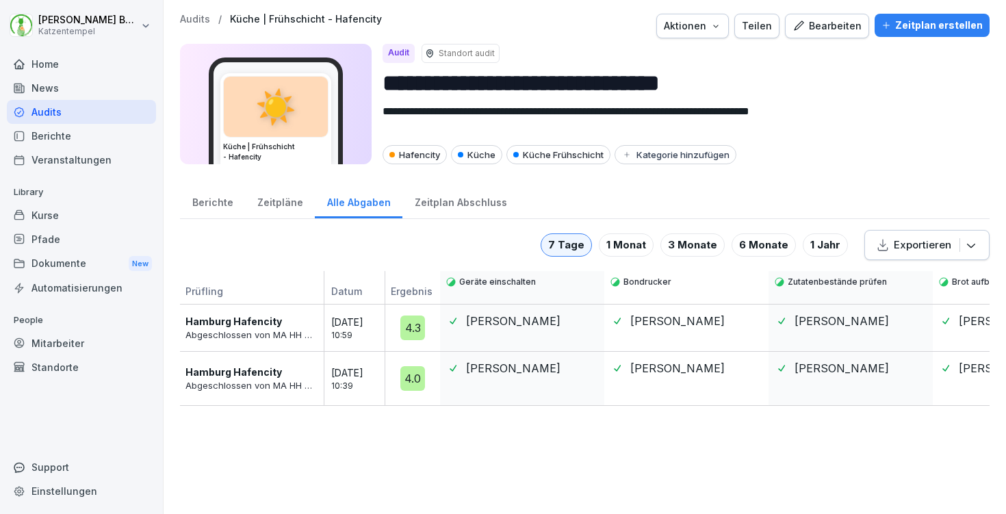
click at [636, 245] on div "1 Monat" at bounding box center [626, 244] width 55 height 23
click at [576, 237] on div "7 Tage" at bounding box center [566, 244] width 51 height 23
click at [196, 16] on p "Audits" at bounding box center [195, 20] width 30 height 12
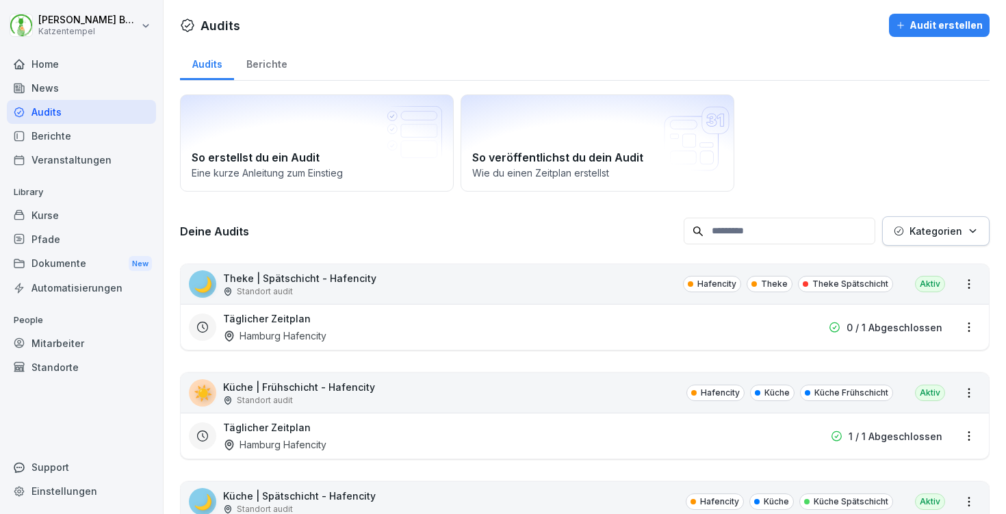
click at [43, 64] on div "Home" at bounding box center [81, 64] width 149 height 24
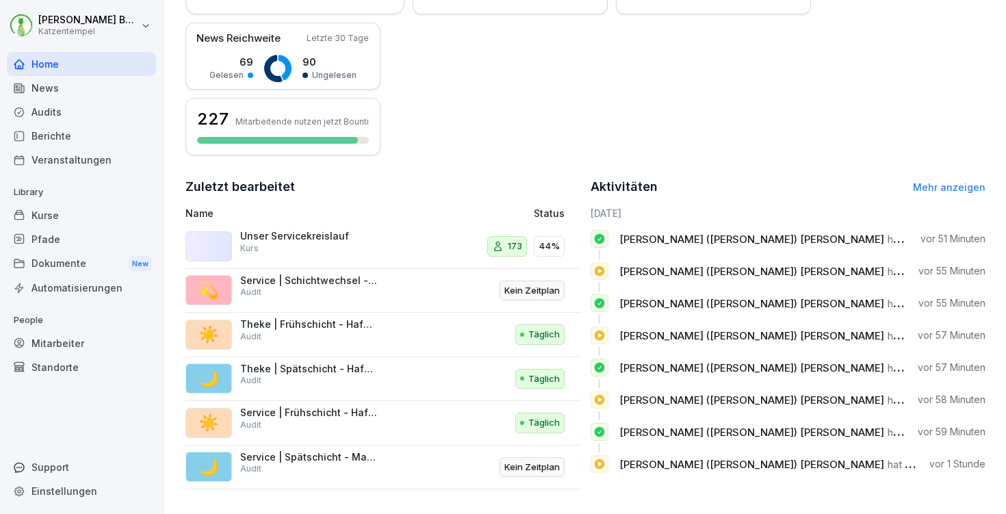
scroll to position [330, 0]
click at [938, 183] on link "Mehr anzeigen" at bounding box center [949, 187] width 73 height 12
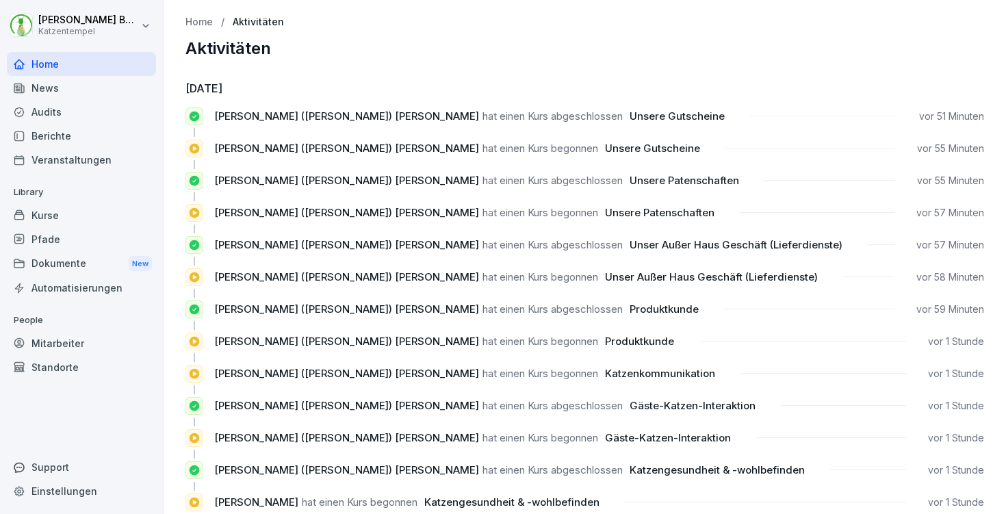
click at [66, 209] on div "Kurse" at bounding box center [81, 215] width 149 height 24
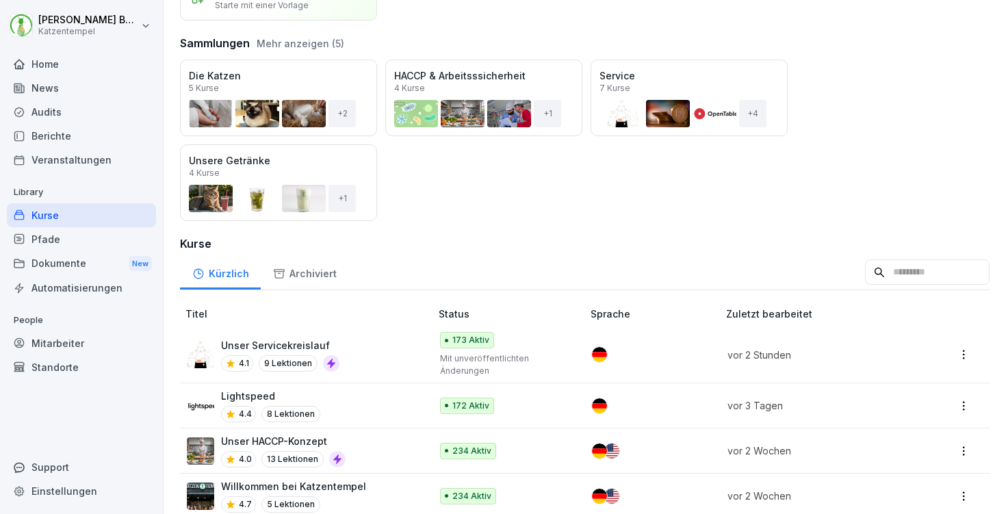
scroll to position [114, 0]
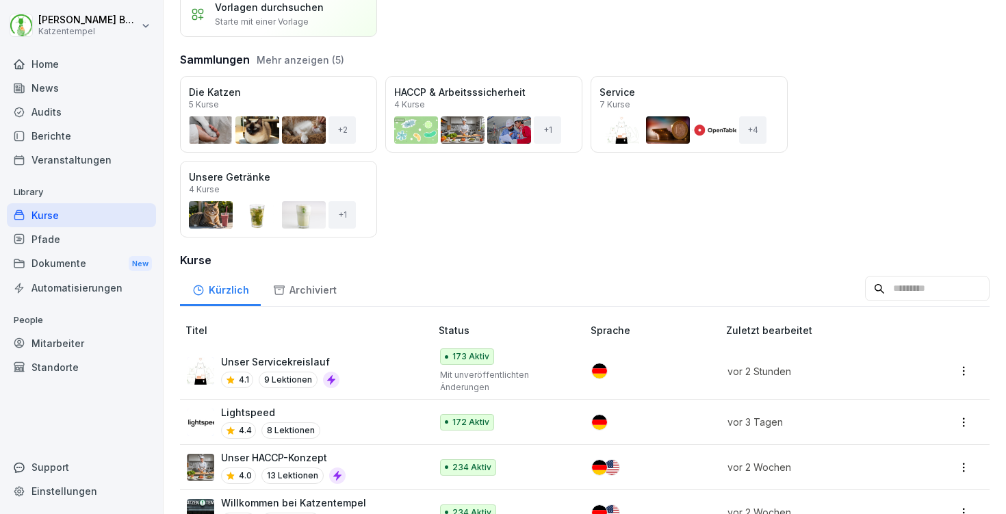
click at [619, 322] on th "Sprache" at bounding box center [653, 330] width 136 height 25
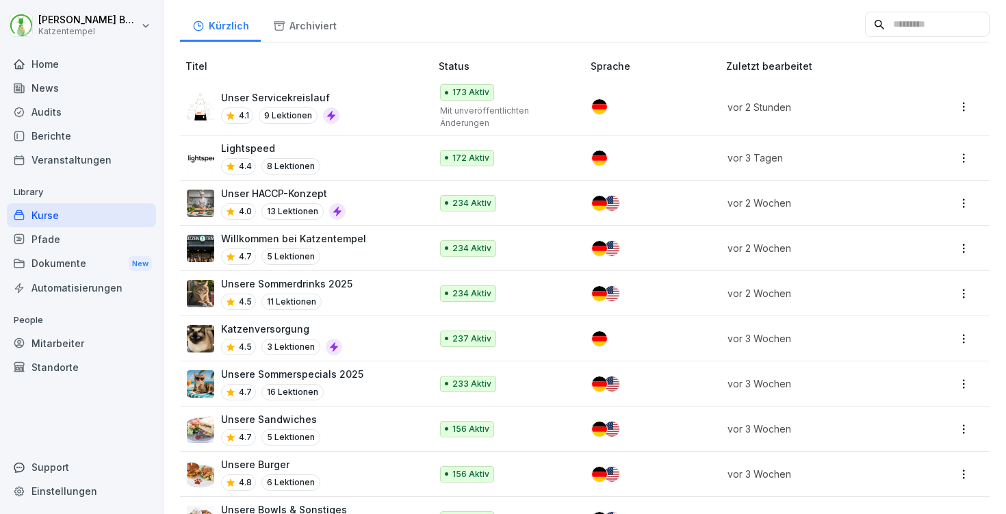
scroll to position [380, 0]
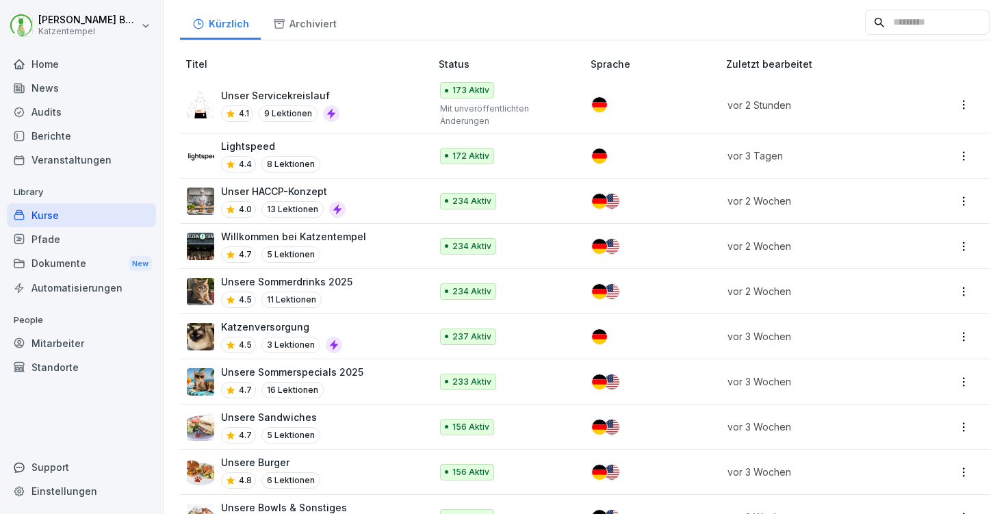
click at [61, 93] on div "News" at bounding box center [81, 88] width 149 height 24
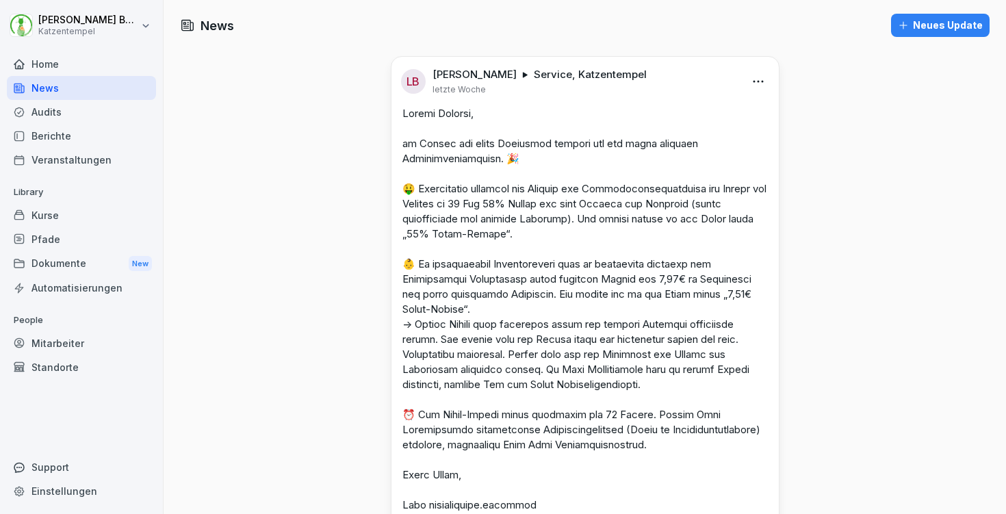
scroll to position [70, 0]
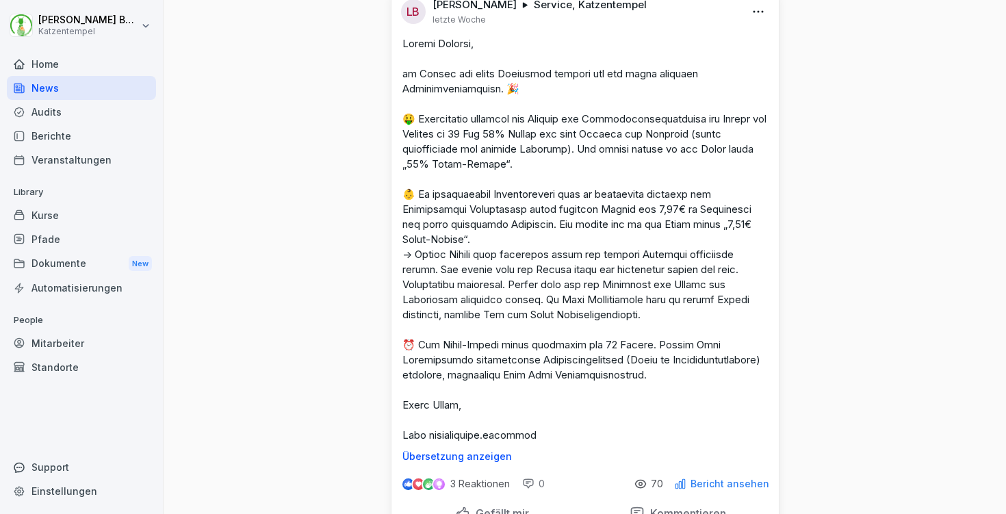
click at [754, 10] on html "Laura Benedix Katzentempel Home News Audits Berichte Veranstaltungen Library Ku…" at bounding box center [503, 257] width 1006 height 514
click at [660, 46] on div "Bearbeiten" at bounding box center [678, 40] width 169 height 27
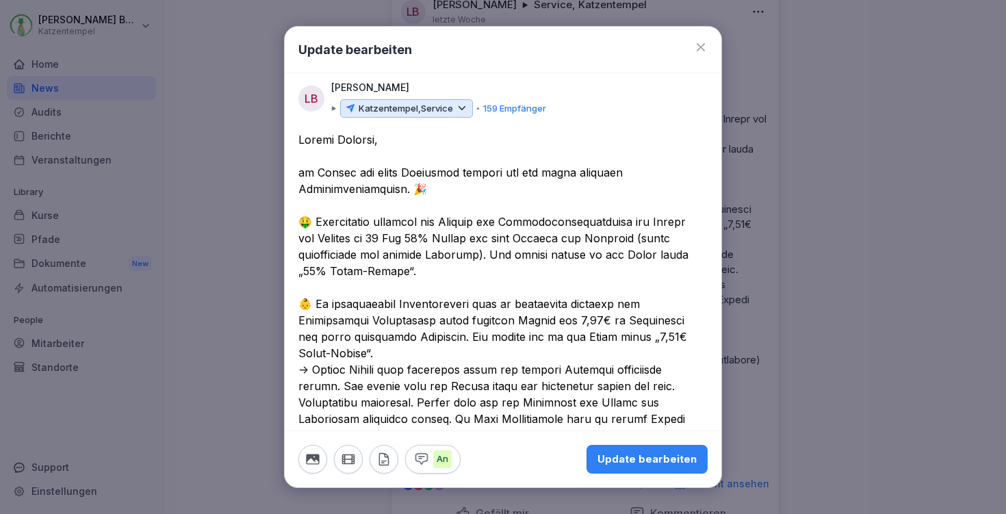
drag, startPoint x: 360, startPoint y: 266, endPoint x: 424, endPoint y: 265, distance: 64.3
click at [424, 265] on textarea at bounding box center [497, 361] width 399 height 460
click at [667, 333] on textarea at bounding box center [497, 361] width 399 height 460
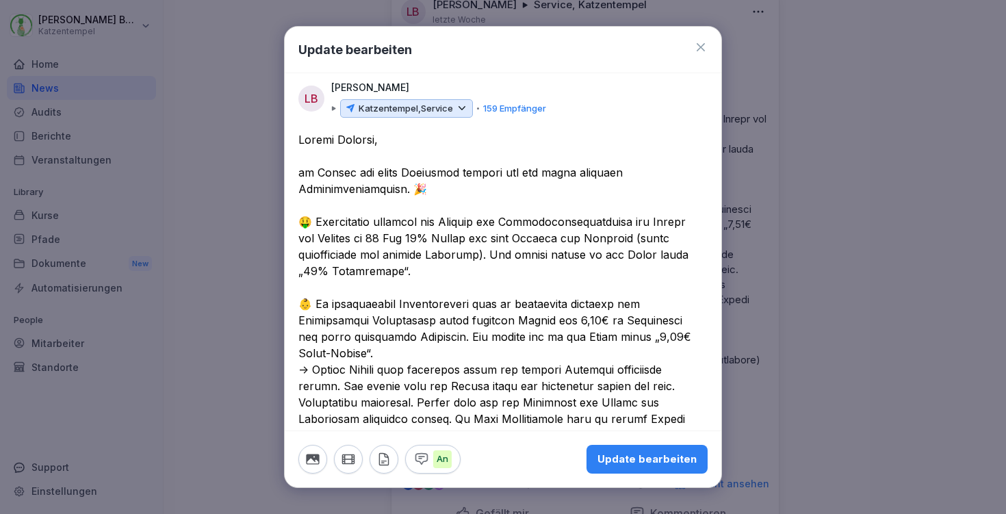
drag, startPoint x: 659, startPoint y: 333, endPoint x: 331, endPoint y: 346, distance: 328.8
click at [331, 346] on textarea at bounding box center [497, 361] width 399 height 460
type textarea "**********"
click at [645, 459] on div "Update bearbeiten" at bounding box center [646, 459] width 99 height 15
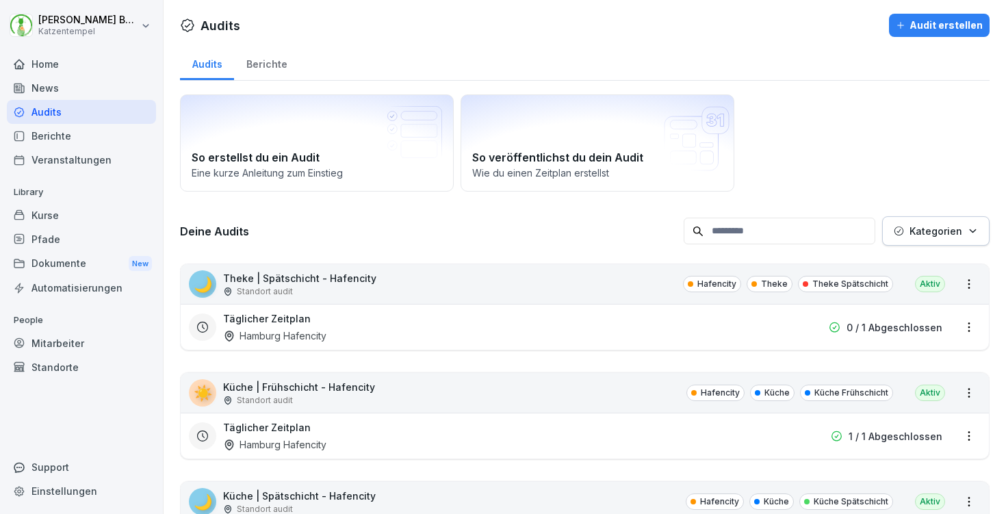
click at [80, 258] on div "Dokumente New" at bounding box center [81, 263] width 149 height 25
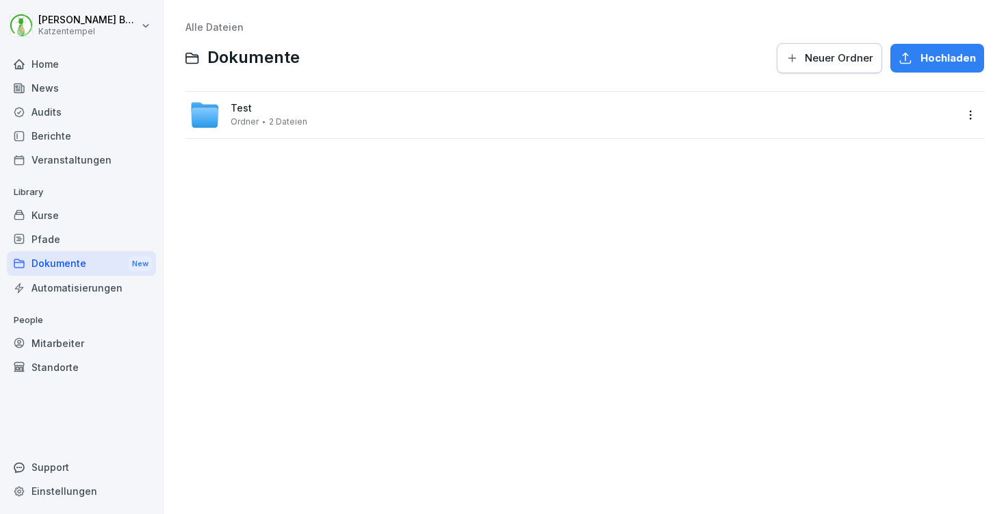
click at [955, 116] on html "[PERSON_NAME] Katzentempel Home News Audits Berichte Veranstaltungen Library Ku…" at bounding box center [503, 257] width 1006 height 514
click at [75, 59] on div "Home" at bounding box center [81, 64] width 149 height 24
